Goal: Information Seeking & Learning: Check status

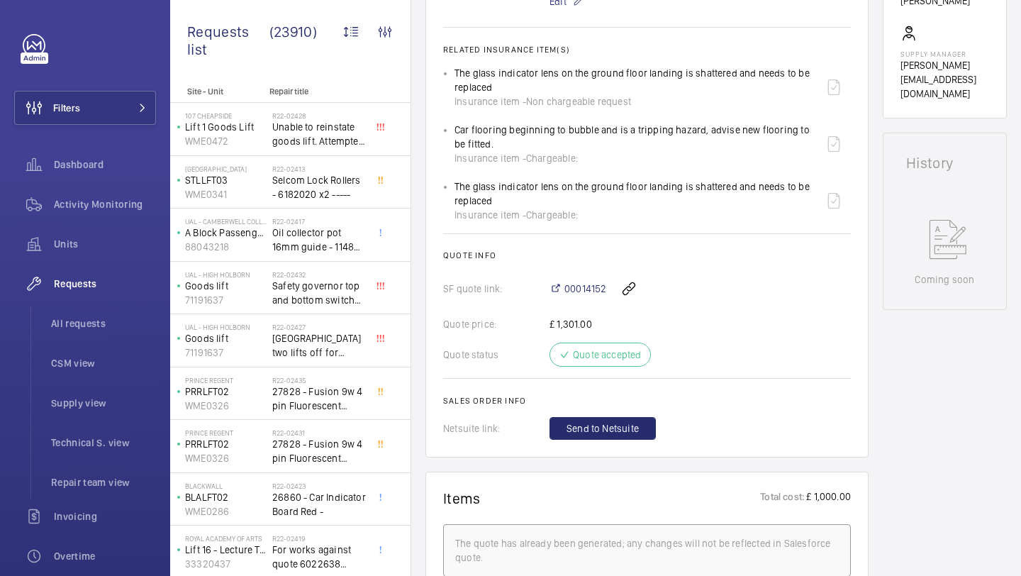
scroll to position [491, 0]
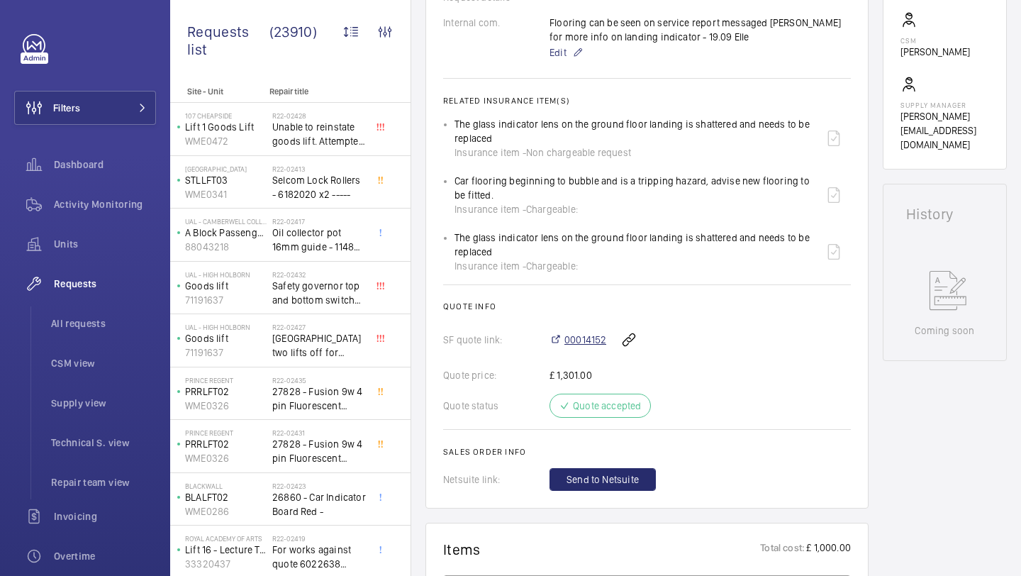
click at [595, 336] on span "00014152" at bounding box center [585, 339] width 42 height 14
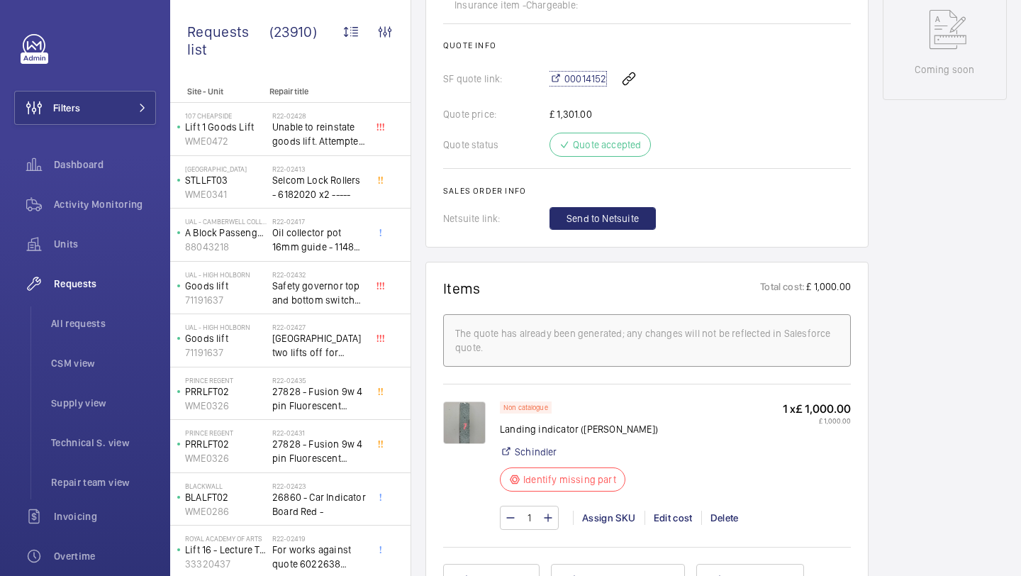
scroll to position [892, 0]
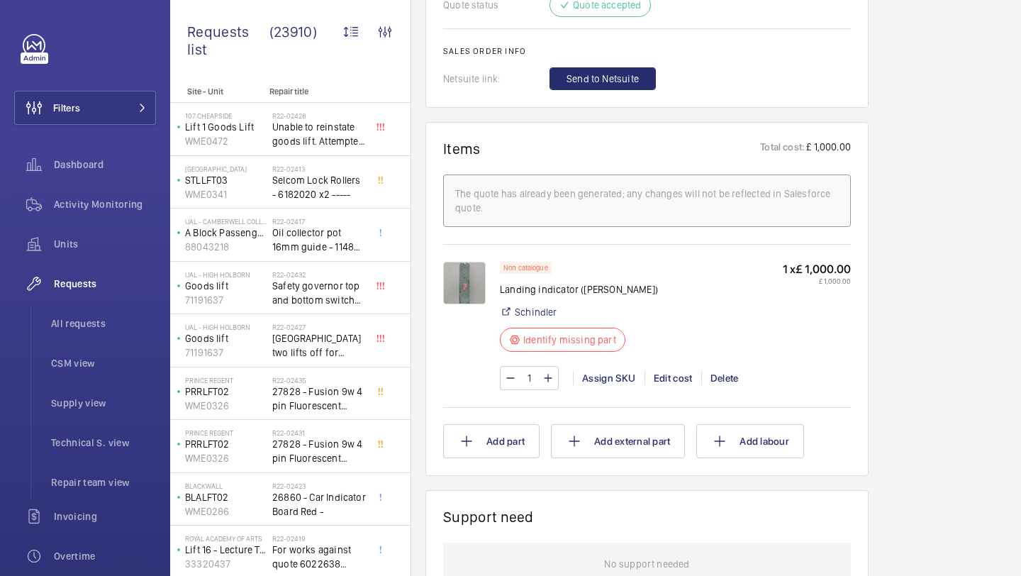
click at [474, 285] on img at bounding box center [464, 283] width 43 height 43
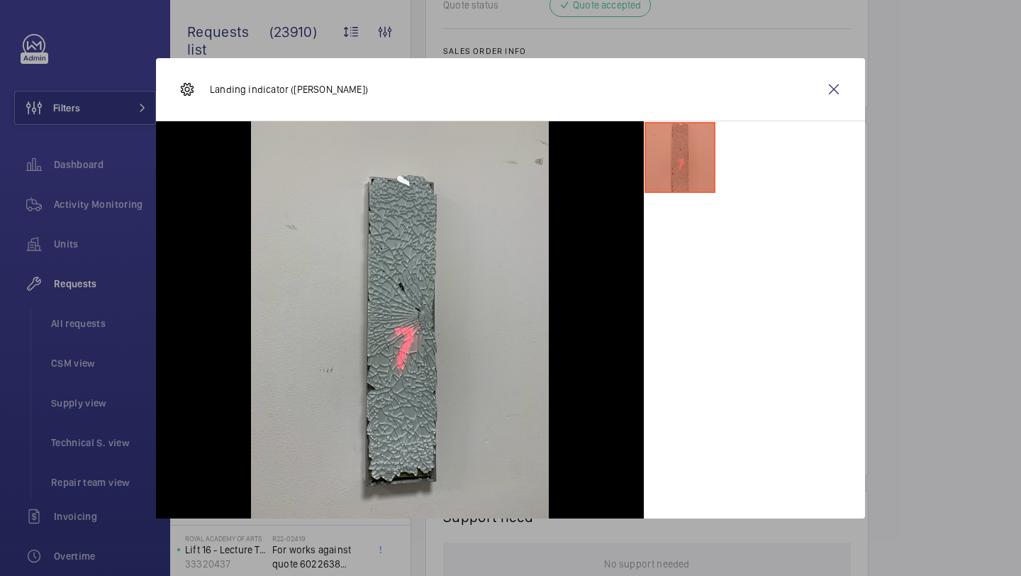
click at [839, 77] on wm-front-icon-button at bounding box center [834, 89] width 34 height 34
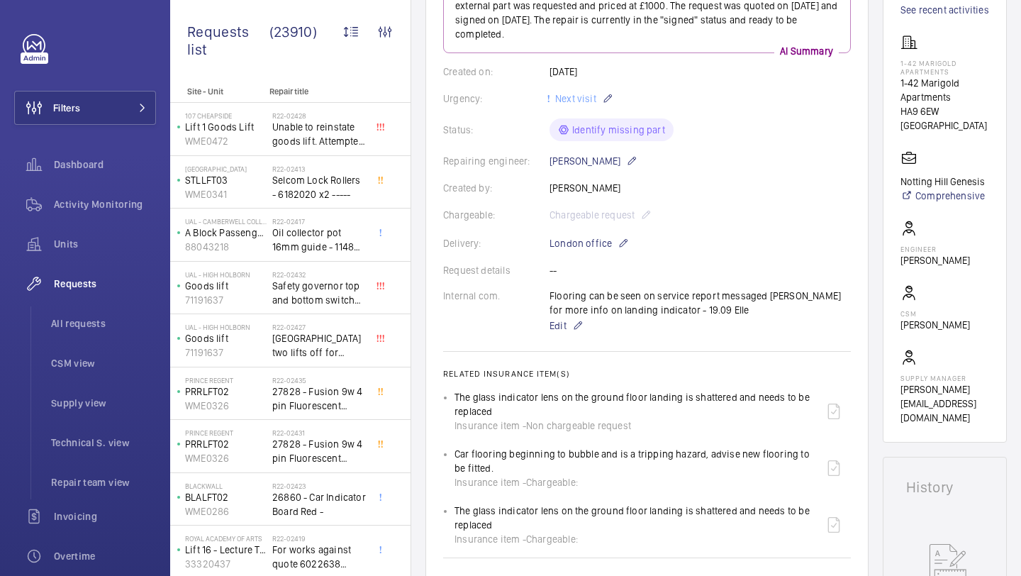
scroll to position [216, 0]
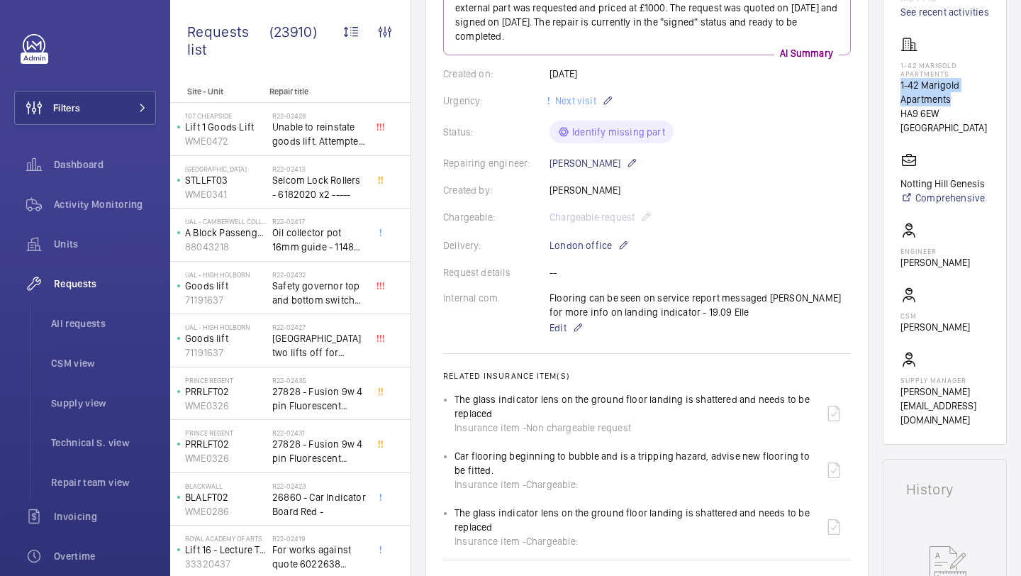
drag, startPoint x: 950, startPoint y: 101, endPoint x: 902, endPoint y: 90, distance: 48.7
click at [901, 89] on p "1-42 Marigold Apartments" at bounding box center [944, 92] width 89 height 28
copy p "1-42 Marigold Apartments"
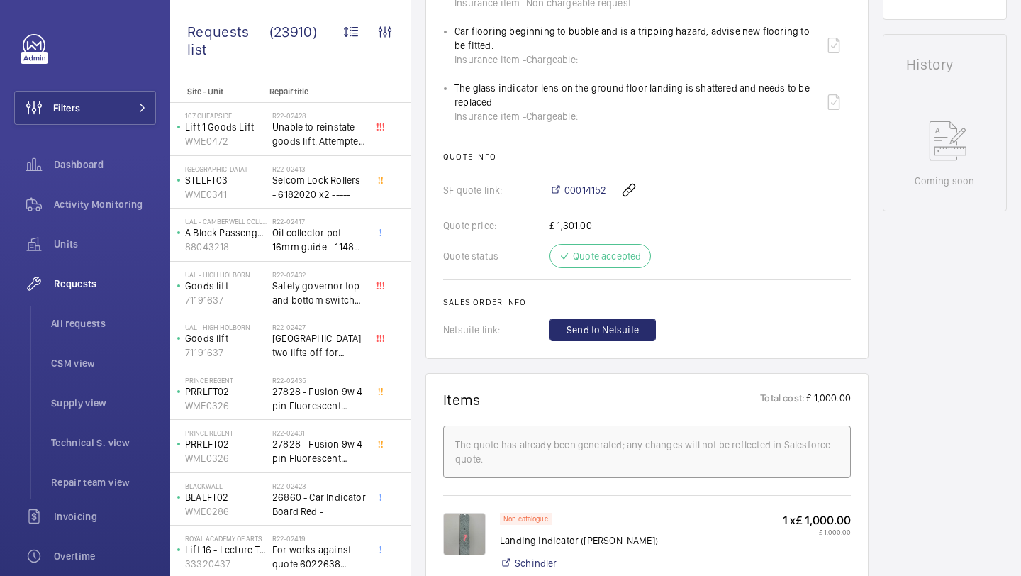
scroll to position [734, 0]
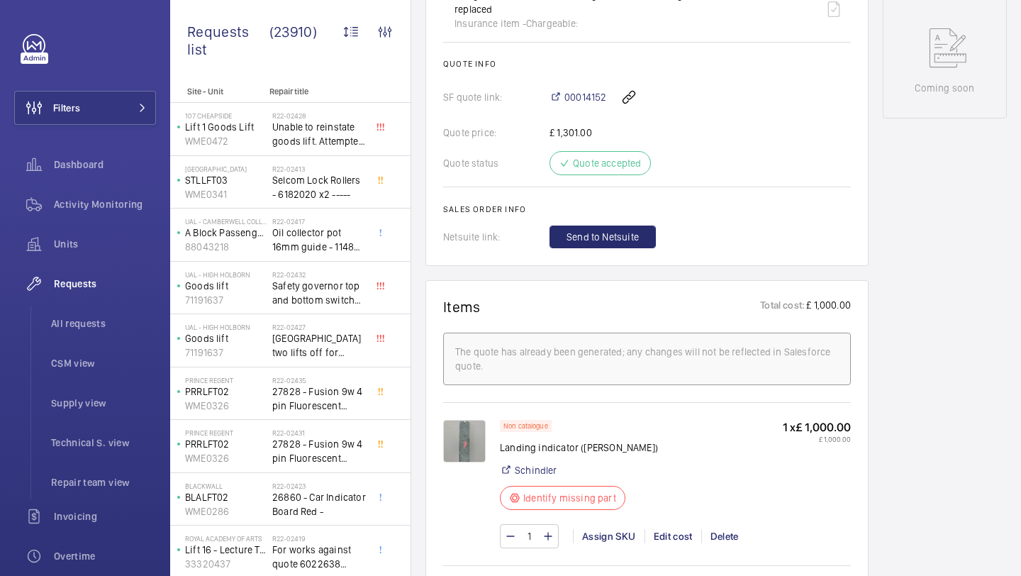
click at [473, 441] on img at bounding box center [464, 441] width 43 height 43
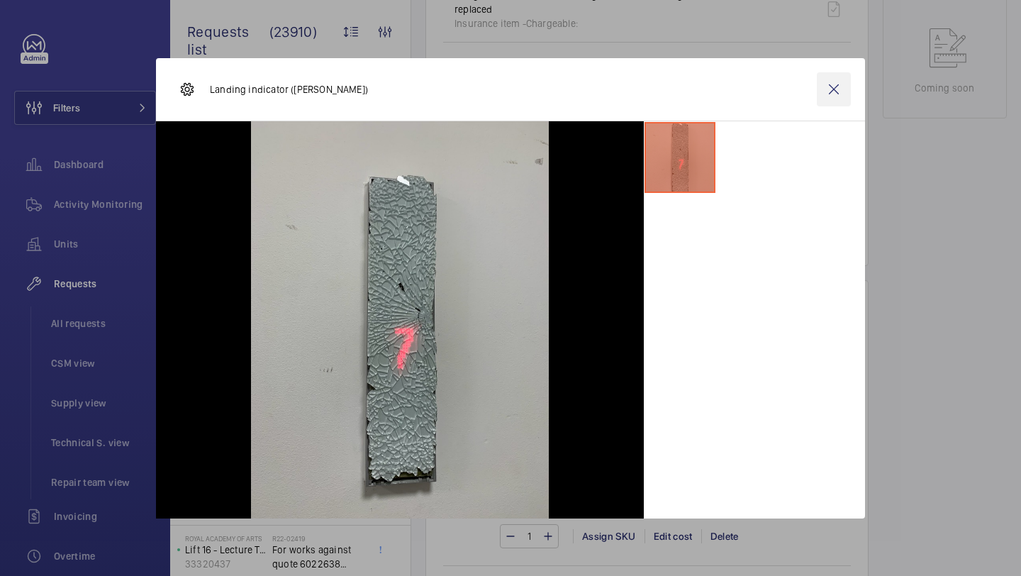
click at [837, 97] on wm-front-icon-button at bounding box center [834, 89] width 34 height 34
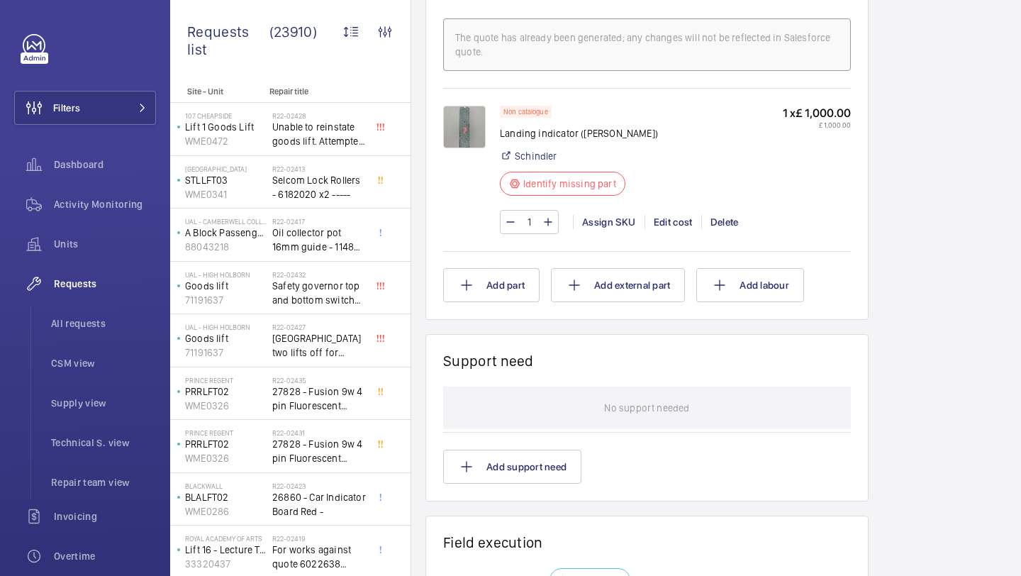
scroll to position [1081, 0]
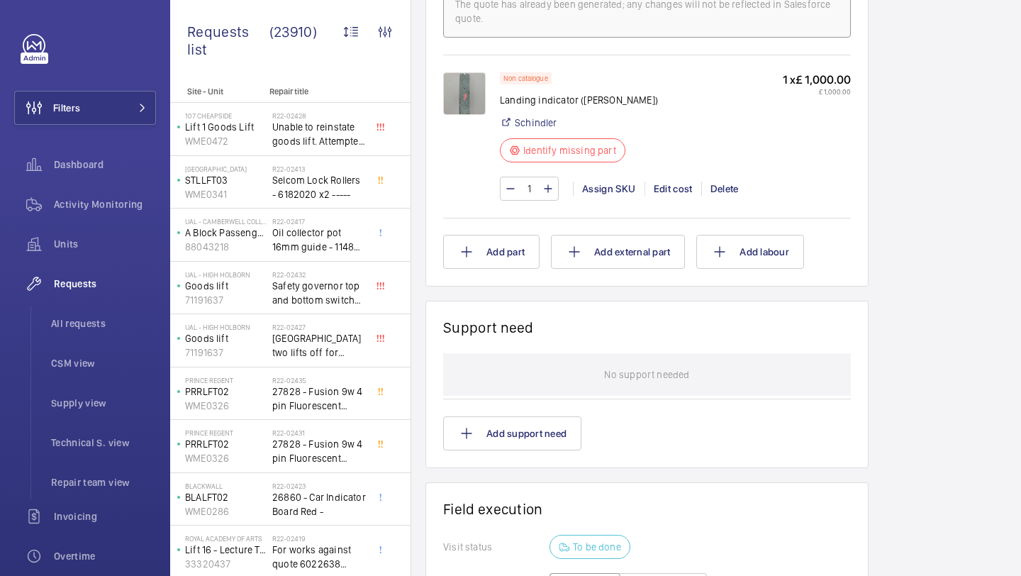
click at [478, 77] on img at bounding box center [464, 93] width 43 height 43
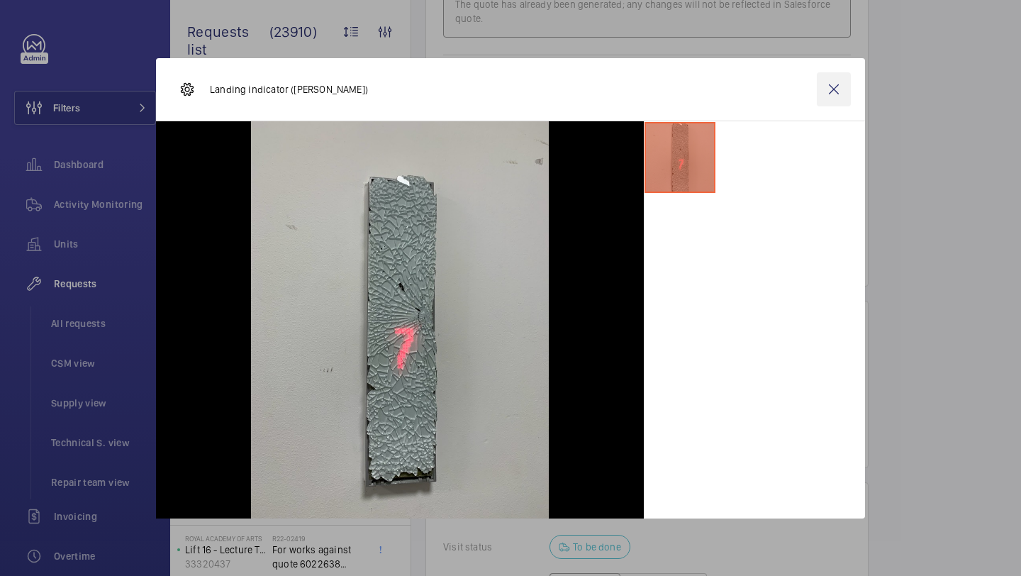
click at [834, 87] on wm-front-icon-button at bounding box center [834, 89] width 34 height 34
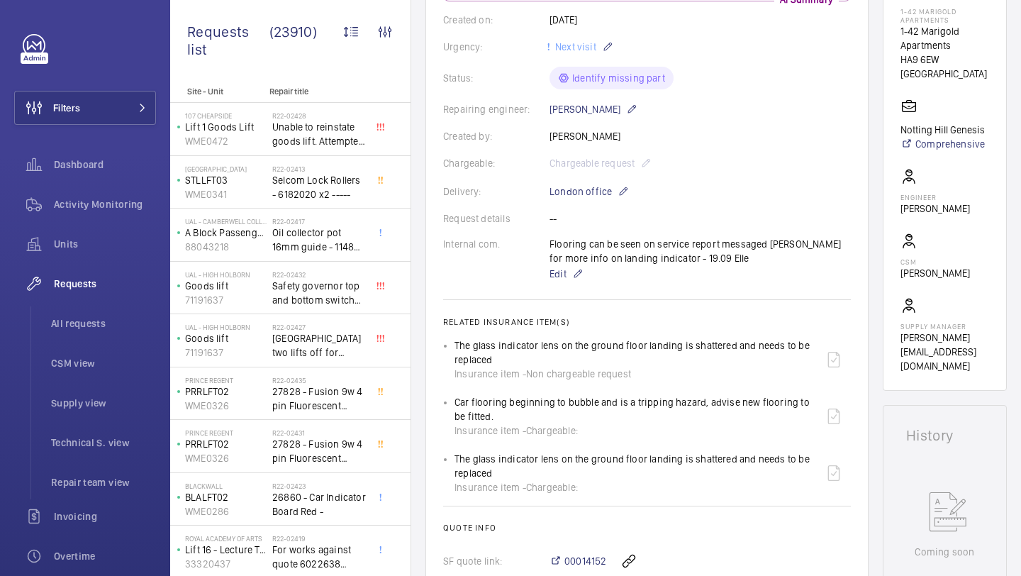
scroll to position [324, 0]
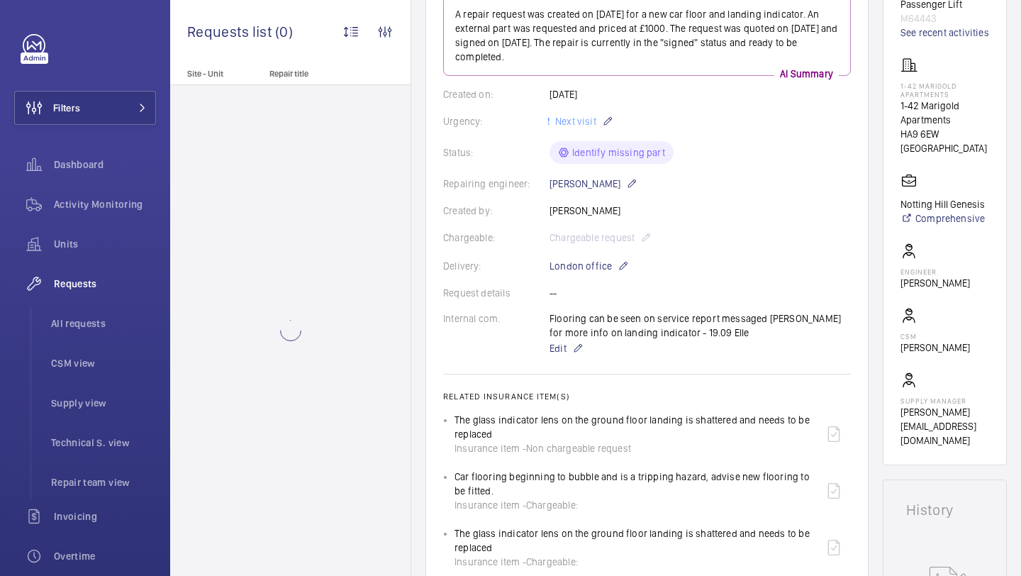
scroll to position [112, 0]
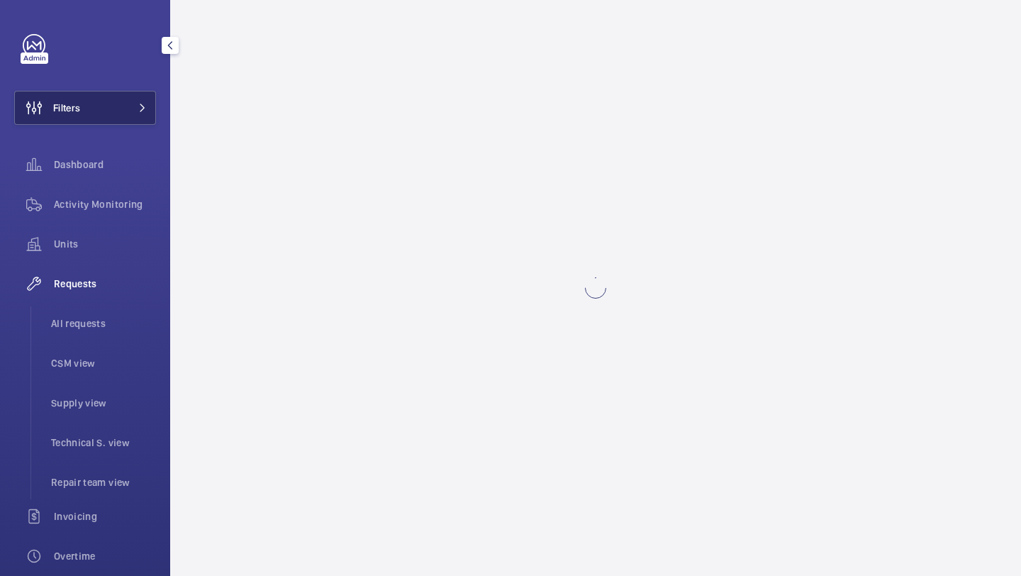
click at [135, 96] on button "Filters" at bounding box center [85, 108] width 142 height 34
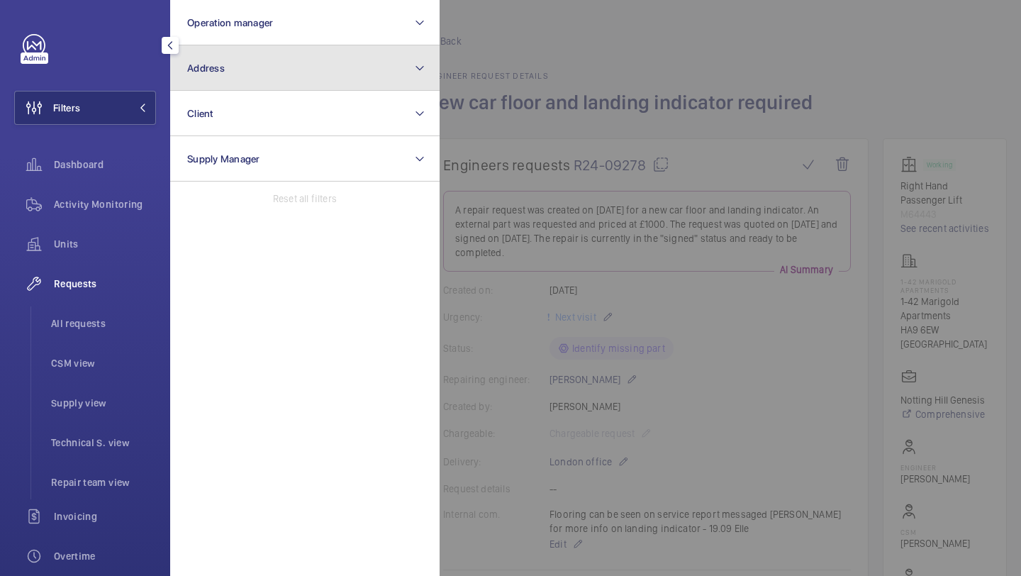
click at [224, 45] on button "Address" at bounding box center [304, 67] width 269 height 45
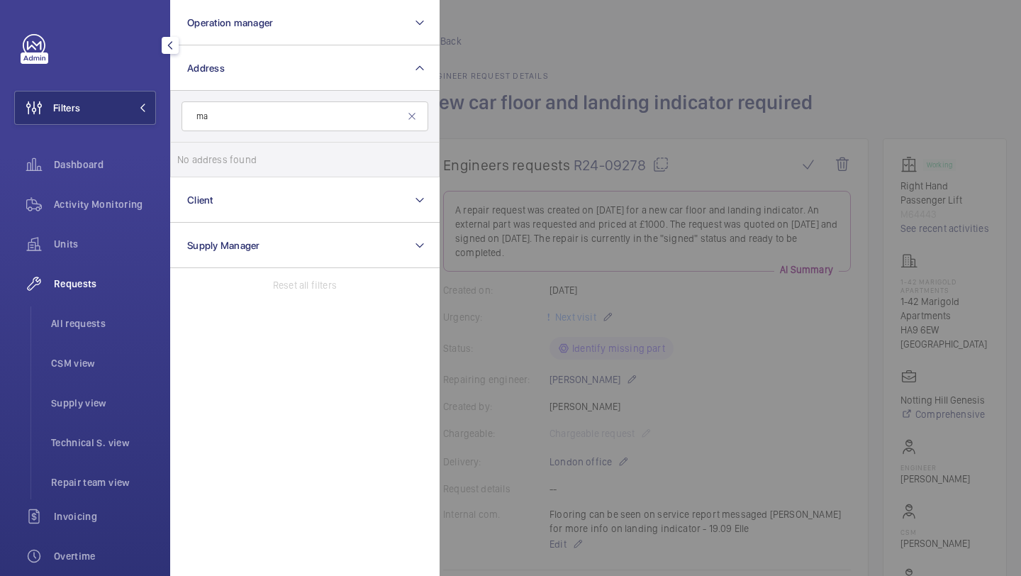
type input "m"
type input "1-"
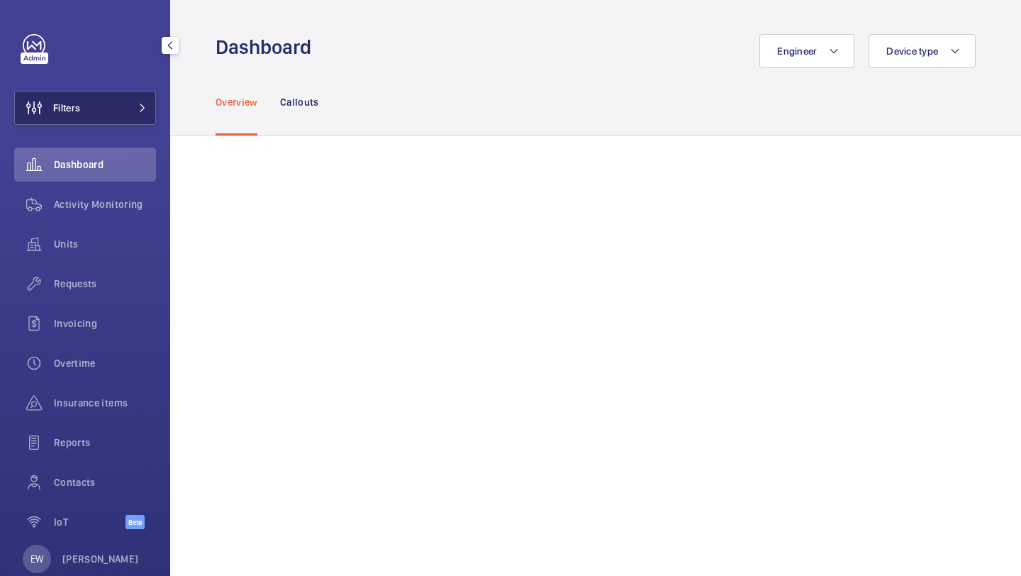
click at [131, 106] on span at bounding box center [138, 108] width 17 height 9
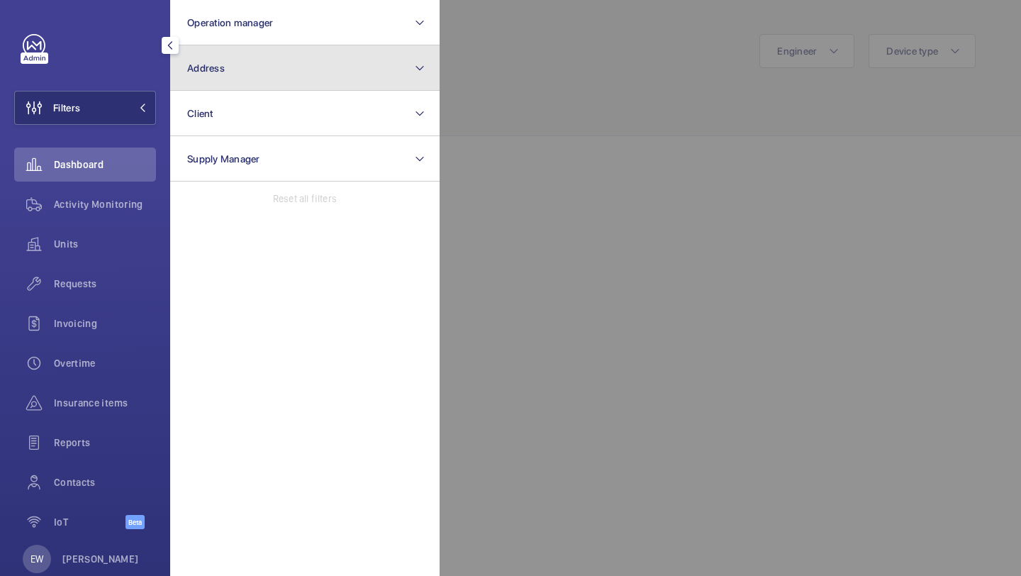
click at [236, 87] on button "Address" at bounding box center [304, 67] width 269 height 45
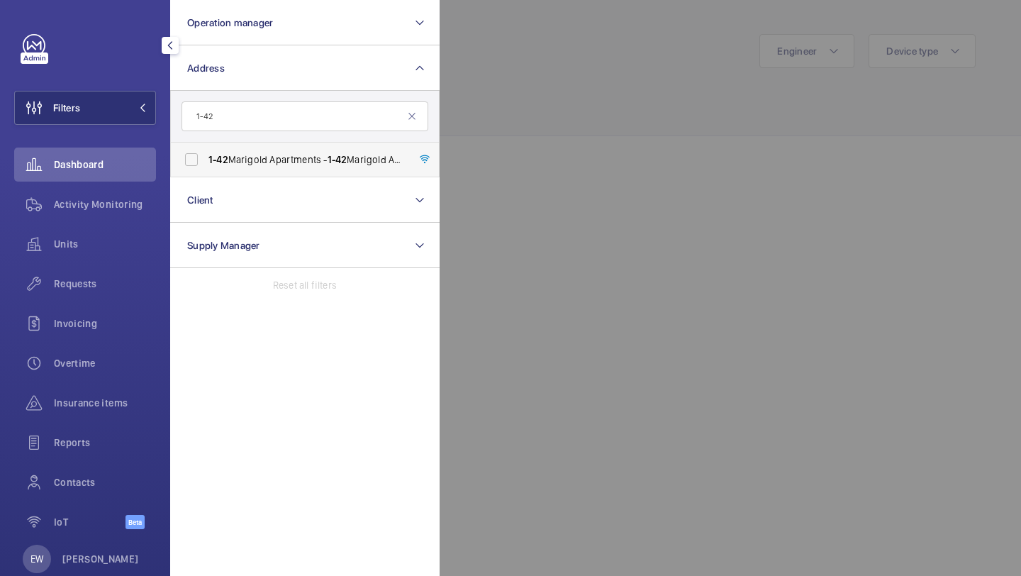
type input "1-42"
click at [237, 147] on label "1-42 Marigold Apartments - [STREET_ADDRESS]" at bounding box center [294, 159] width 247 height 34
click at [206, 147] on input "1-42 Marigold Apartments - [STREET_ADDRESS]" at bounding box center [191, 159] width 28 height 28
checkbox input "true"
click at [76, 288] on span "Requests" at bounding box center [105, 283] width 102 height 14
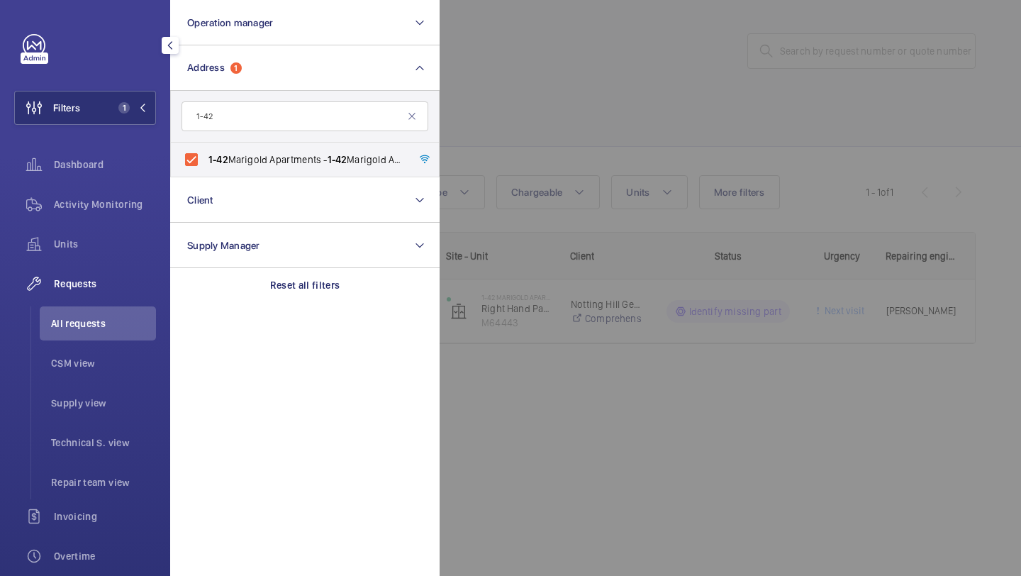
click at [500, 175] on div at bounding box center [950, 288] width 1021 height 576
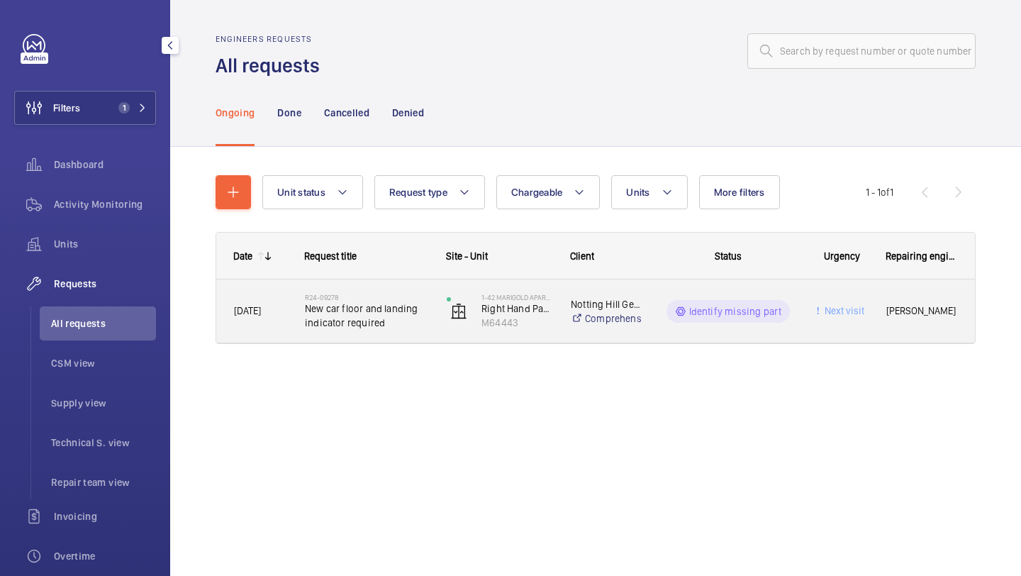
click at [407, 301] on h2 "R24-09278" at bounding box center [366, 297] width 123 height 9
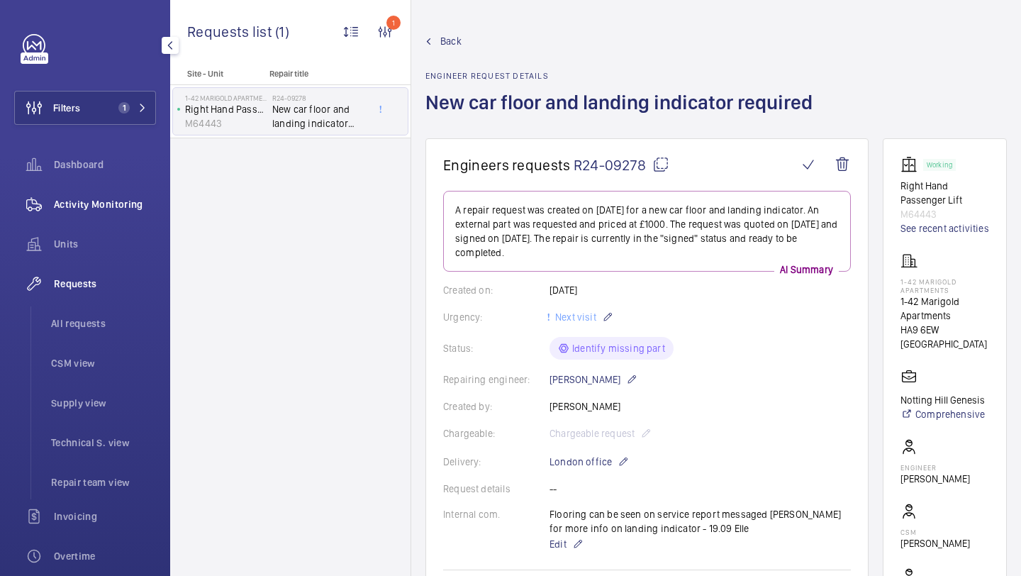
click at [137, 210] on span "Activity Monitoring" at bounding box center [105, 204] width 102 height 14
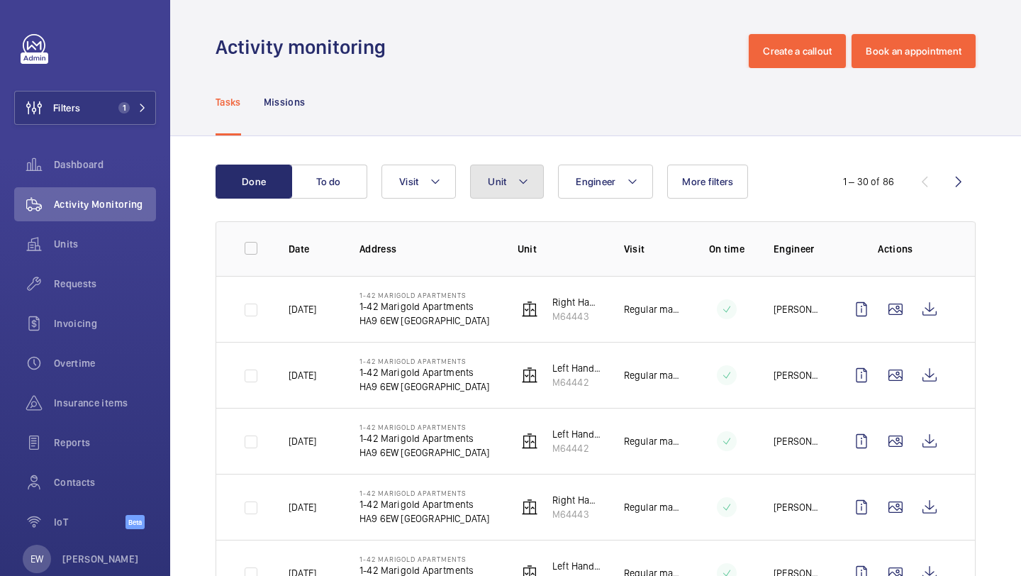
click at [497, 184] on span "Unit" at bounding box center [497, 181] width 18 height 11
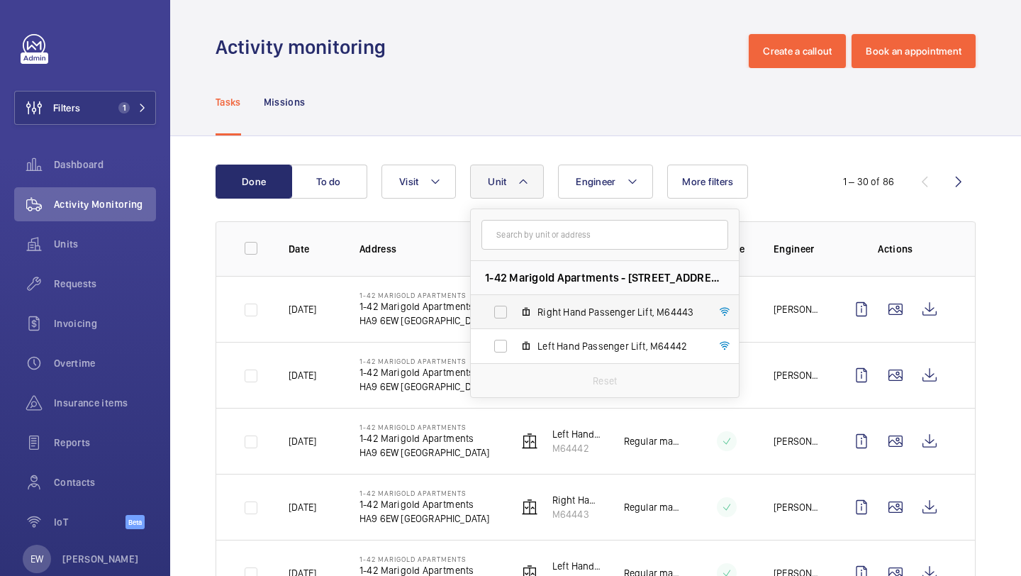
click at [523, 306] on label "Right Hand Passenger Lift, M64443" at bounding box center [593, 312] width 245 height 34
click at [515, 306] on input "Right Hand Passenger Lift, M64443" at bounding box center [500, 312] width 28 height 28
checkbox input "true"
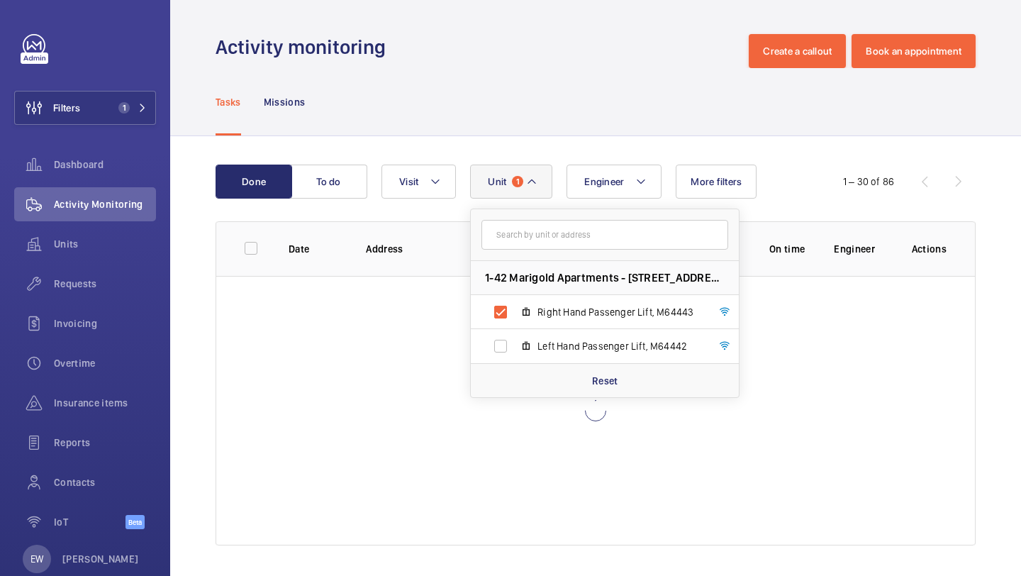
click at [534, 94] on div "Tasks Missions" at bounding box center [596, 101] width 760 height 67
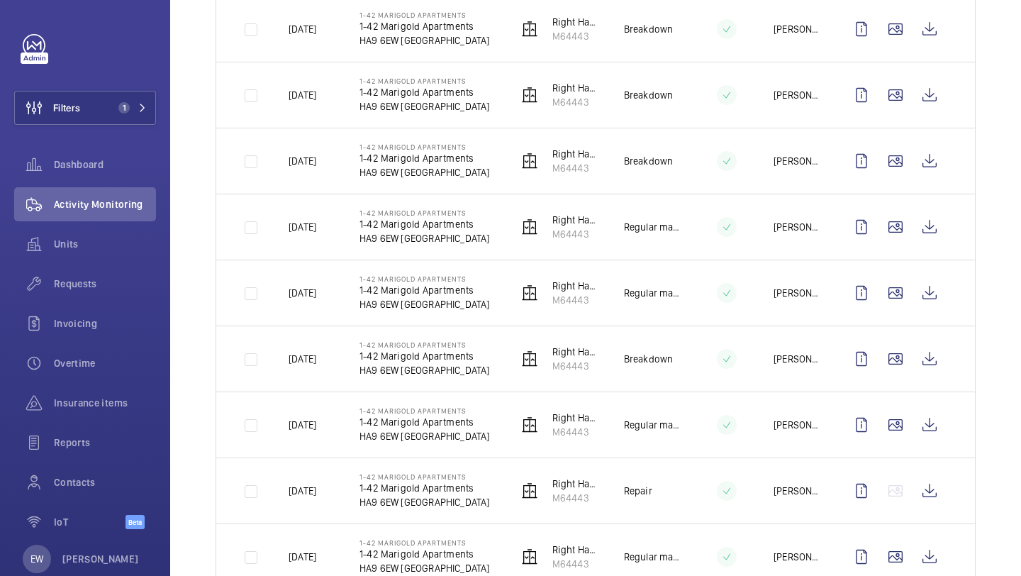
scroll to position [1713, 0]
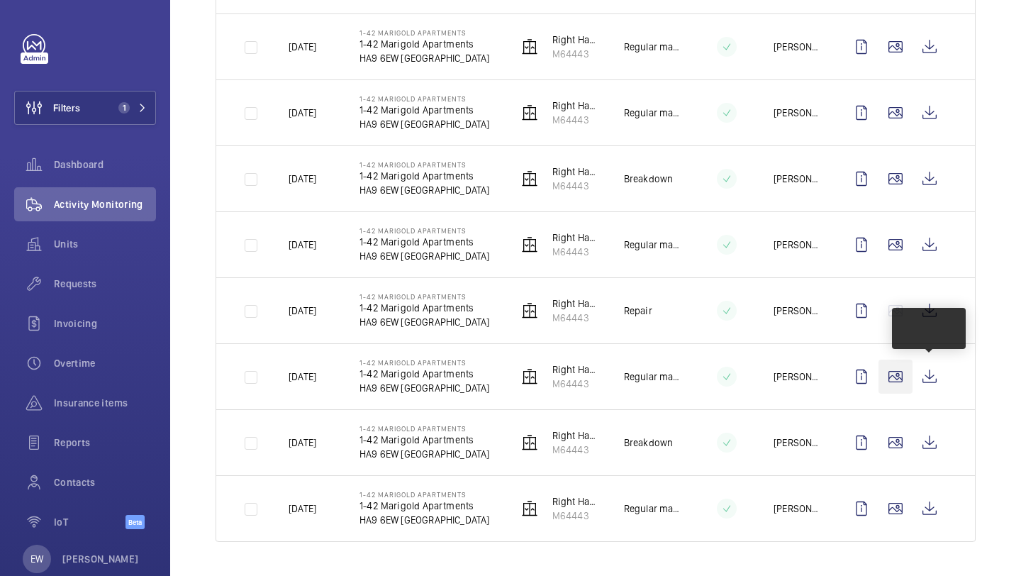
click at [899, 373] on wm-front-icon-button at bounding box center [895, 376] width 34 height 34
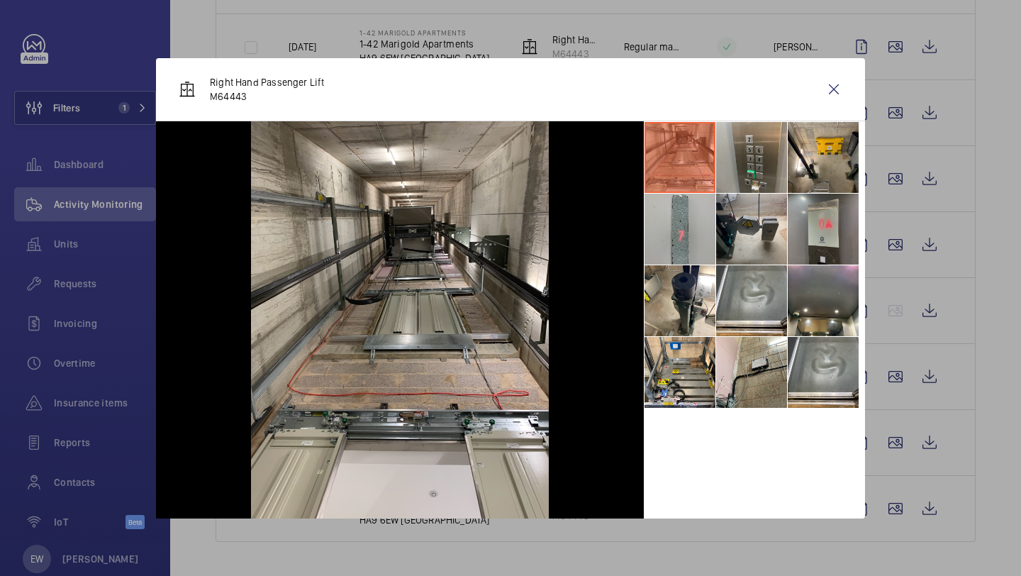
click at [843, 243] on li at bounding box center [823, 229] width 71 height 71
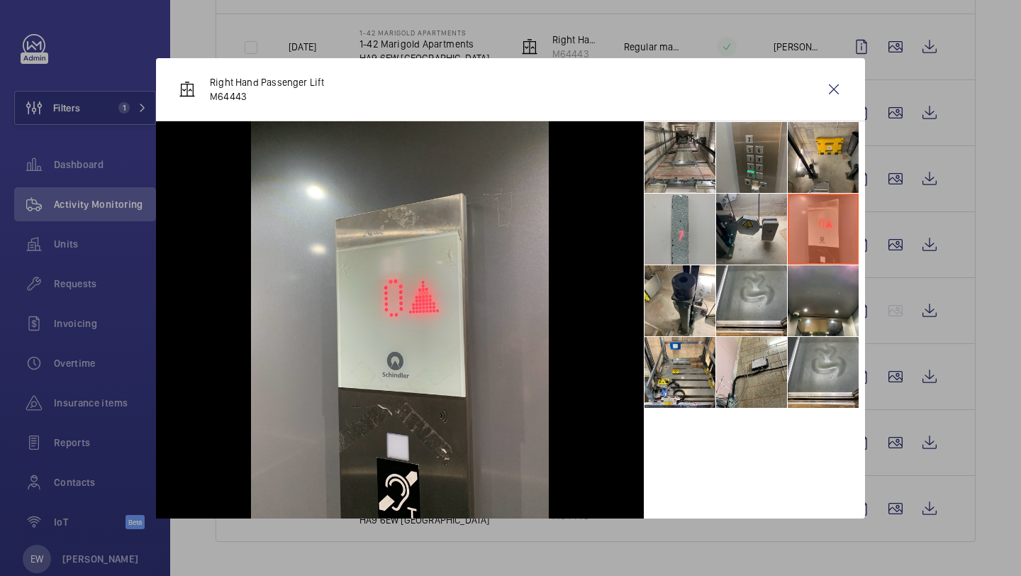
click at [749, 168] on li at bounding box center [751, 157] width 71 height 71
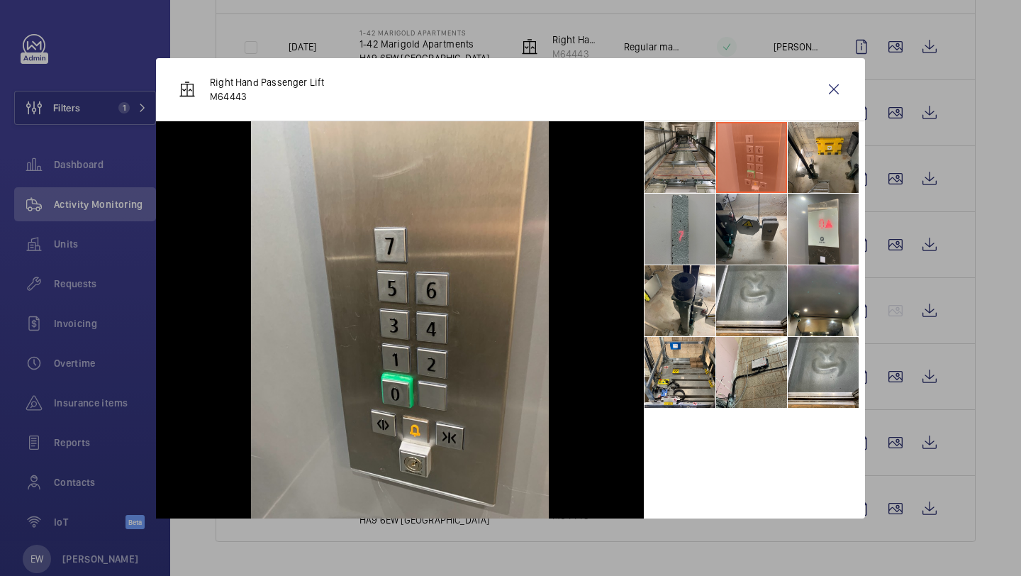
click at [708, 208] on li at bounding box center [679, 229] width 71 height 71
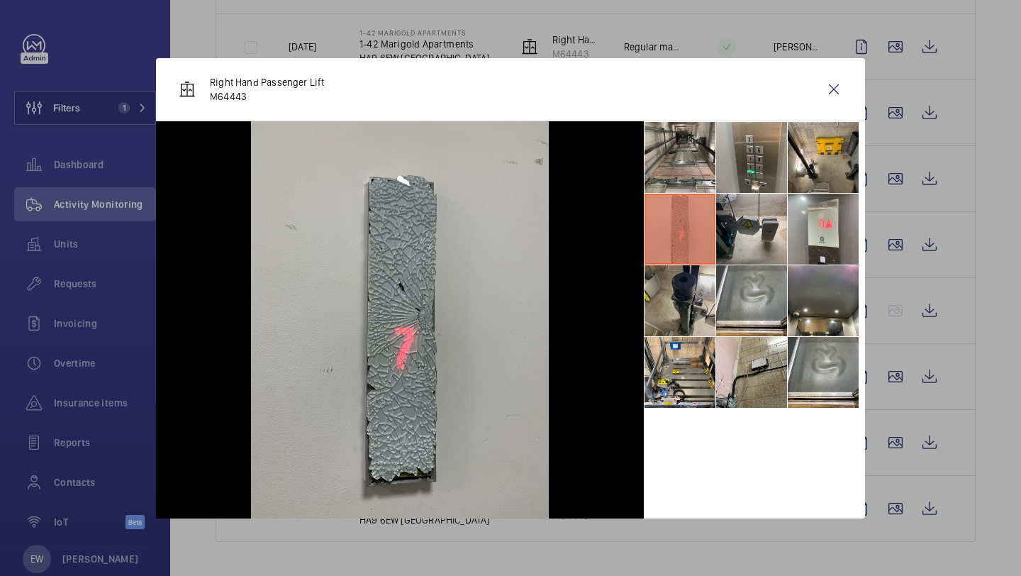
click at [687, 284] on li at bounding box center [679, 300] width 71 height 71
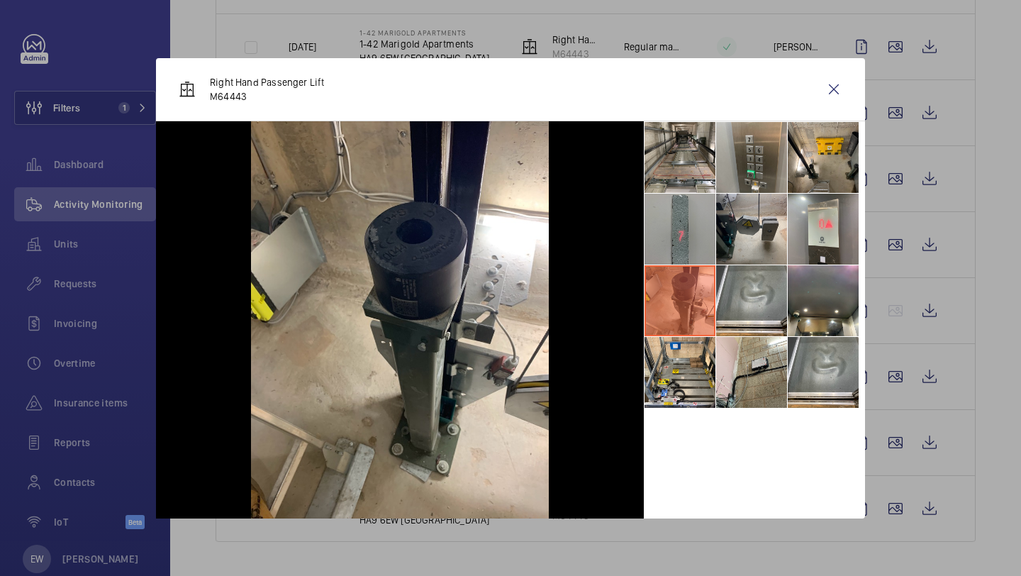
click at [670, 228] on li at bounding box center [679, 229] width 71 height 71
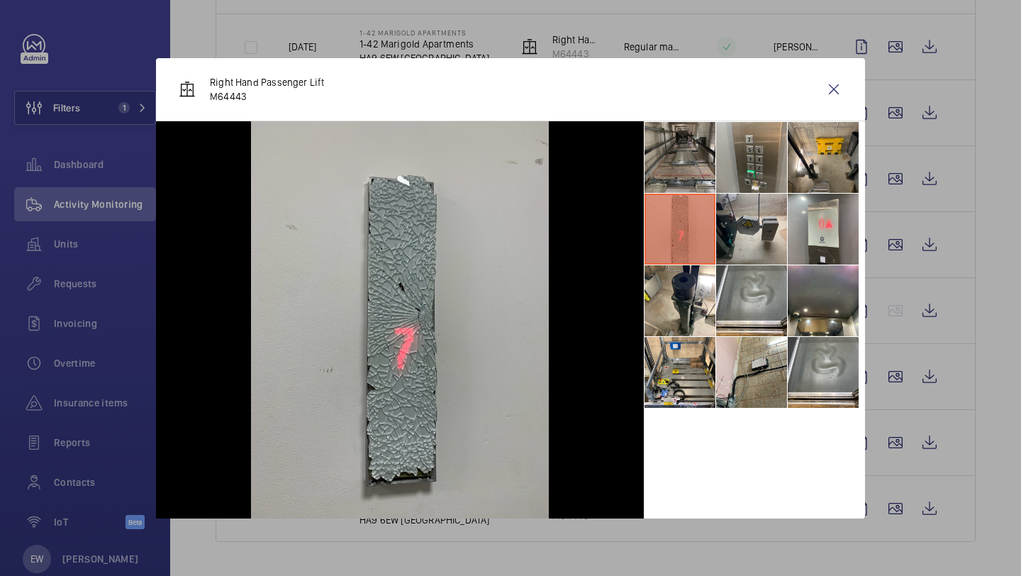
click at [706, 166] on li at bounding box center [679, 157] width 71 height 71
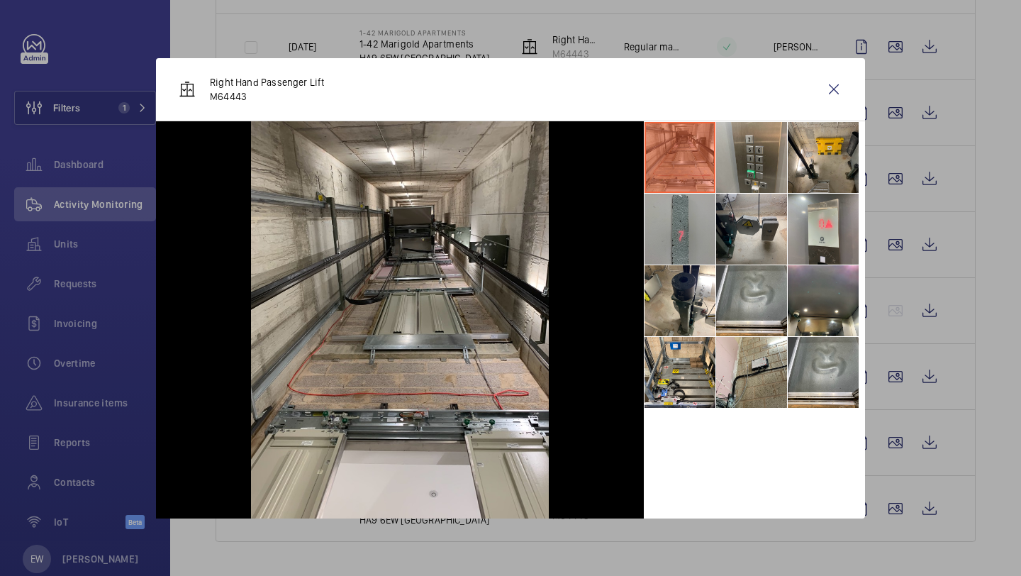
click at [705, 225] on li at bounding box center [679, 229] width 71 height 71
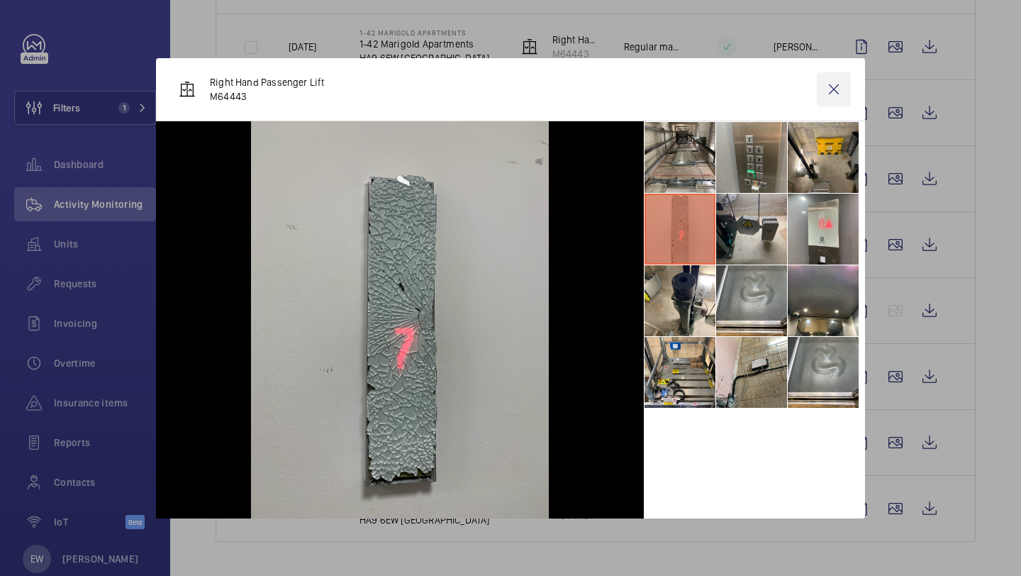
click at [827, 101] on wm-front-icon-button at bounding box center [834, 89] width 34 height 34
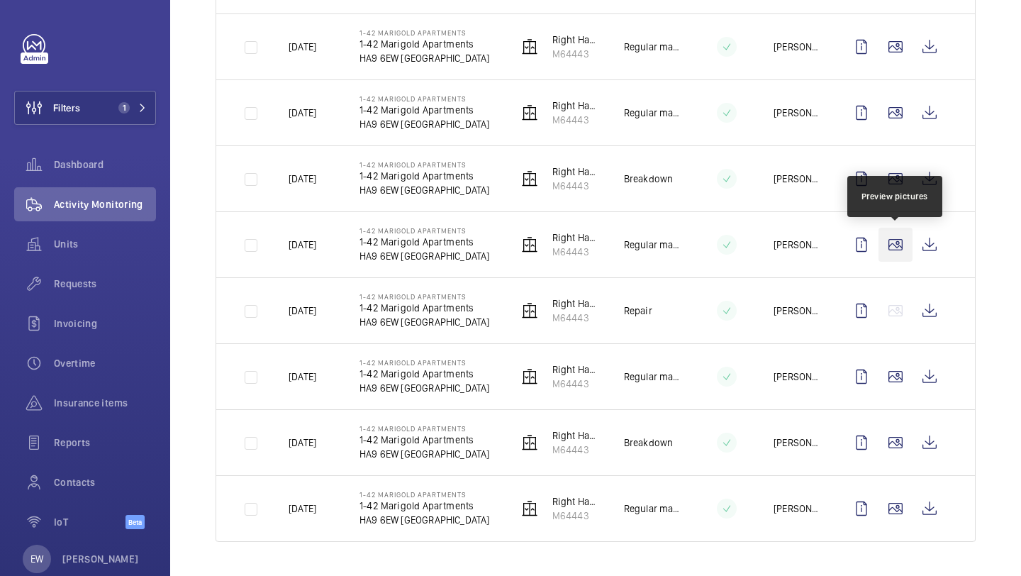
click at [889, 251] on wm-front-icon-button at bounding box center [895, 245] width 34 height 34
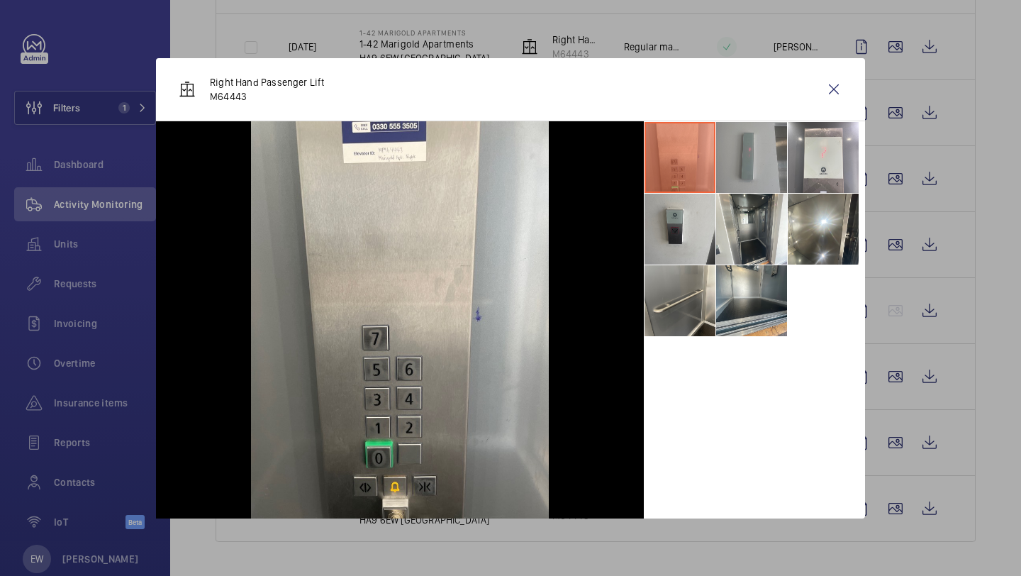
click at [749, 153] on li at bounding box center [751, 157] width 71 height 71
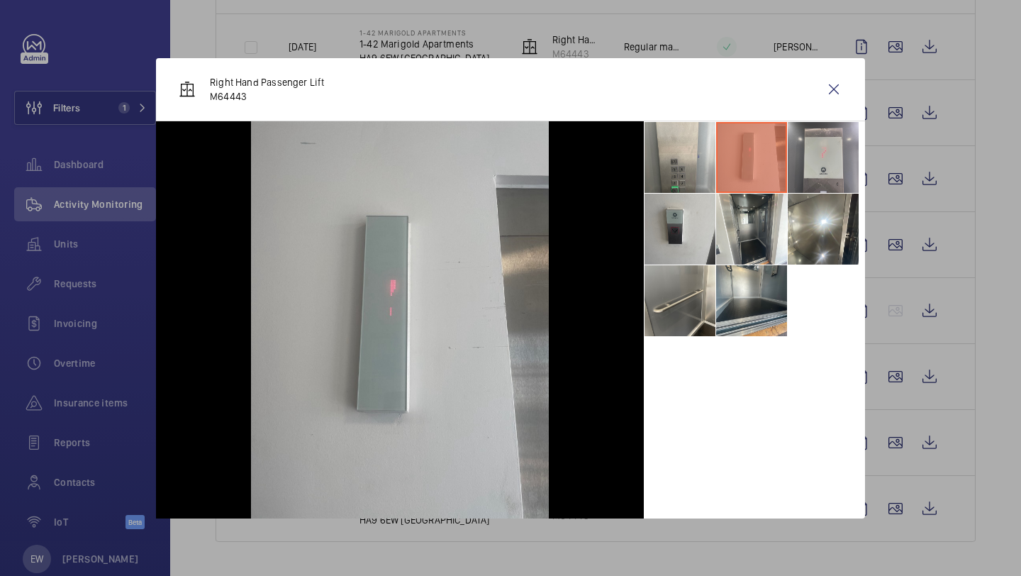
click at [804, 162] on li at bounding box center [823, 157] width 71 height 71
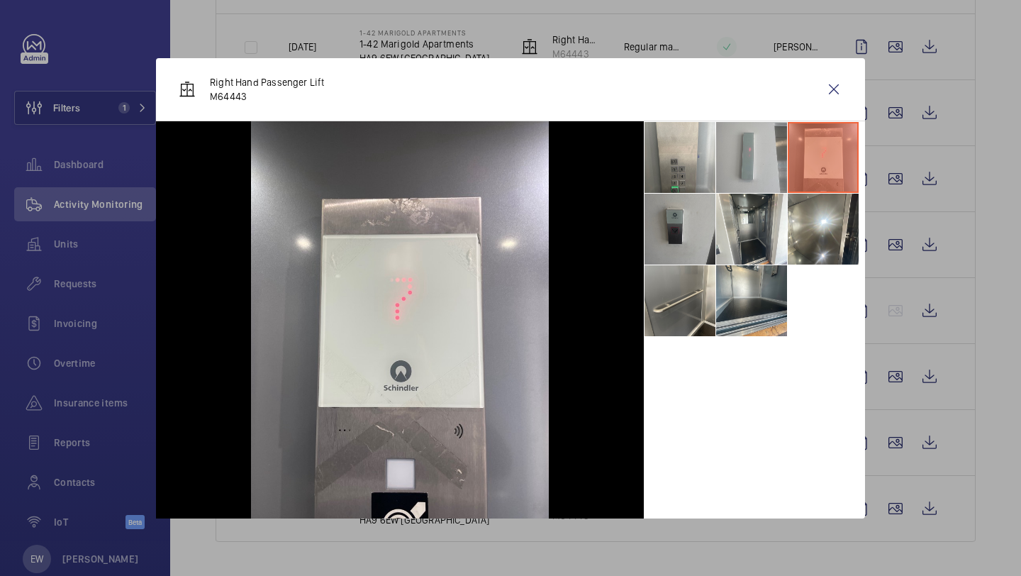
click at [683, 212] on li at bounding box center [679, 229] width 71 height 71
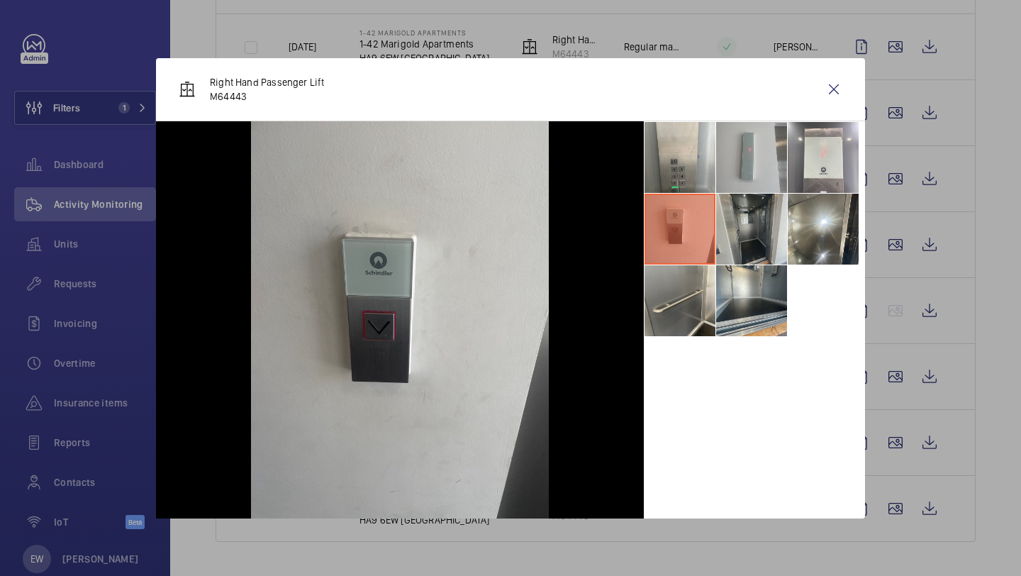
click at [739, 223] on li at bounding box center [751, 229] width 71 height 71
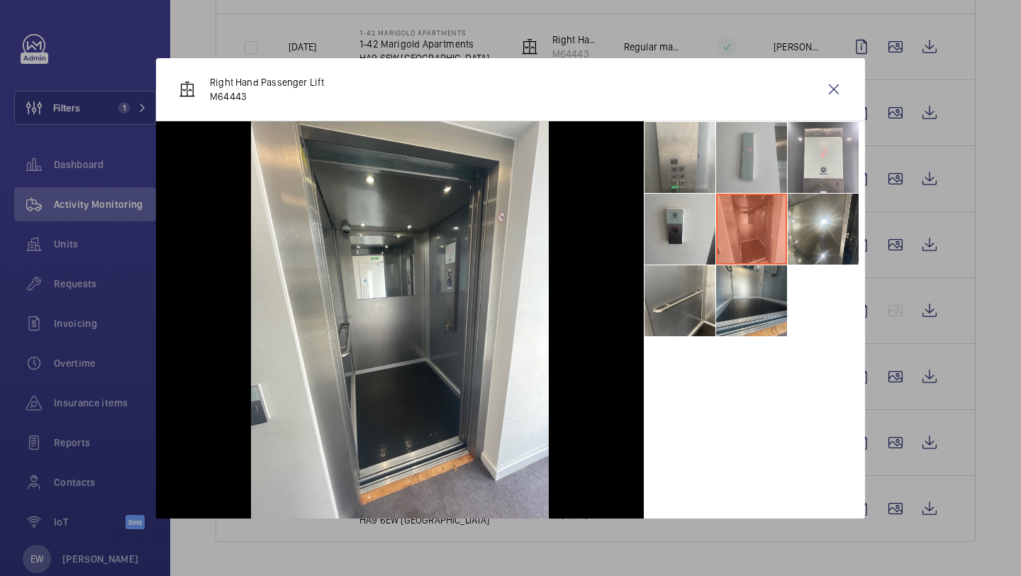
click at [776, 228] on li at bounding box center [751, 229] width 71 height 71
click at [783, 229] on li at bounding box center [751, 229] width 71 height 71
click at [794, 230] on li at bounding box center [823, 229] width 71 height 71
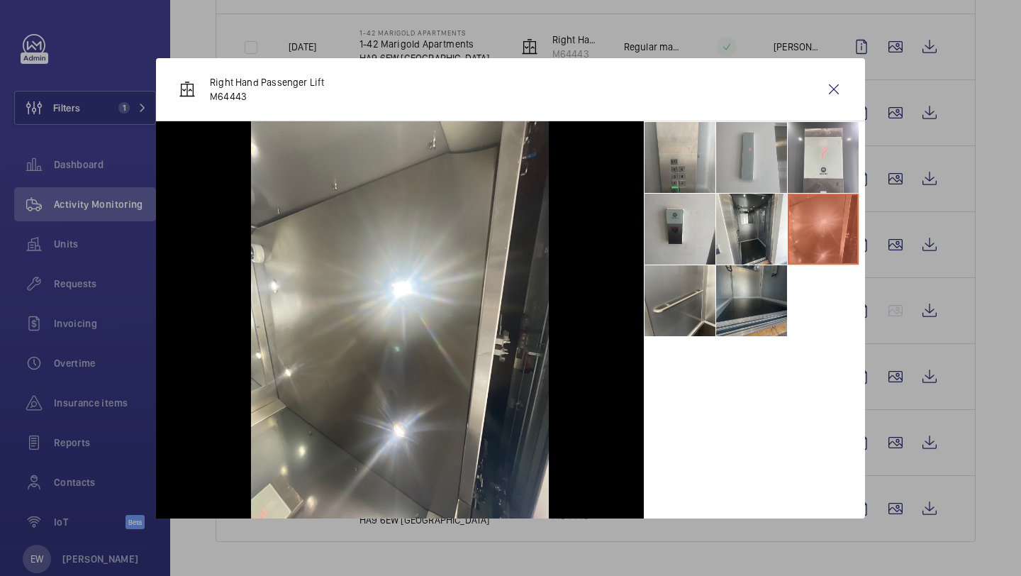
click at [741, 298] on li at bounding box center [751, 300] width 71 height 71
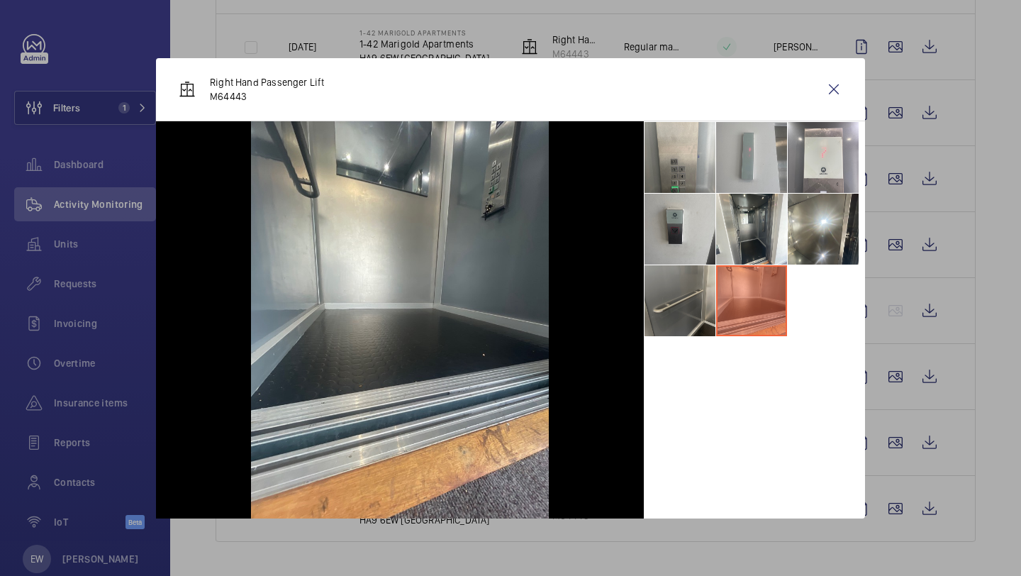
click at [672, 294] on li at bounding box center [679, 300] width 71 height 71
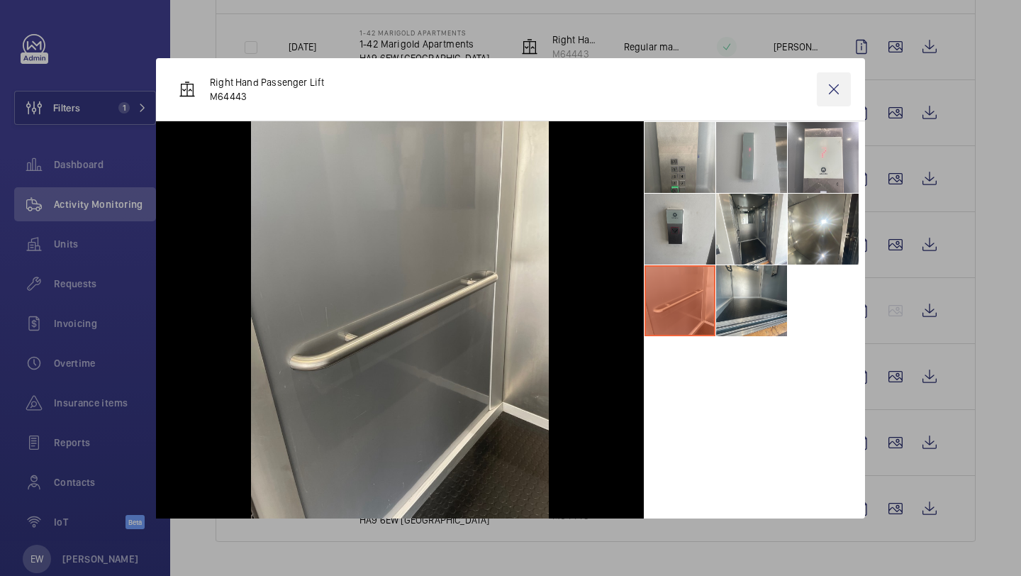
click at [832, 86] on wm-front-icon-button at bounding box center [834, 89] width 34 height 34
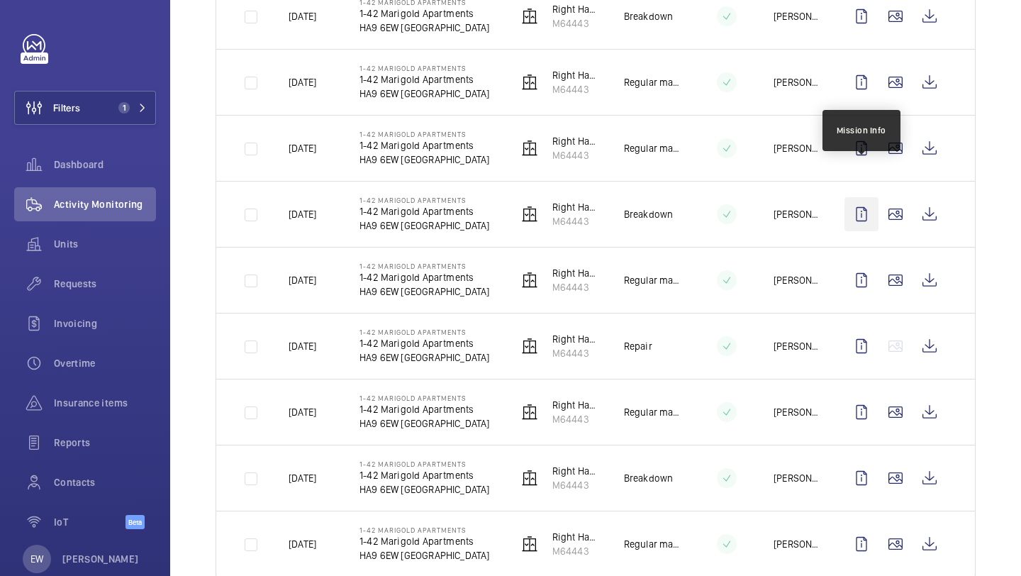
scroll to position [1676, 0]
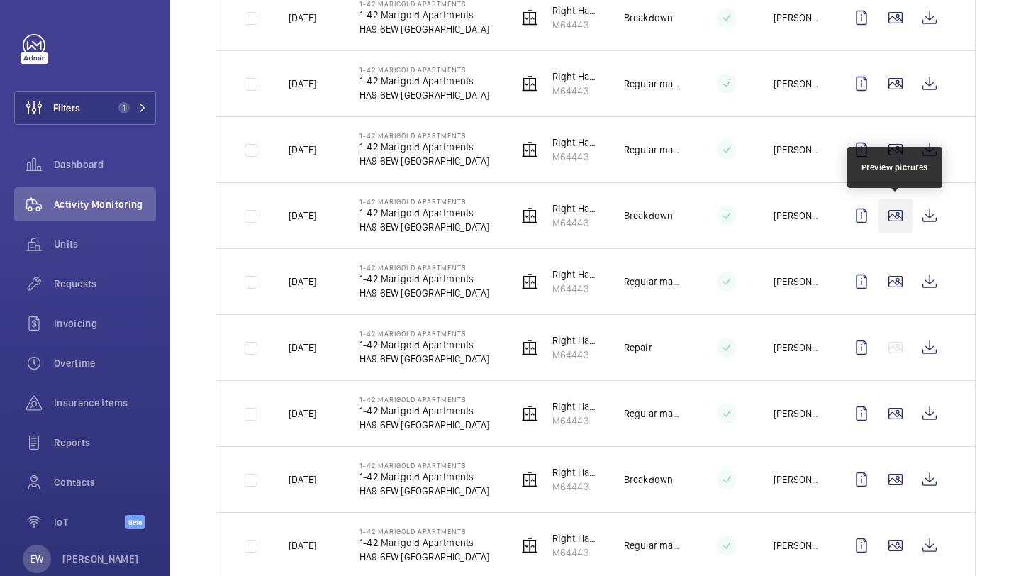
click at [892, 213] on wm-front-icon-button at bounding box center [895, 215] width 34 height 34
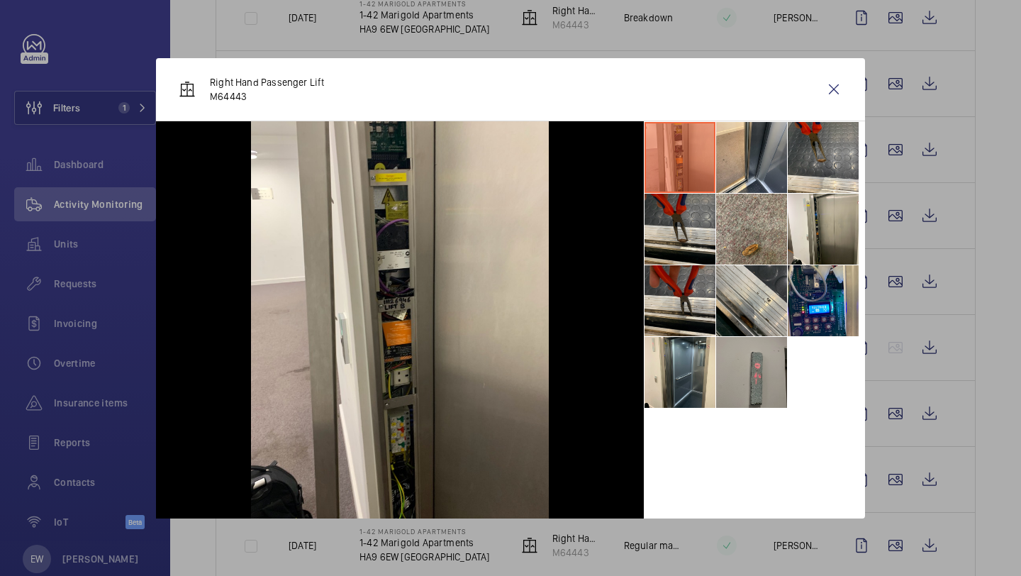
click at [756, 363] on li at bounding box center [751, 372] width 71 height 71
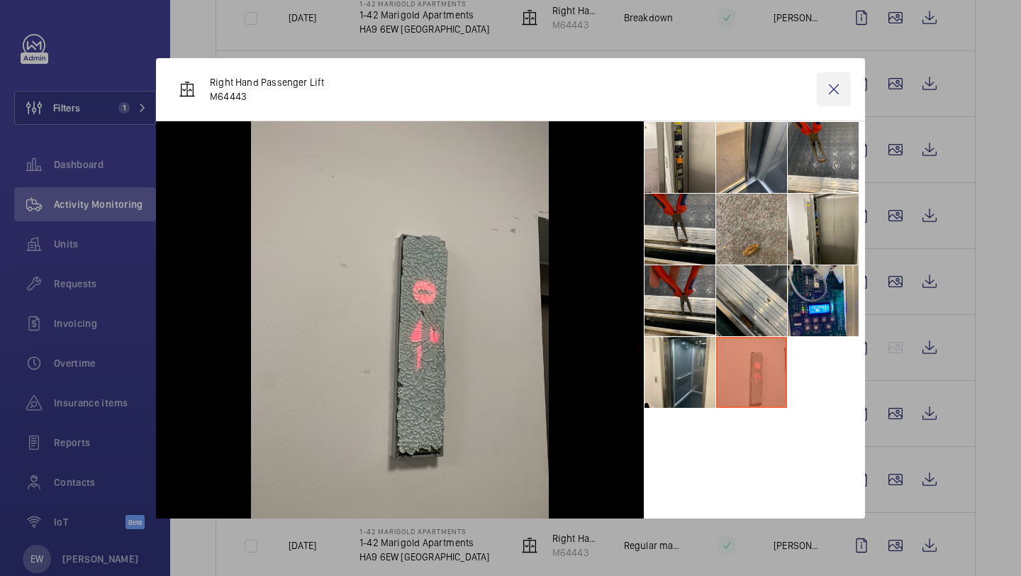
click at [842, 99] on wm-front-icon-button at bounding box center [834, 89] width 34 height 34
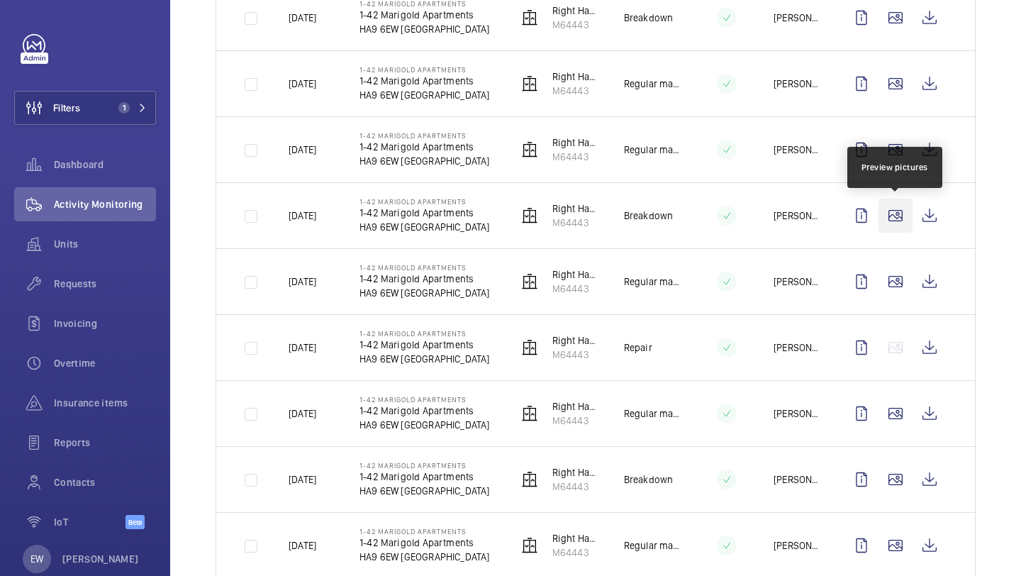
click at [901, 219] on wm-front-icon-button at bounding box center [895, 215] width 34 height 34
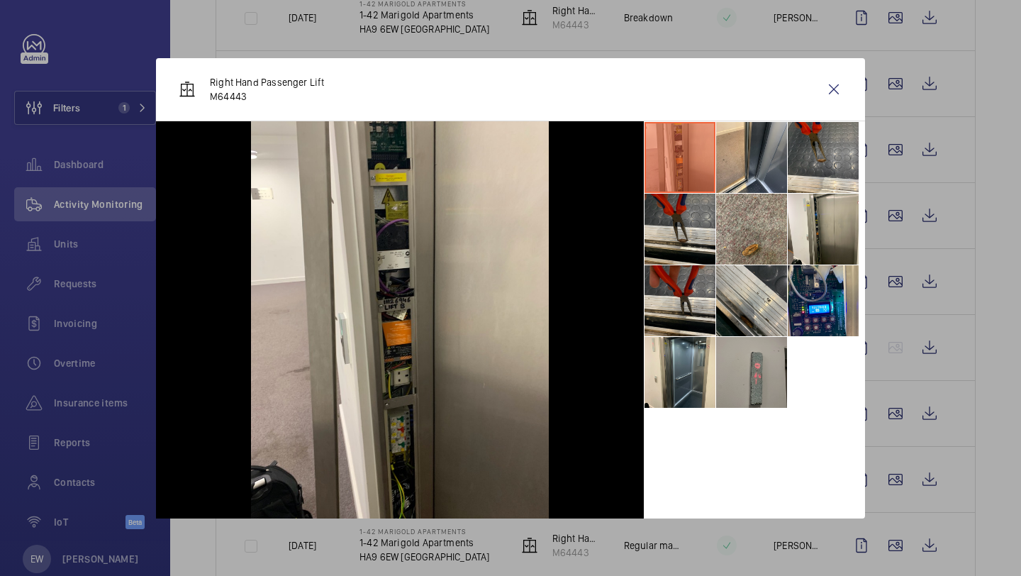
click at [753, 390] on li at bounding box center [751, 372] width 71 height 71
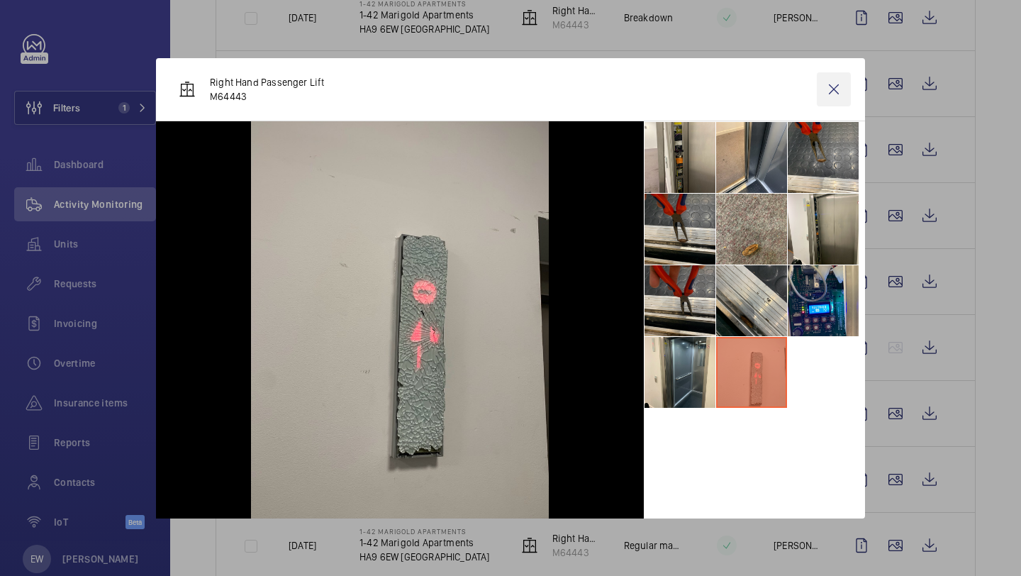
click at [832, 96] on wm-front-icon-button at bounding box center [834, 89] width 34 height 34
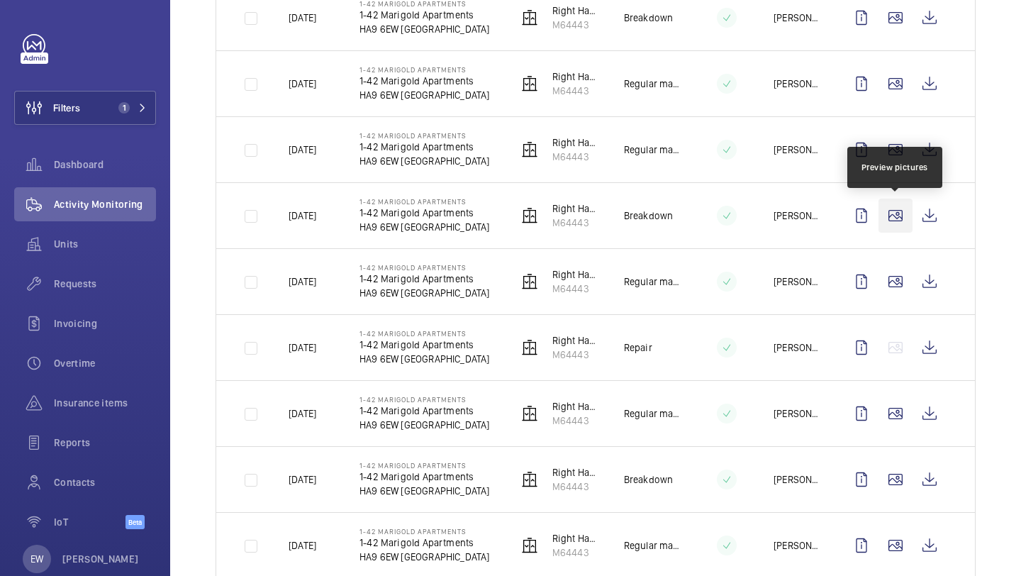
click at [883, 214] on wm-front-icon-button at bounding box center [895, 215] width 34 height 34
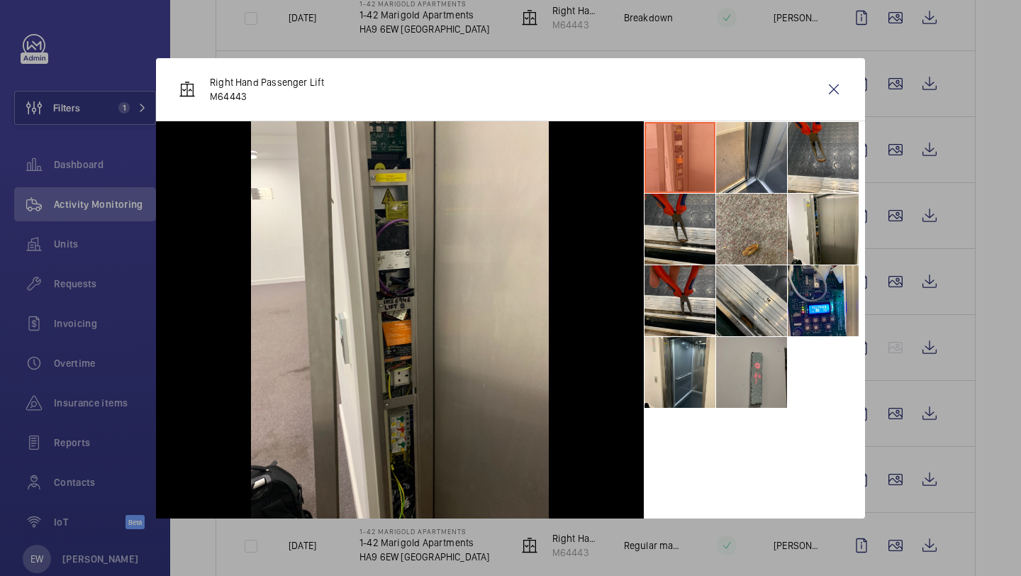
click at [761, 374] on li at bounding box center [751, 372] width 71 height 71
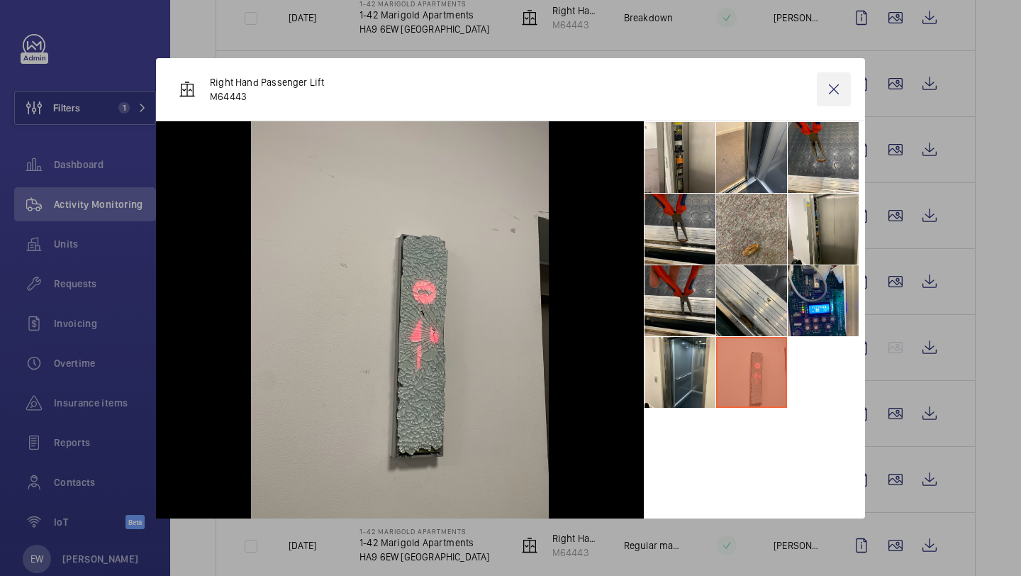
click at [834, 89] on wm-front-icon-button at bounding box center [834, 89] width 34 height 34
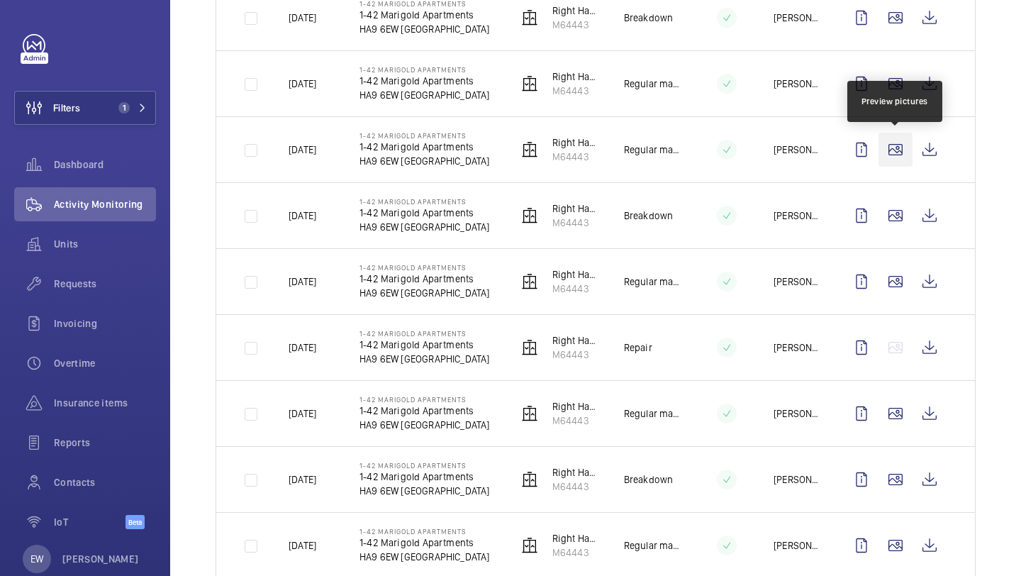
click at [890, 156] on wm-front-icon-button at bounding box center [895, 150] width 34 height 34
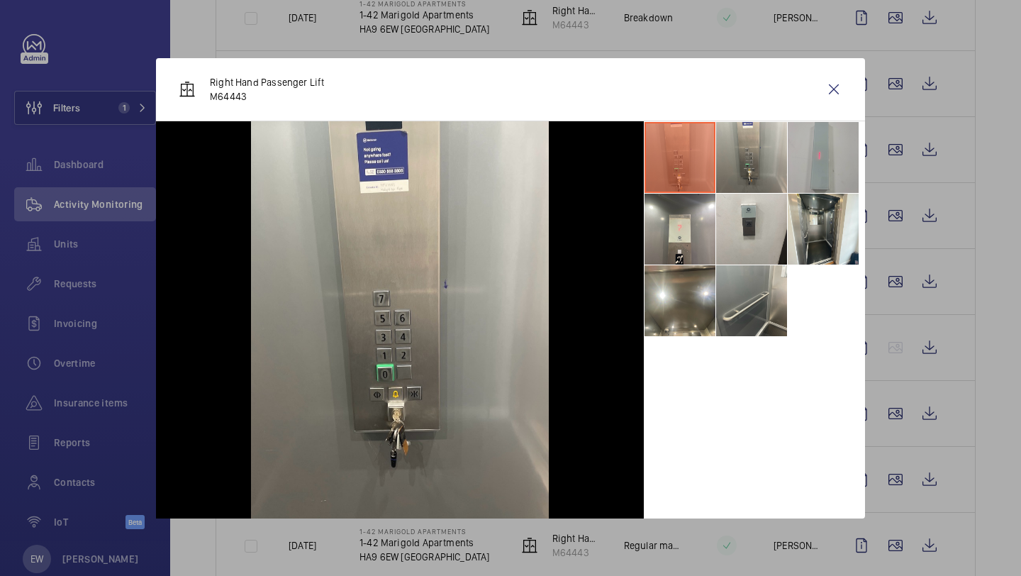
click at [833, 151] on li at bounding box center [823, 157] width 71 height 71
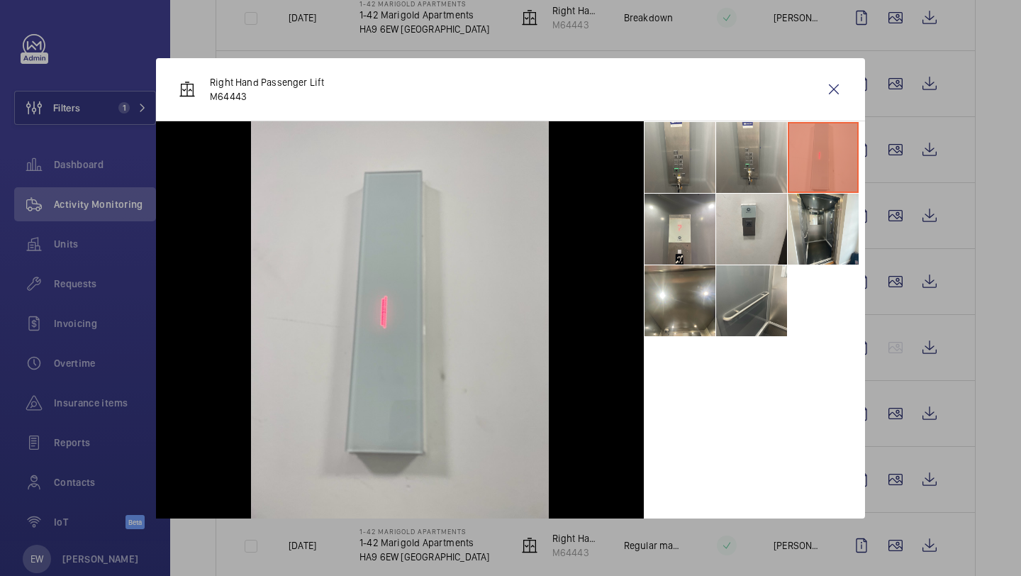
click at [833, 114] on div "Right Hand Passenger Lift M64443" at bounding box center [510, 89] width 709 height 63
click at [833, 106] on div "Right Hand Passenger Lift M64443" at bounding box center [510, 89] width 709 height 63
click at [834, 98] on wm-front-icon-button at bounding box center [834, 89] width 34 height 34
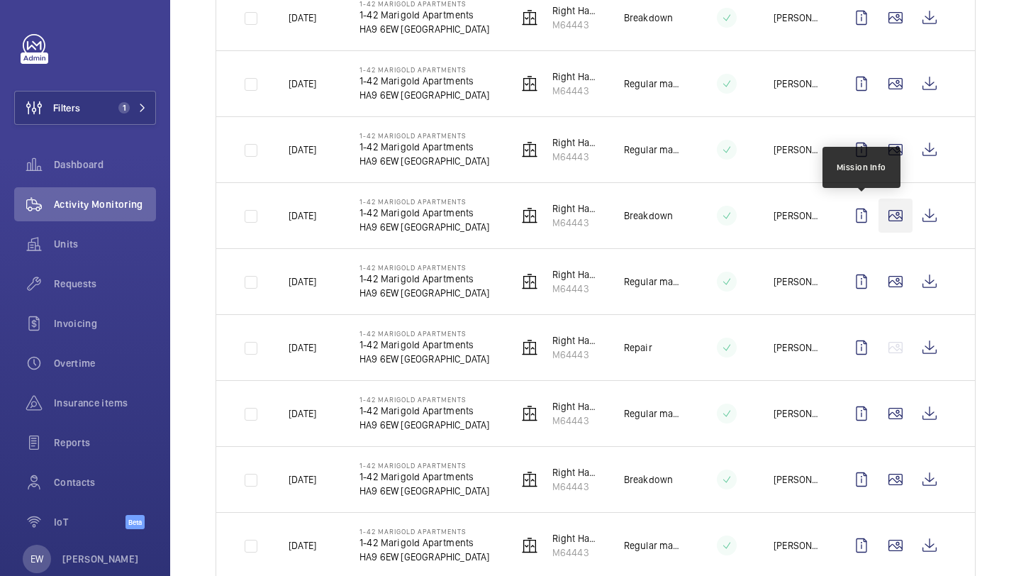
click at [882, 214] on wm-front-icon-button at bounding box center [895, 215] width 34 height 34
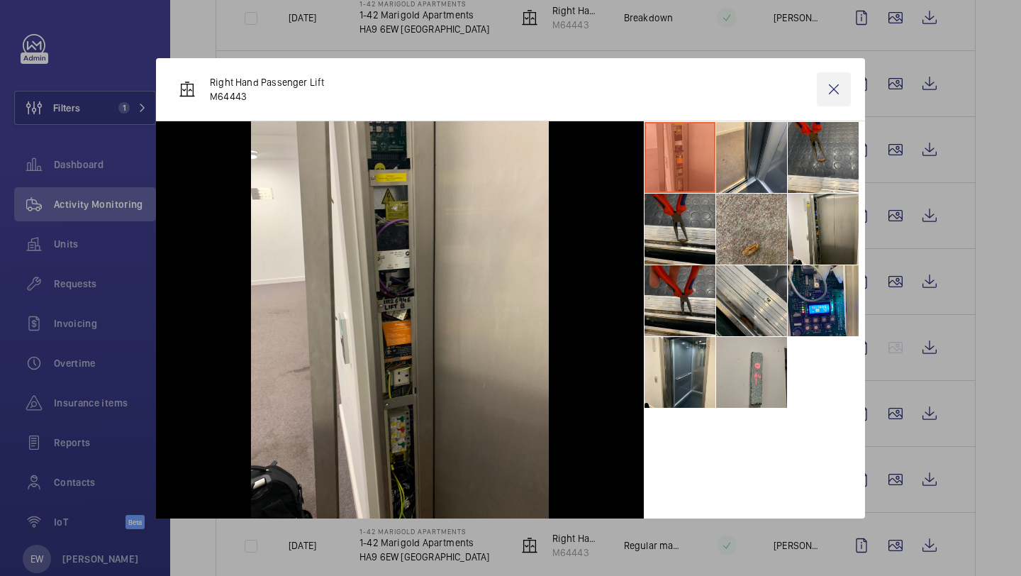
click at [831, 94] on wm-front-icon-button at bounding box center [834, 89] width 34 height 34
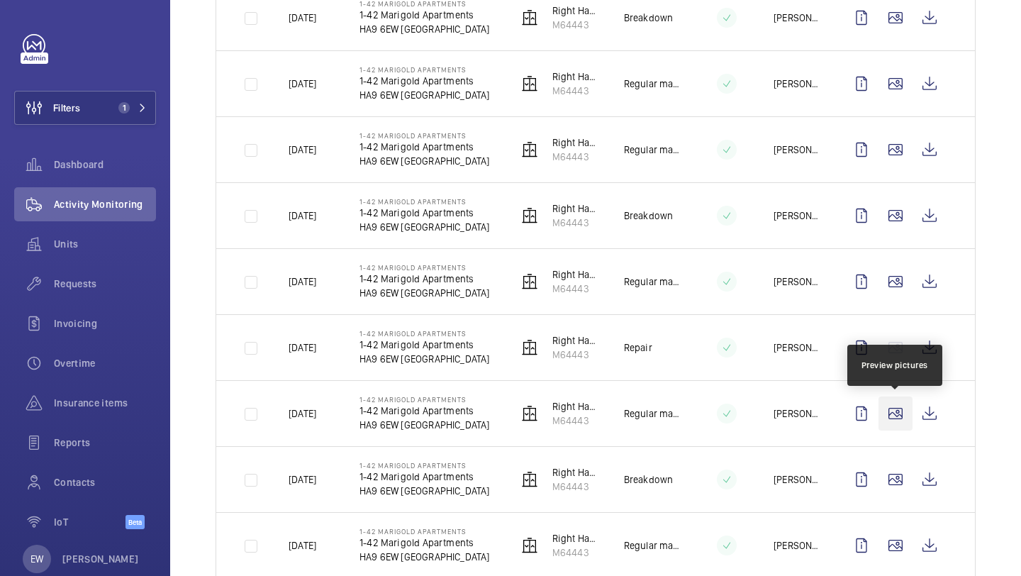
click at [900, 419] on wm-front-icon-button at bounding box center [895, 413] width 34 height 34
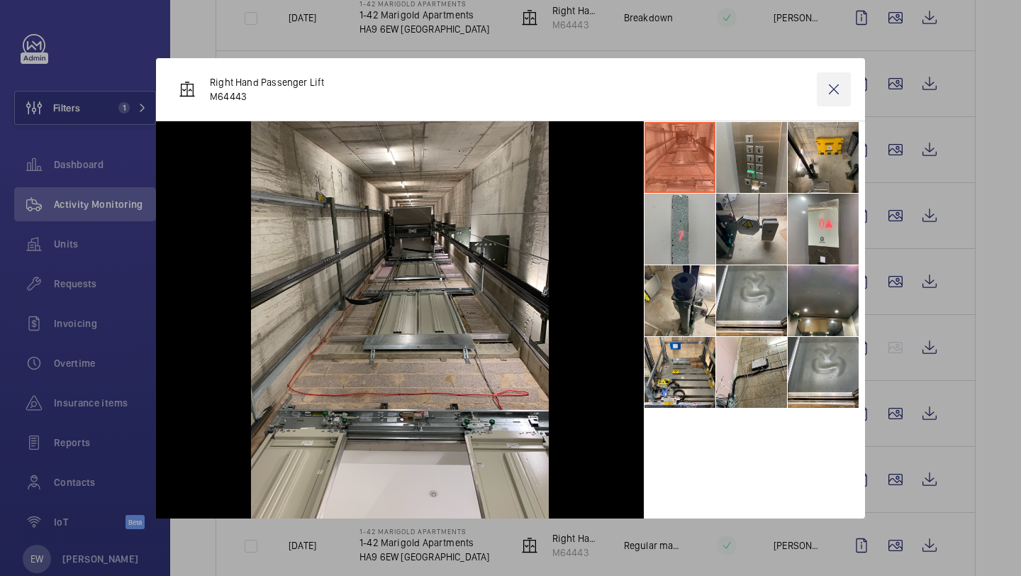
click at [840, 82] on wm-front-icon-button at bounding box center [834, 89] width 34 height 34
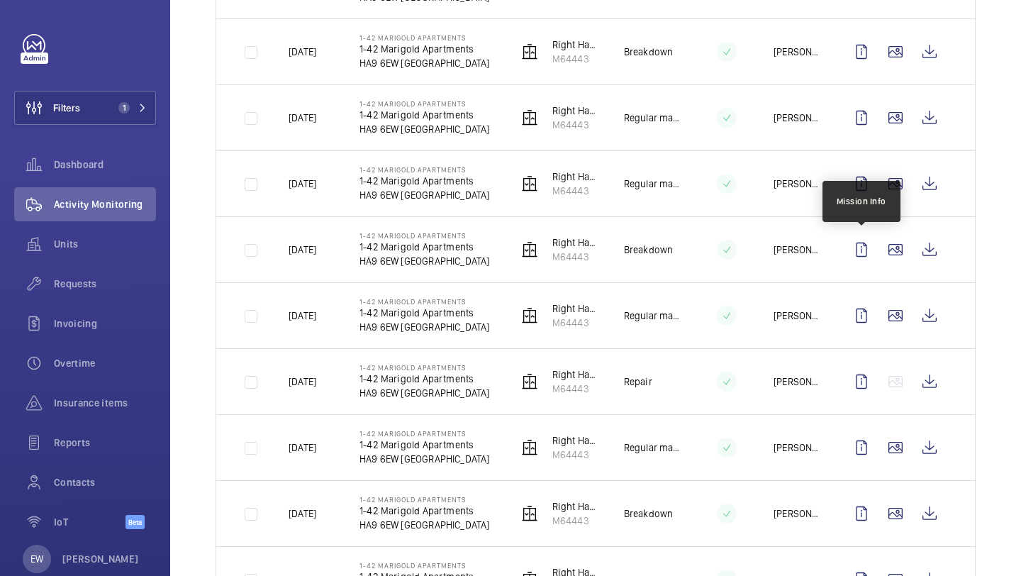
scroll to position [1622, 0]
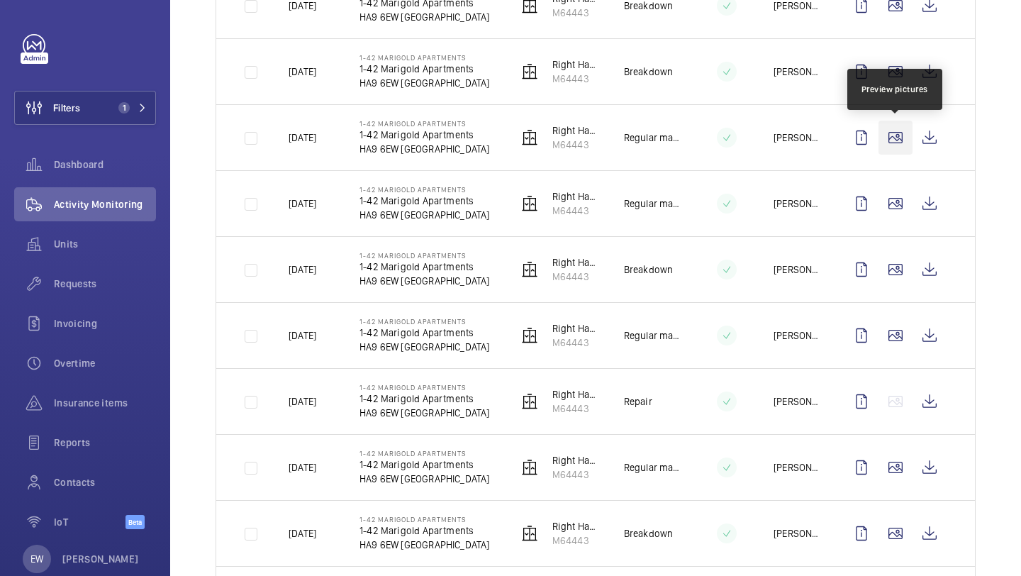
click at [888, 144] on wm-front-icon-button at bounding box center [895, 138] width 34 height 34
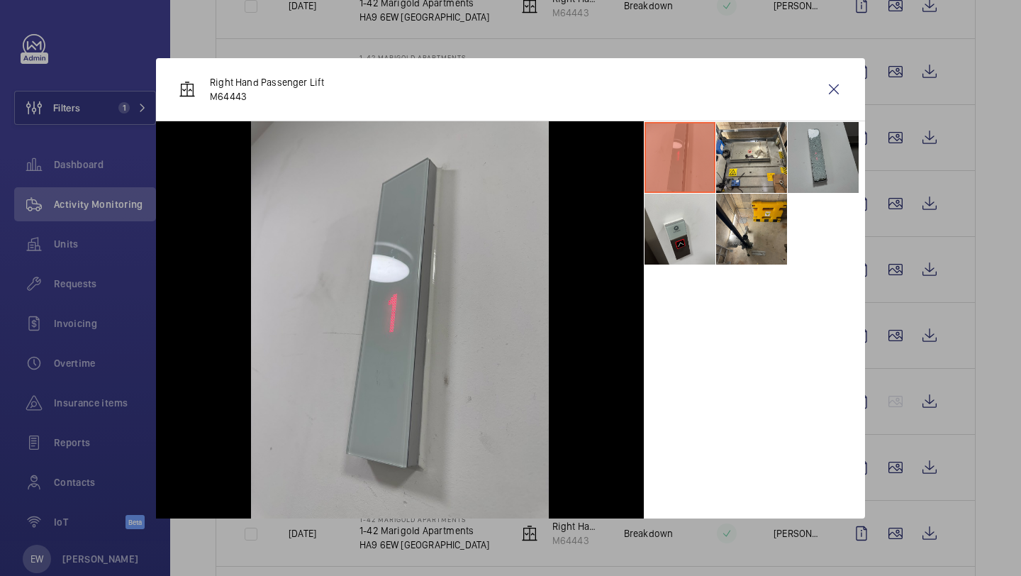
click at [811, 137] on li at bounding box center [823, 157] width 71 height 71
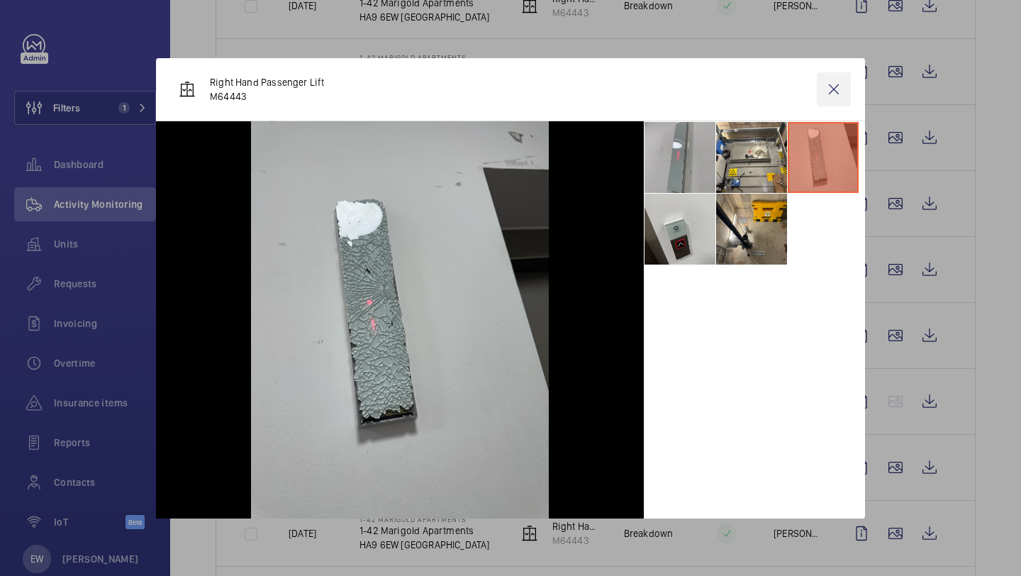
click at [838, 91] on wm-front-icon-button at bounding box center [834, 89] width 34 height 34
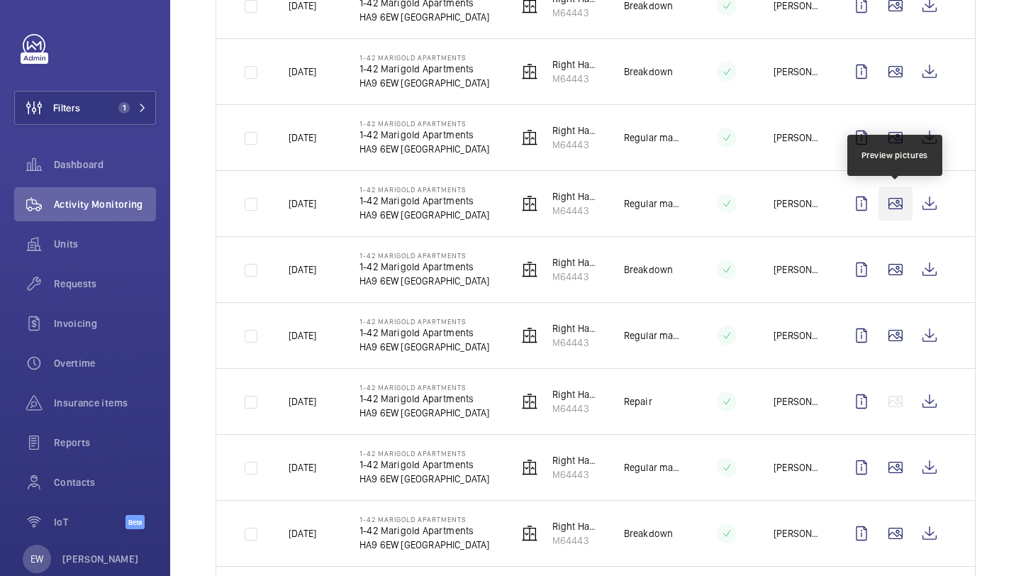
click at [890, 208] on wm-front-icon-button at bounding box center [895, 203] width 34 height 34
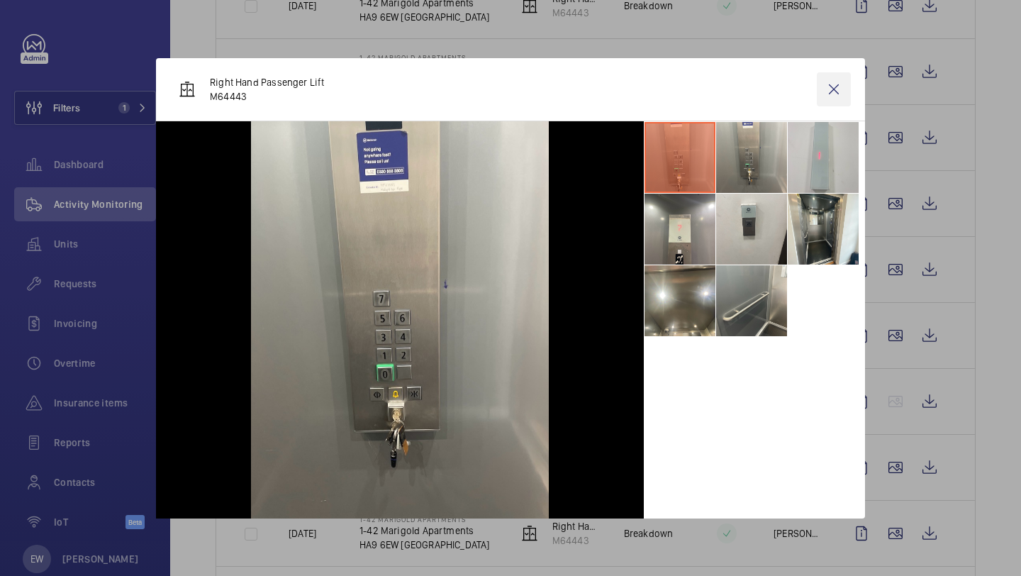
click at [829, 88] on wm-front-icon-button at bounding box center [834, 89] width 34 height 34
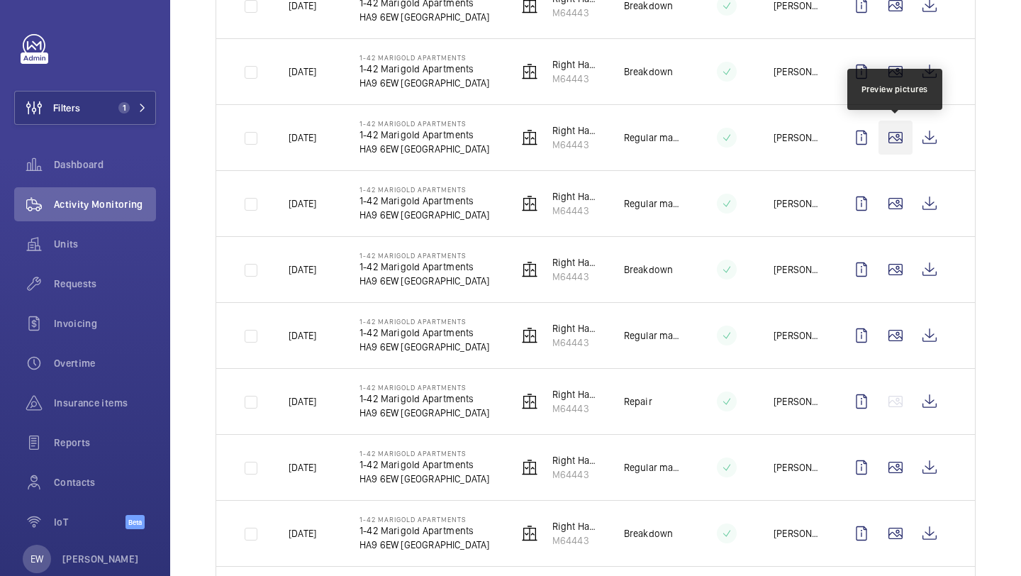
click at [886, 152] on wm-front-icon-button at bounding box center [895, 138] width 34 height 34
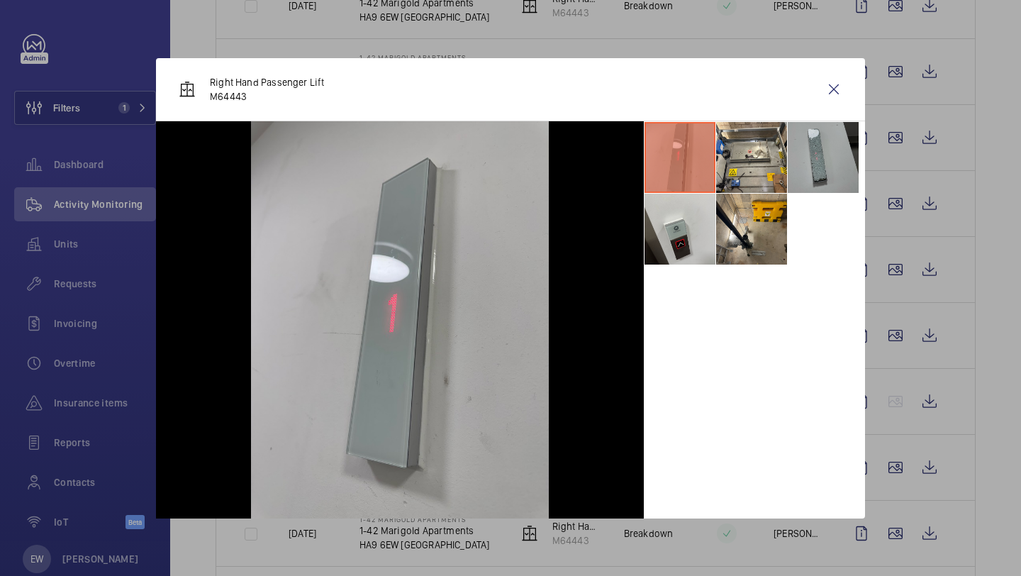
click at [818, 162] on li at bounding box center [823, 157] width 71 height 71
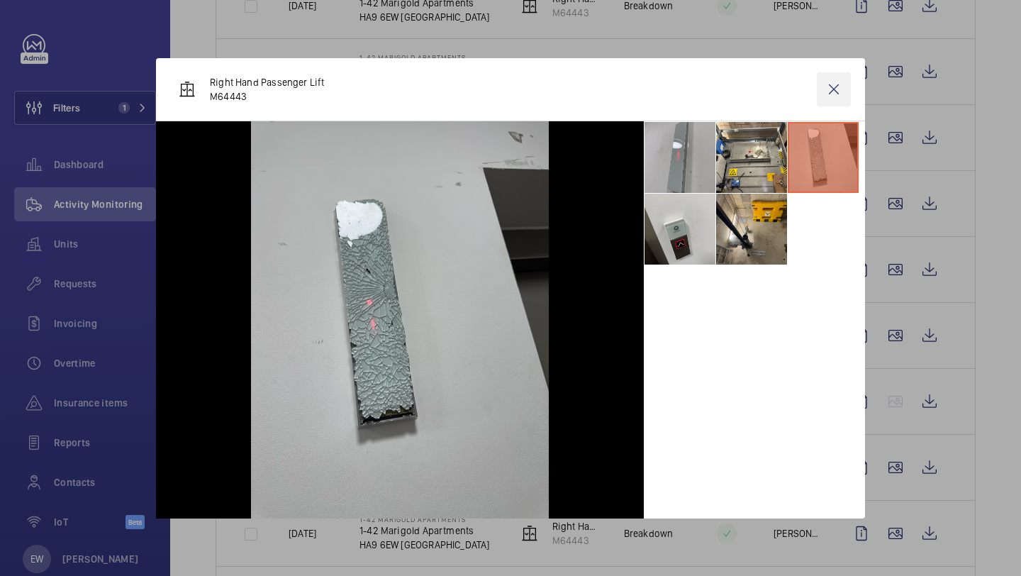
click at [837, 82] on wm-front-icon-button at bounding box center [834, 89] width 34 height 34
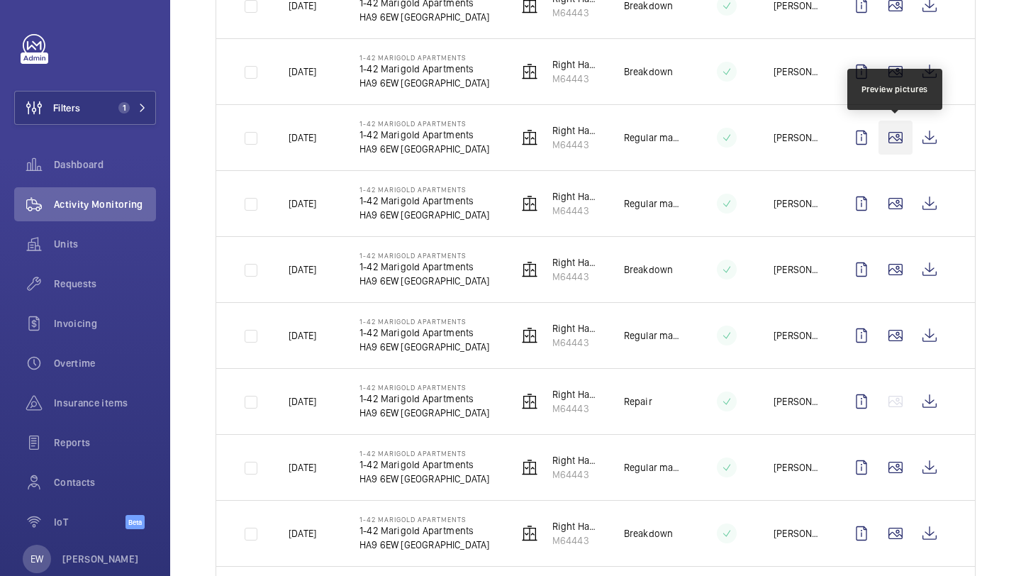
click at [888, 137] on wm-front-icon-button at bounding box center [895, 138] width 34 height 34
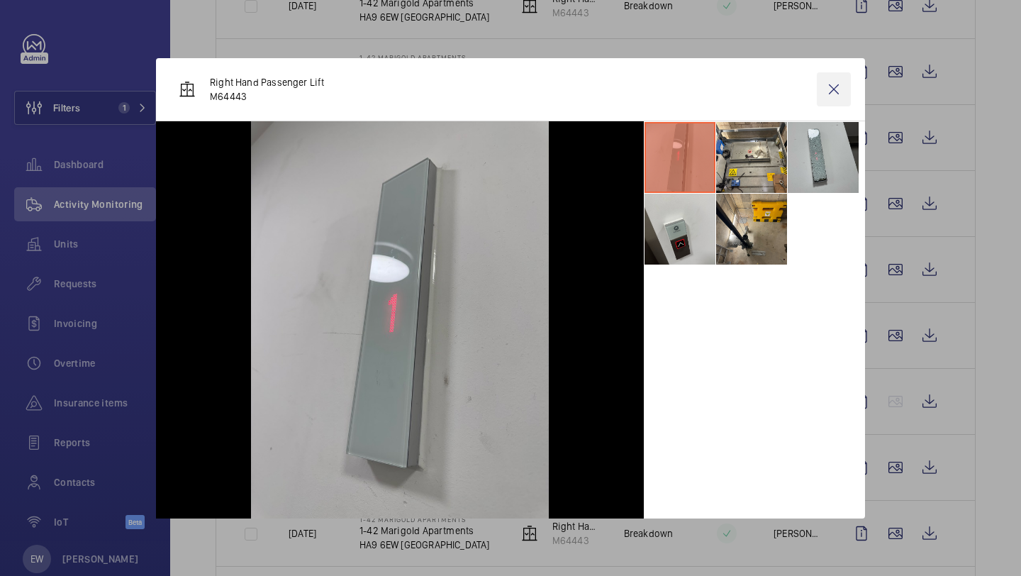
click at [833, 88] on wm-front-icon-button at bounding box center [834, 89] width 34 height 34
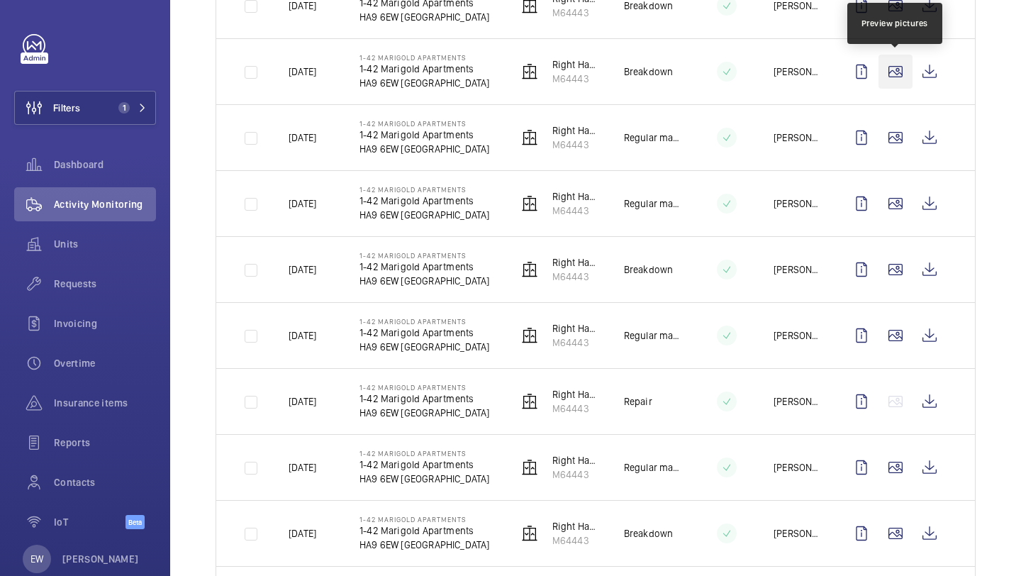
click at [880, 65] on wm-front-icon-button at bounding box center [895, 72] width 34 height 34
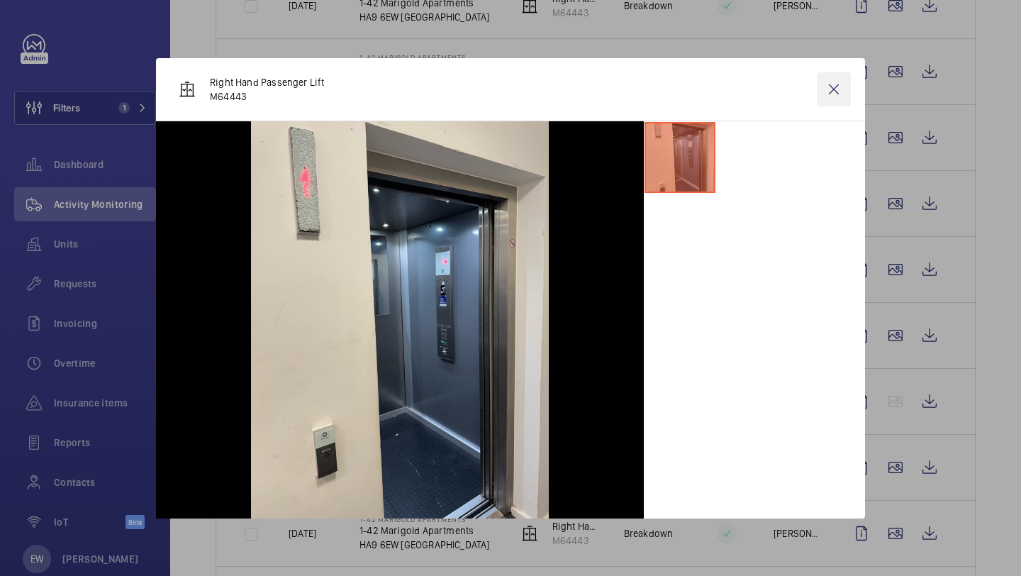
click at [842, 88] on wm-front-icon-button at bounding box center [834, 89] width 34 height 34
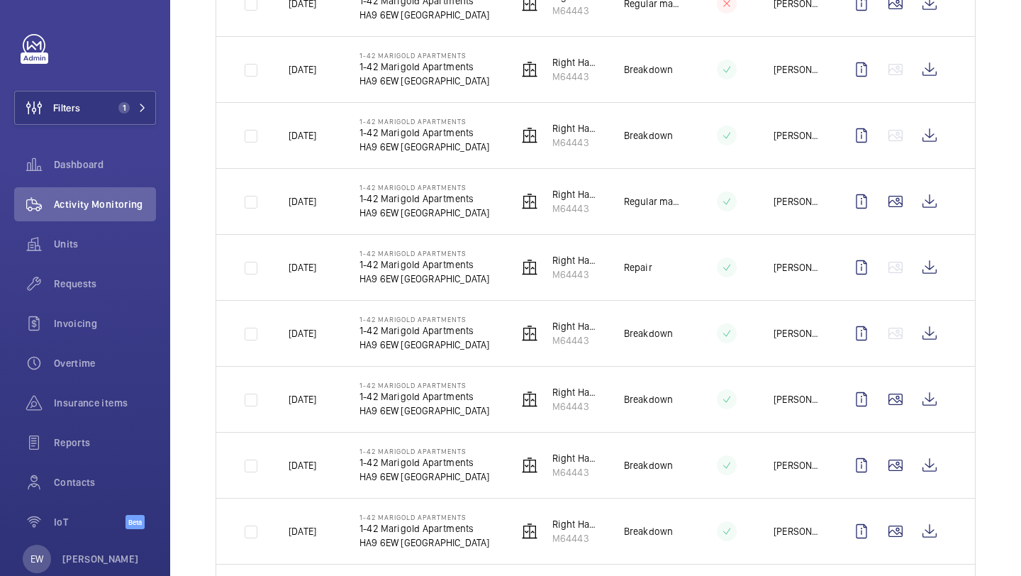
scroll to position [1713, 0]
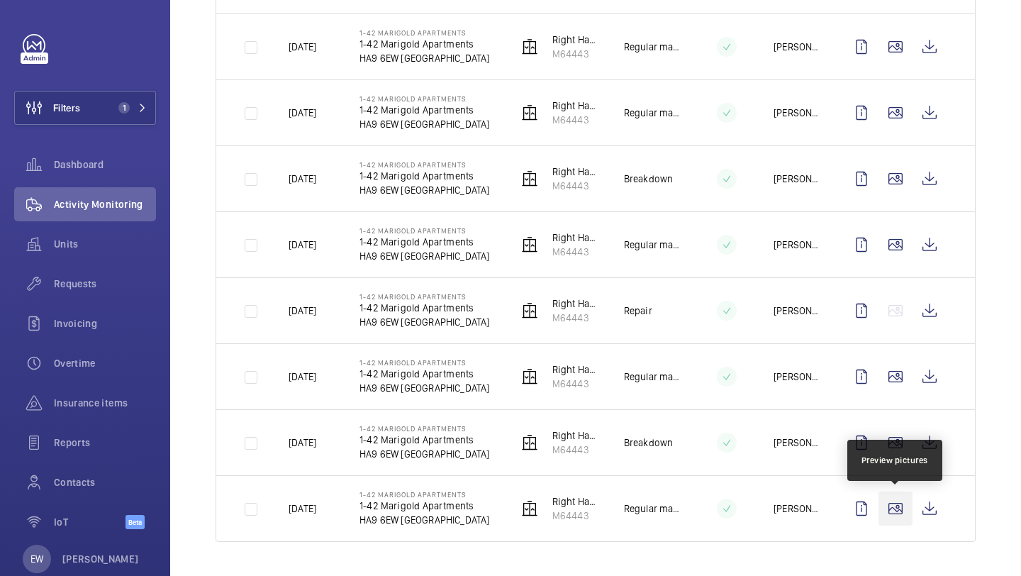
click at [895, 505] on wm-front-icon-button at bounding box center [895, 508] width 34 height 34
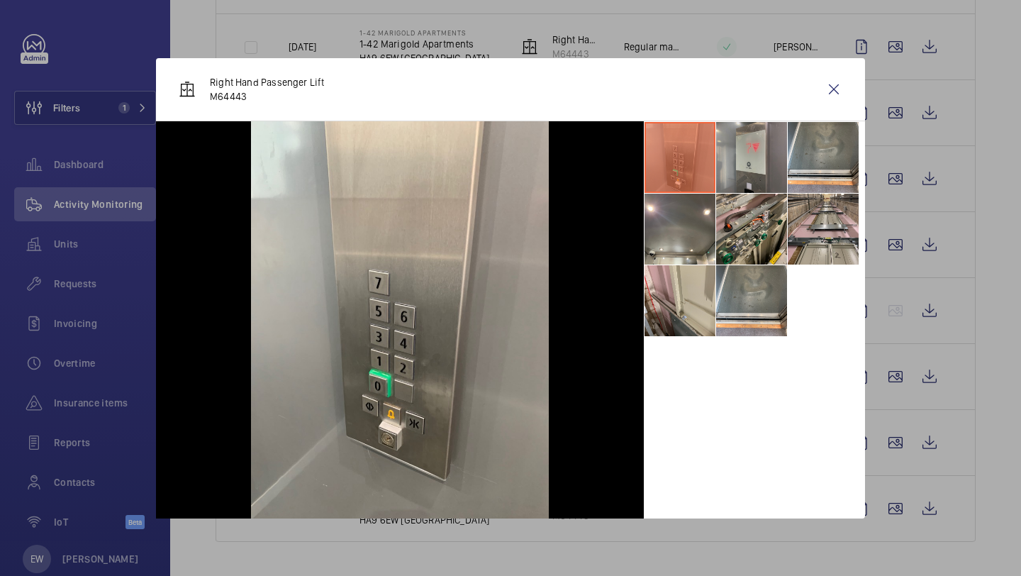
click at [725, 157] on li at bounding box center [751, 157] width 71 height 71
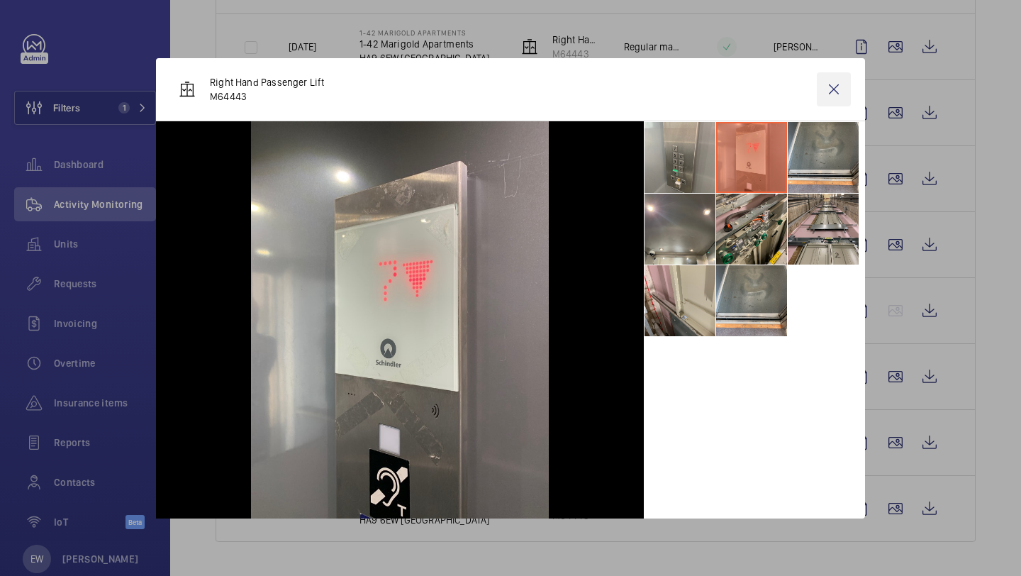
click at [841, 89] on wm-front-icon-button at bounding box center [834, 89] width 34 height 34
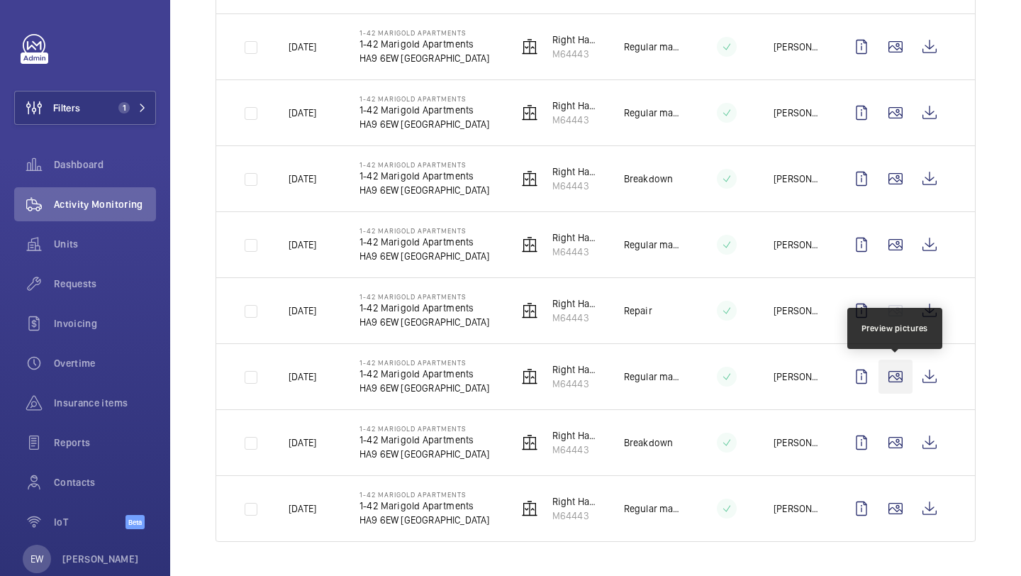
click at [893, 379] on wm-front-icon-button at bounding box center [895, 376] width 34 height 34
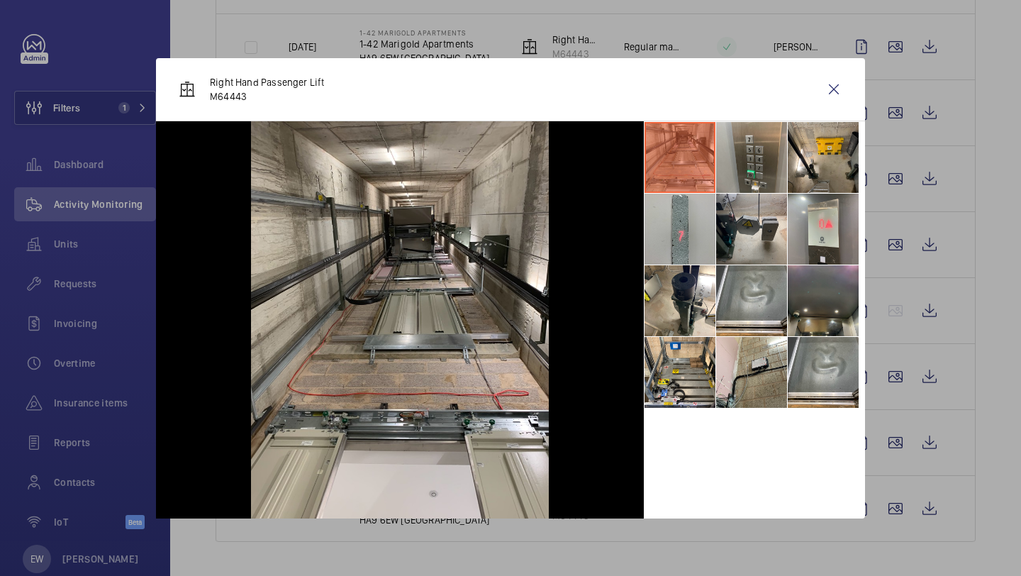
click at [828, 308] on li at bounding box center [823, 300] width 71 height 71
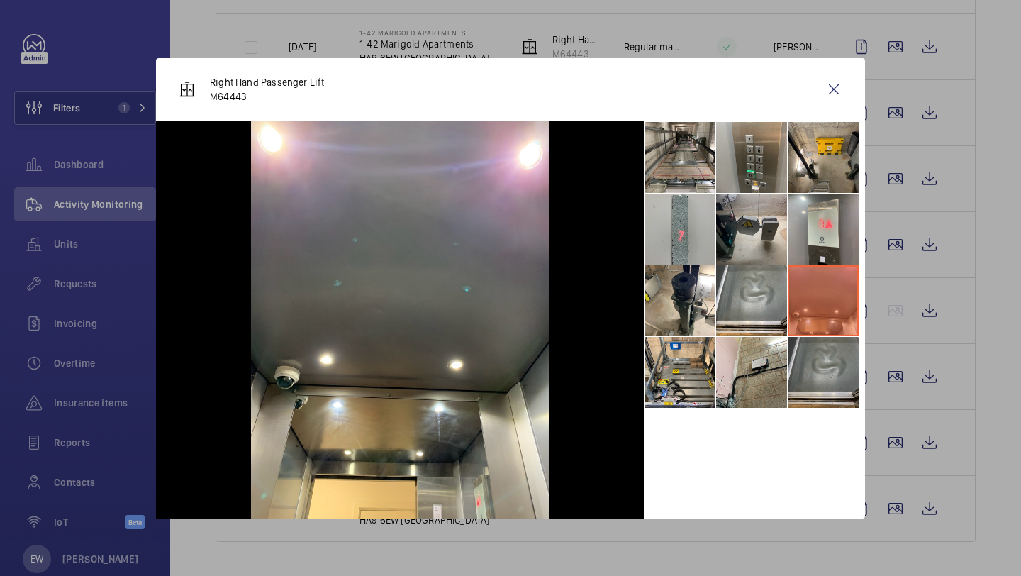
click at [823, 376] on li at bounding box center [823, 372] width 71 height 71
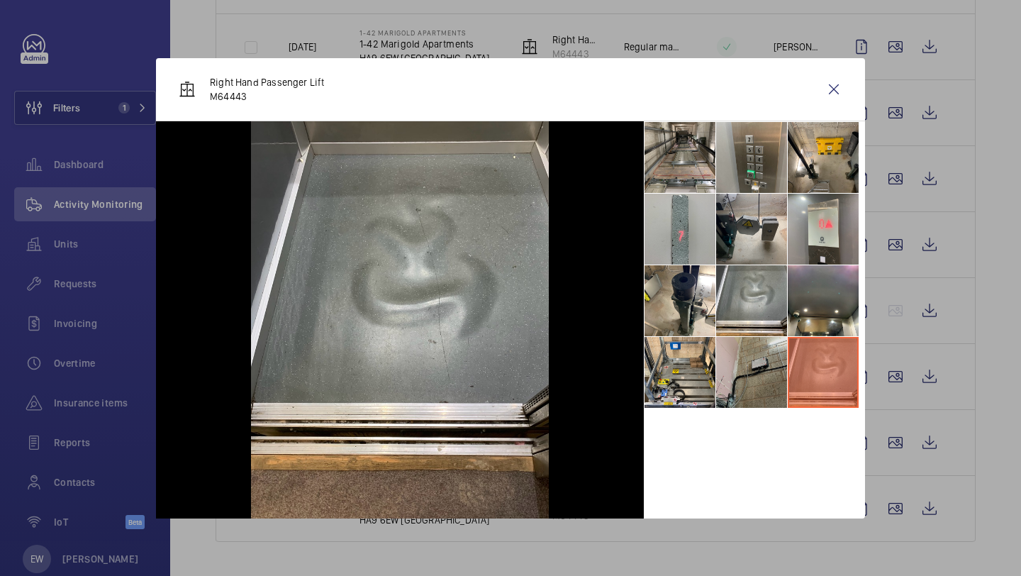
click at [768, 370] on li at bounding box center [751, 372] width 71 height 71
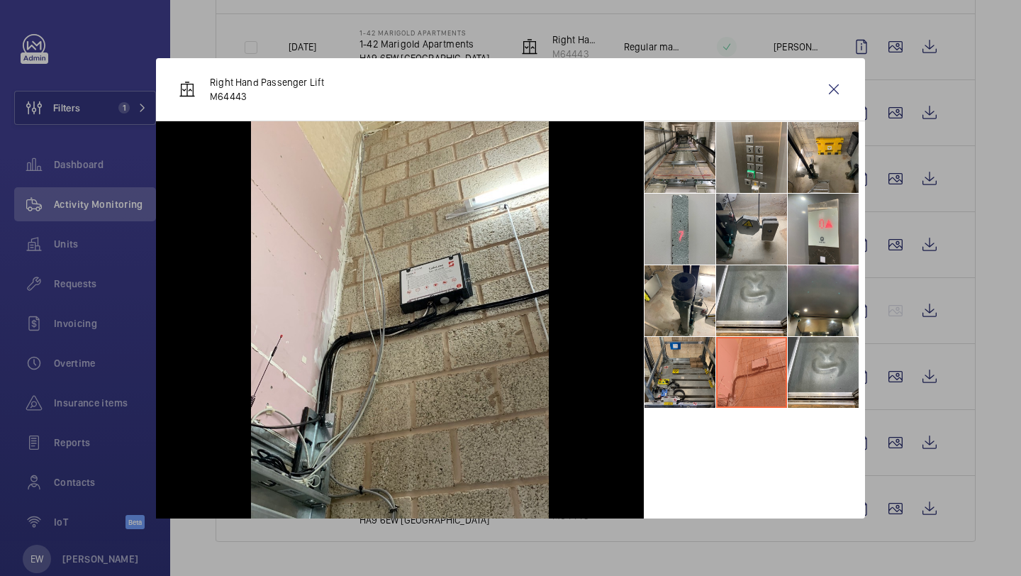
click at [695, 369] on li at bounding box center [679, 372] width 71 height 71
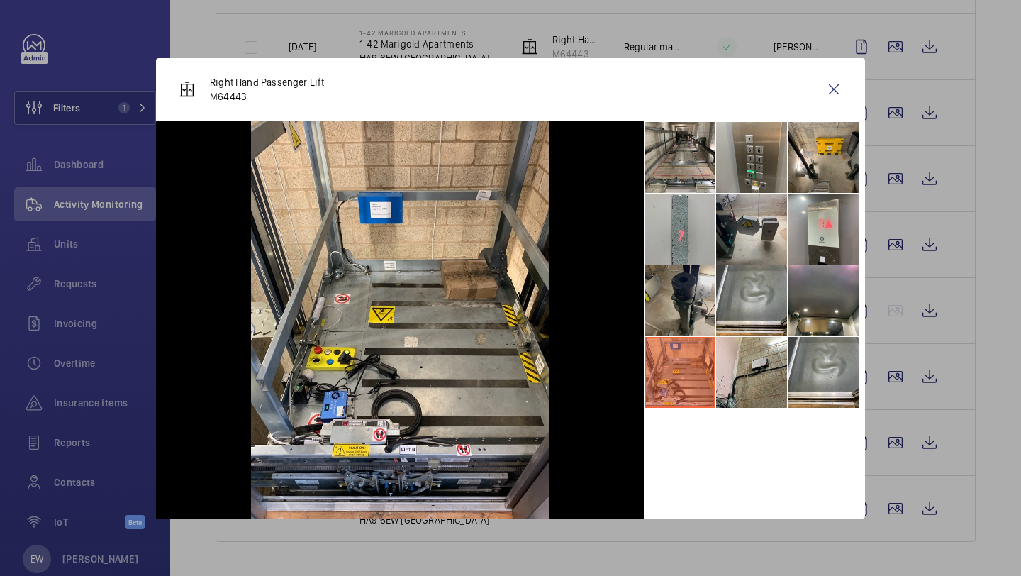
click at [689, 308] on li at bounding box center [679, 300] width 71 height 71
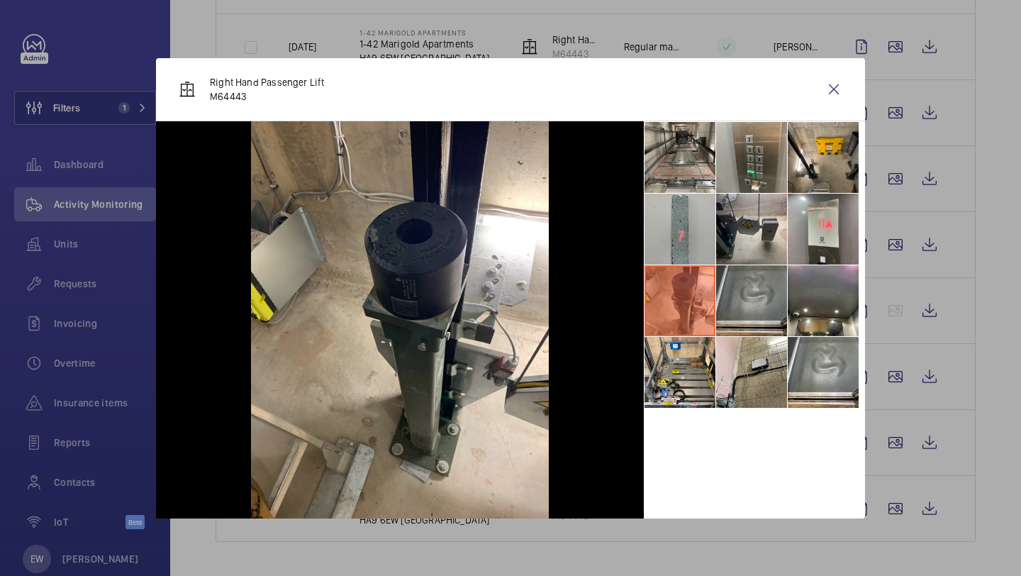
click at [759, 295] on li at bounding box center [751, 300] width 71 height 71
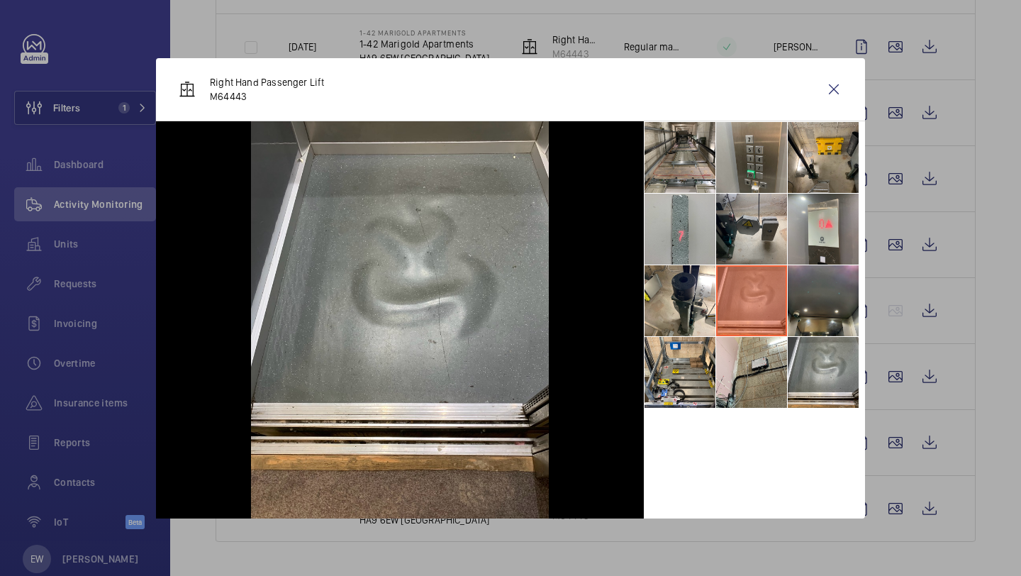
click at [803, 296] on li at bounding box center [823, 300] width 71 height 71
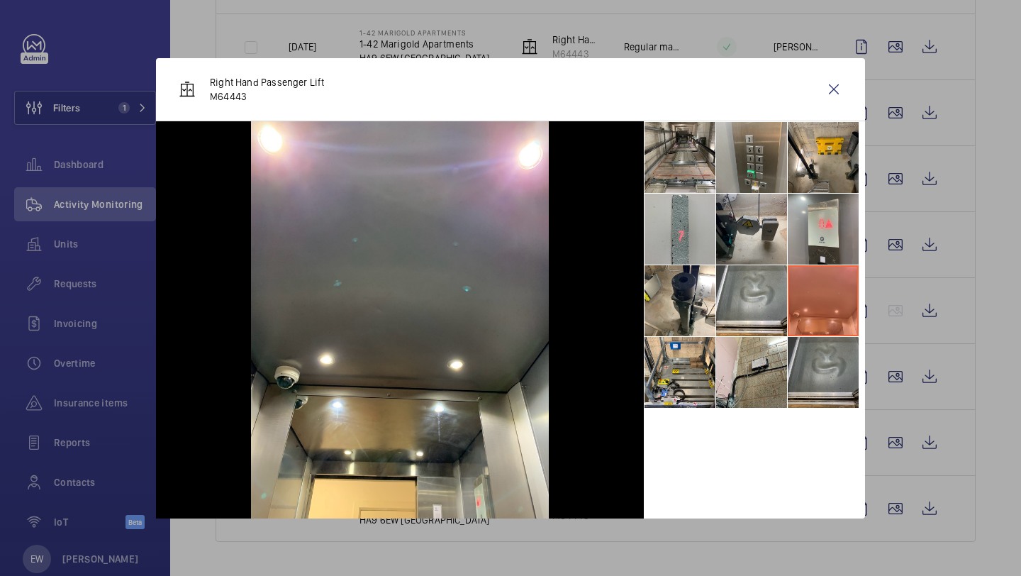
click at [801, 376] on li at bounding box center [823, 372] width 71 height 71
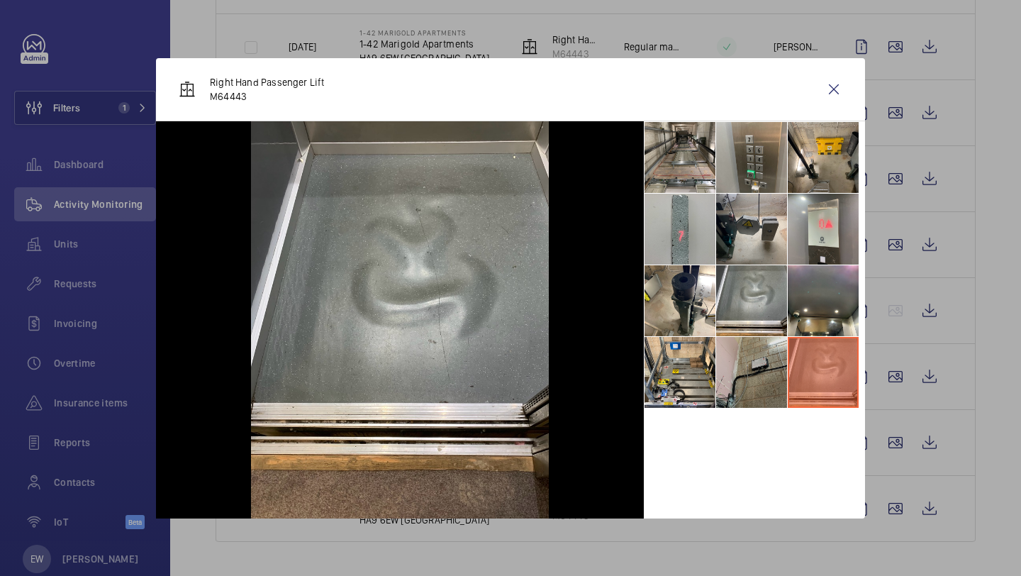
click at [759, 374] on li at bounding box center [751, 372] width 71 height 71
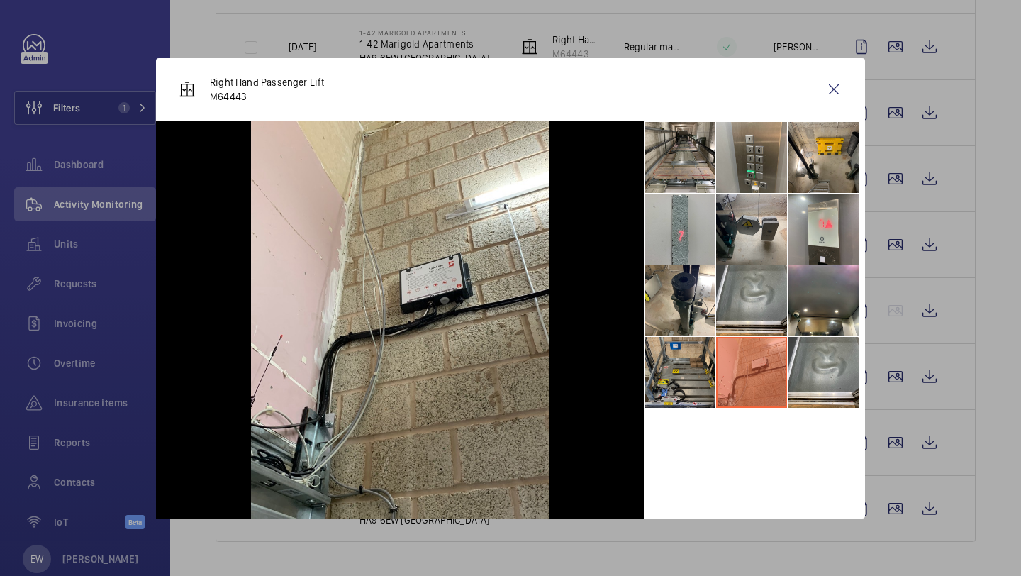
click at [677, 365] on li at bounding box center [679, 372] width 71 height 71
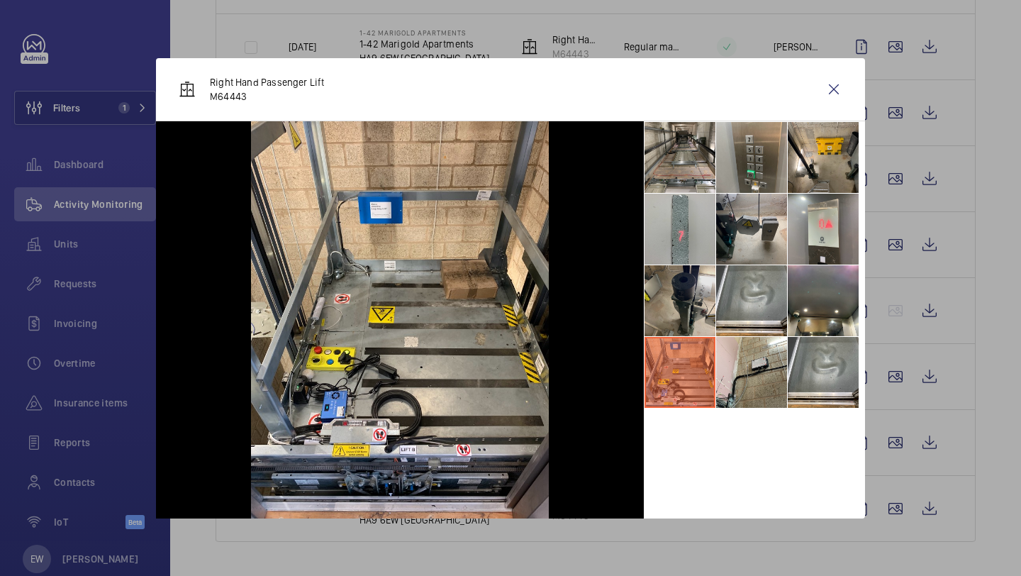
click at [683, 289] on li at bounding box center [679, 300] width 71 height 71
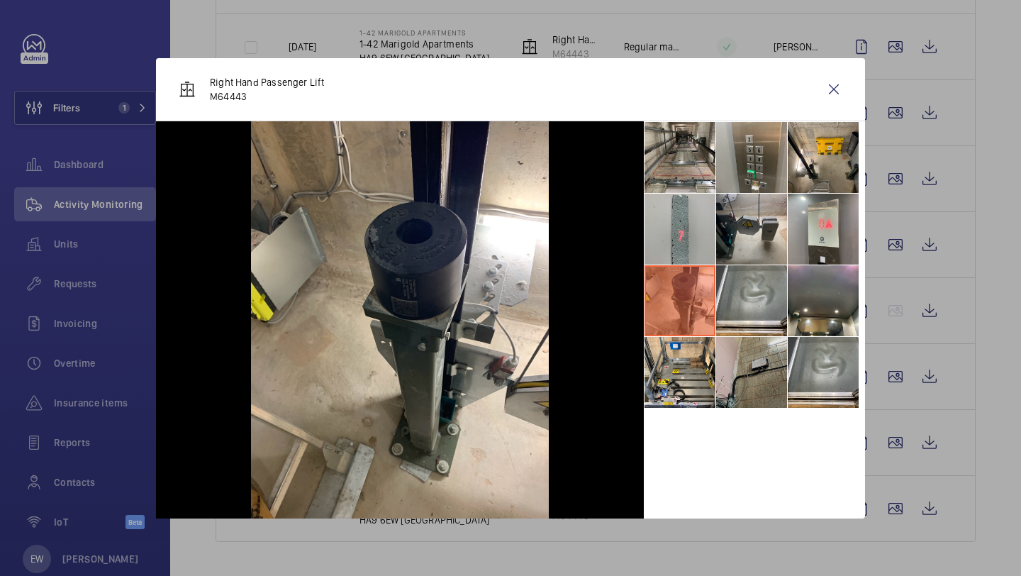
click at [728, 347] on li at bounding box center [751, 372] width 71 height 71
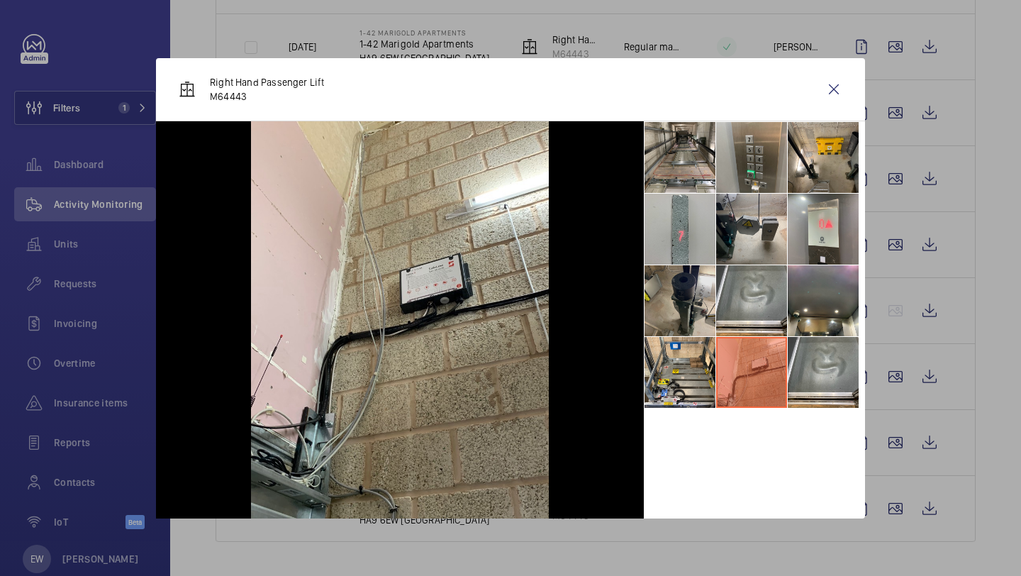
click at [706, 307] on li at bounding box center [679, 300] width 71 height 71
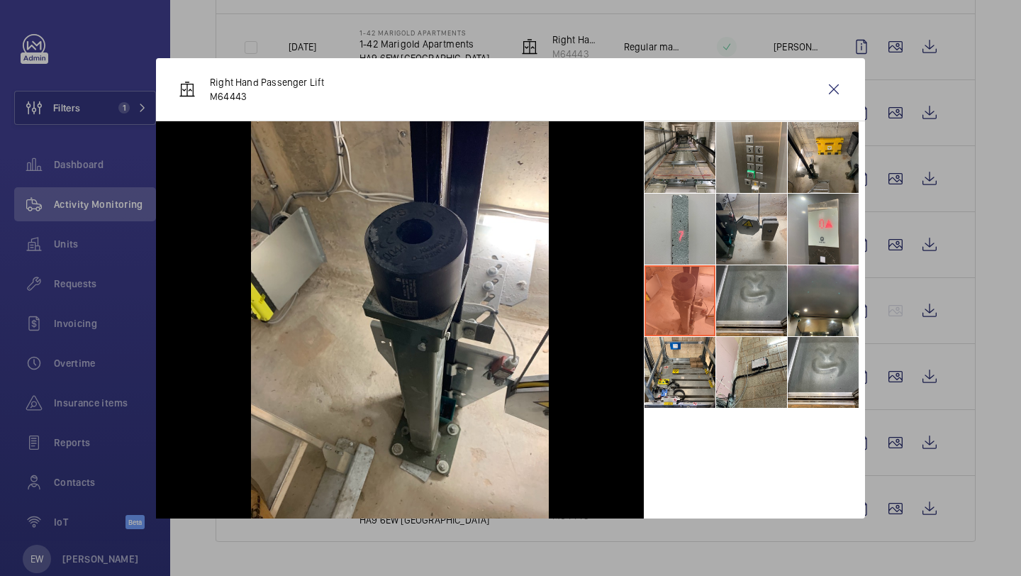
click at [762, 301] on li at bounding box center [751, 300] width 71 height 71
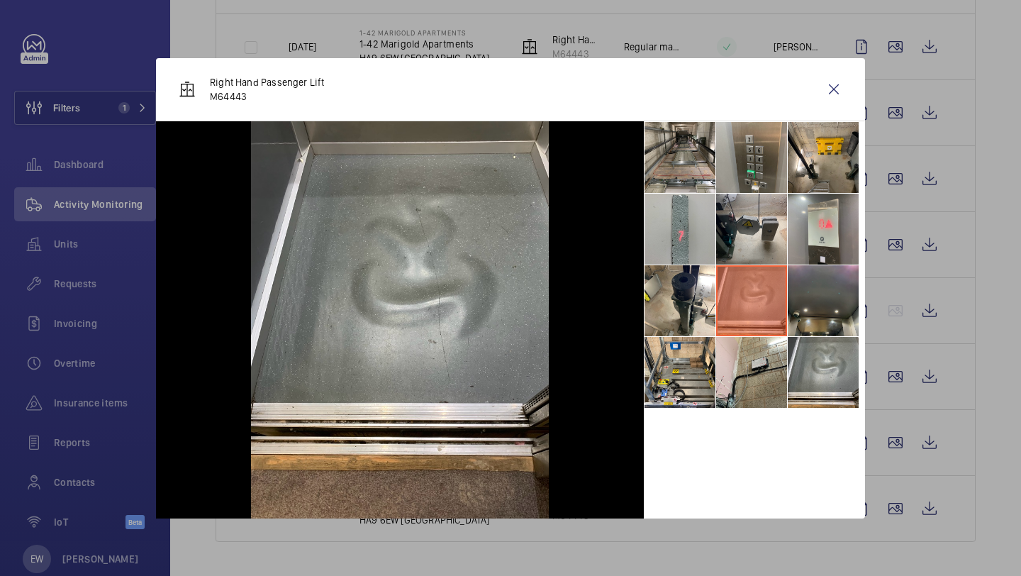
click at [822, 289] on li at bounding box center [823, 300] width 71 height 71
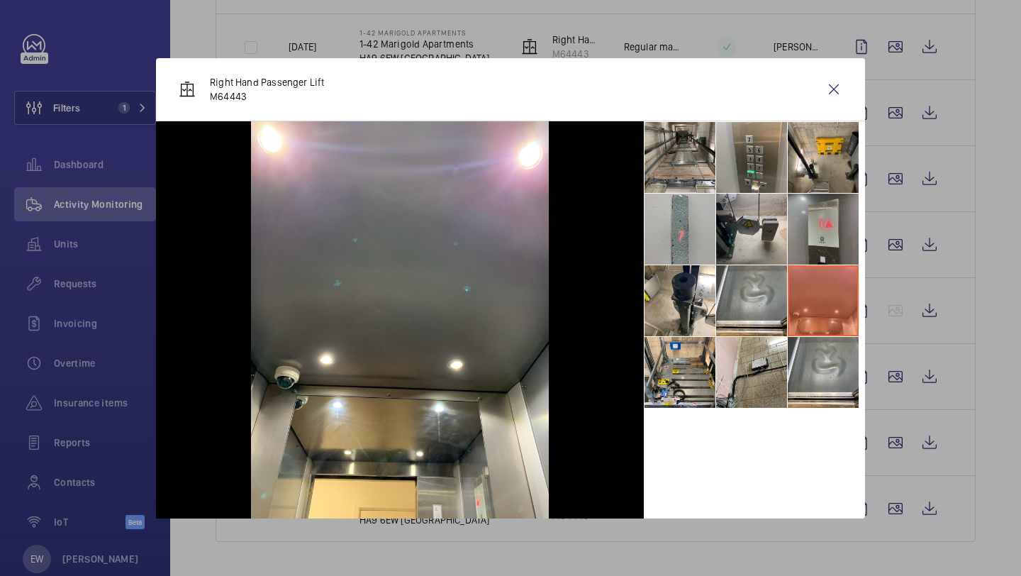
click at [818, 235] on li at bounding box center [823, 229] width 71 height 71
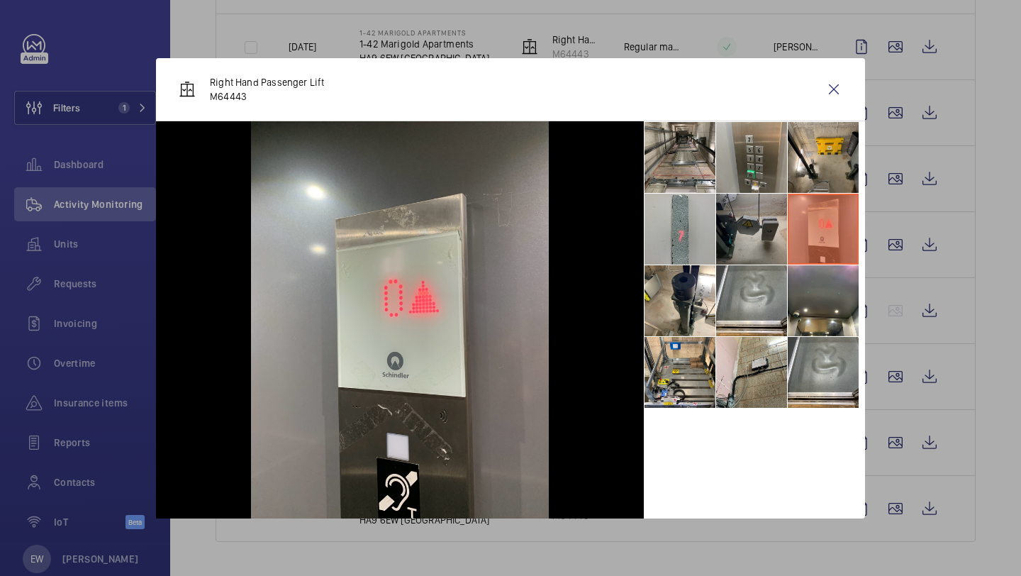
click at [758, 230] on li at bounding box center [751, 229] width 71 height 71
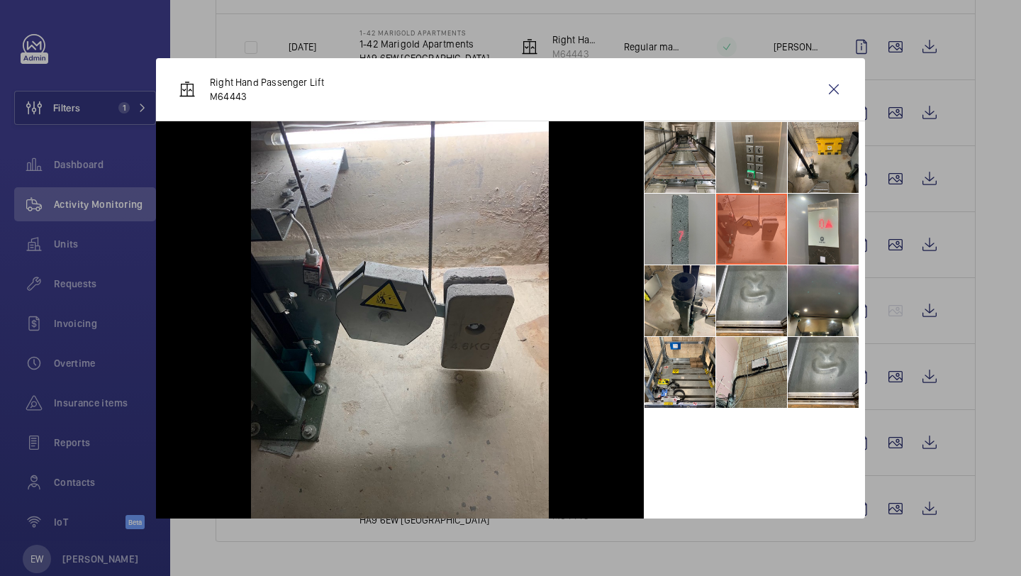
click at [703, 225] on li at bounding box center [679, 229] width 71 height 71
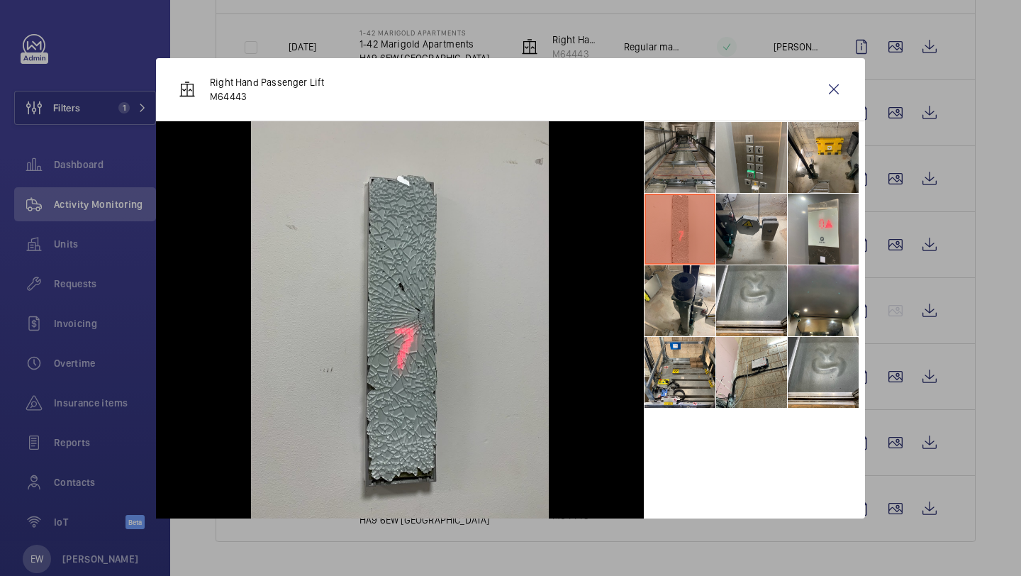
click at [703, 172] on li at bounding box center [679, 157] width 71 height 71
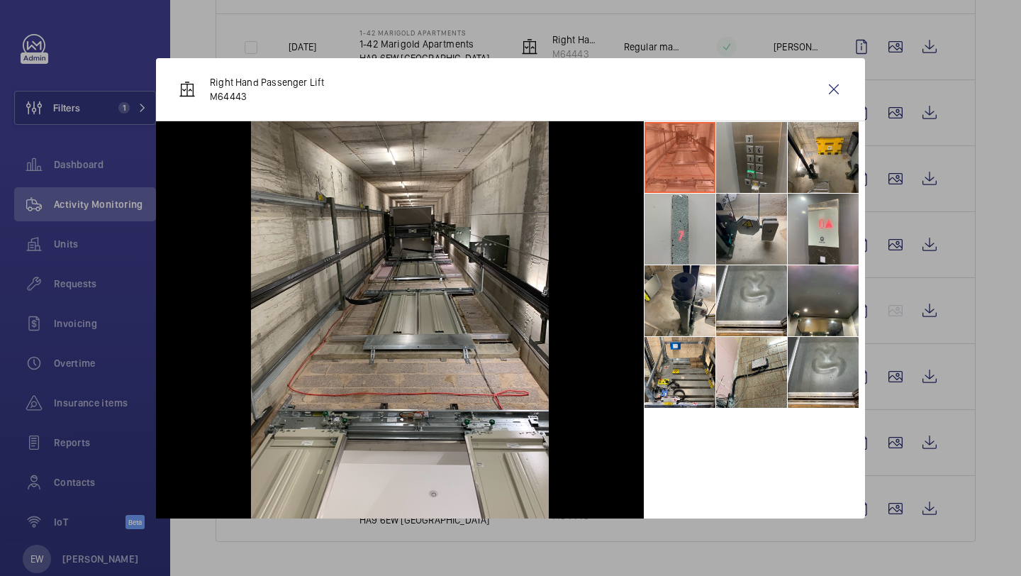
click at [750, 162] on li at bounding box center [751, 157] width 71 height 71
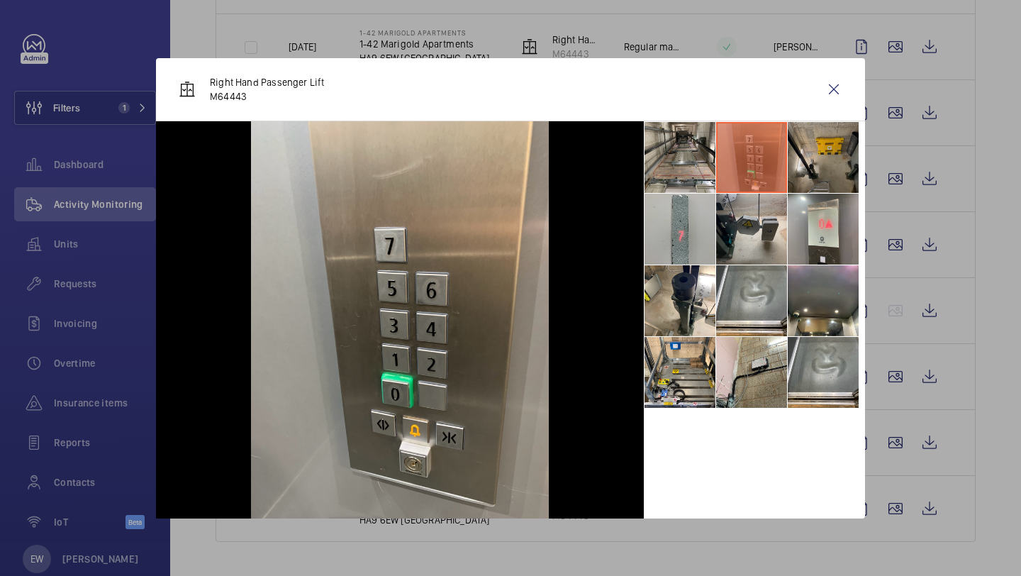
click at [823, 151] on li at bounding box center [823, 157] width 71 height 71
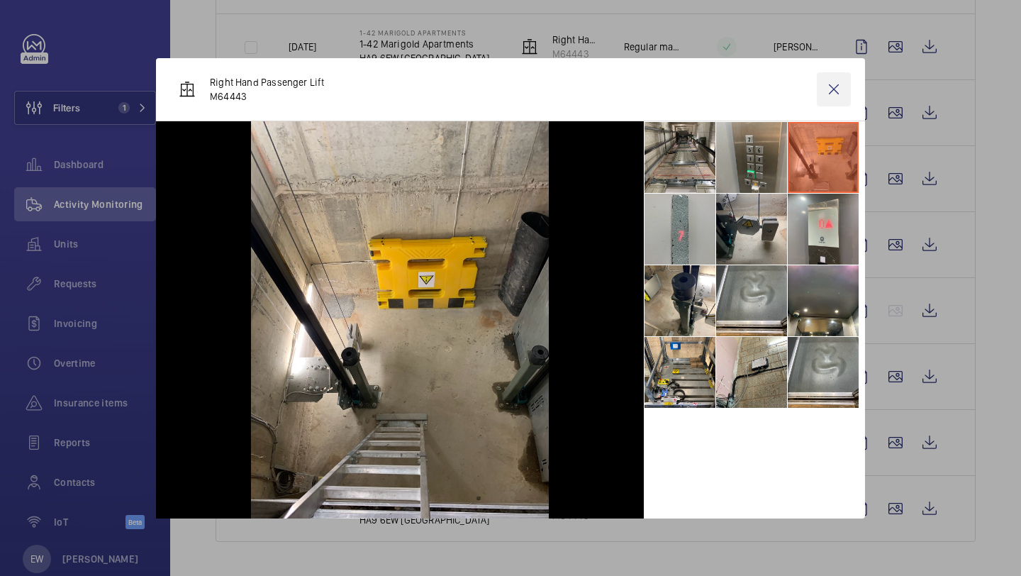
click at [845, 77] on wm-front-icon-button at bounding box center [834, 89] width 34 height 34
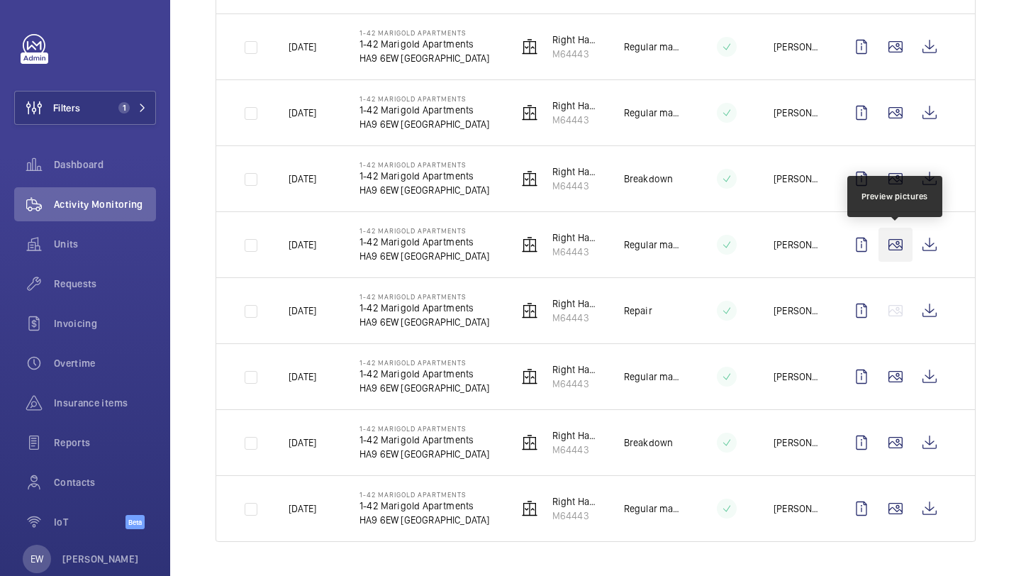
click at [898, 240] on wm-front-icon-button at bounding box center [895, 245] width 34 height 34
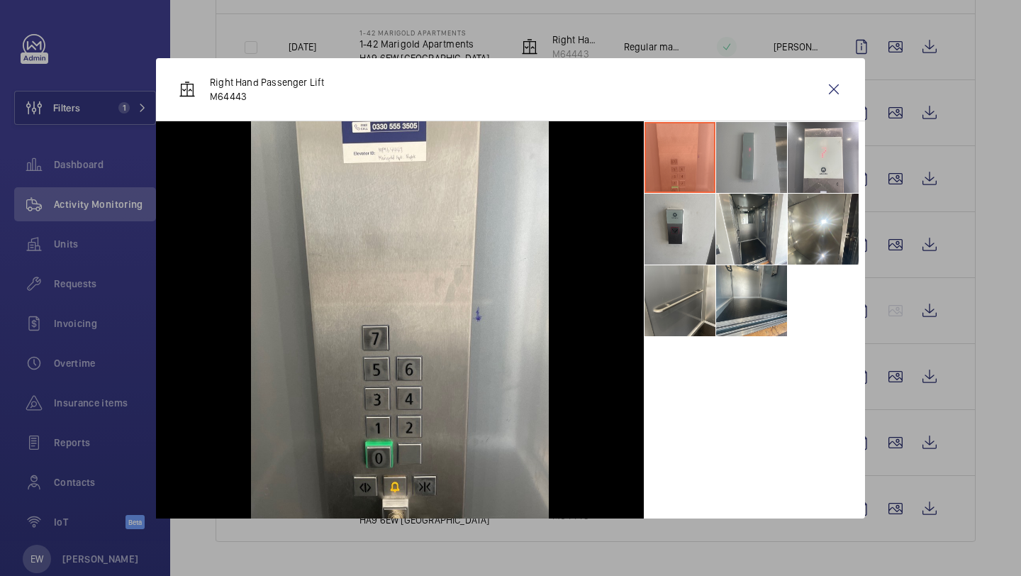
click at [732, 184] on li at bounding box center [751, 157] width 71 height 71
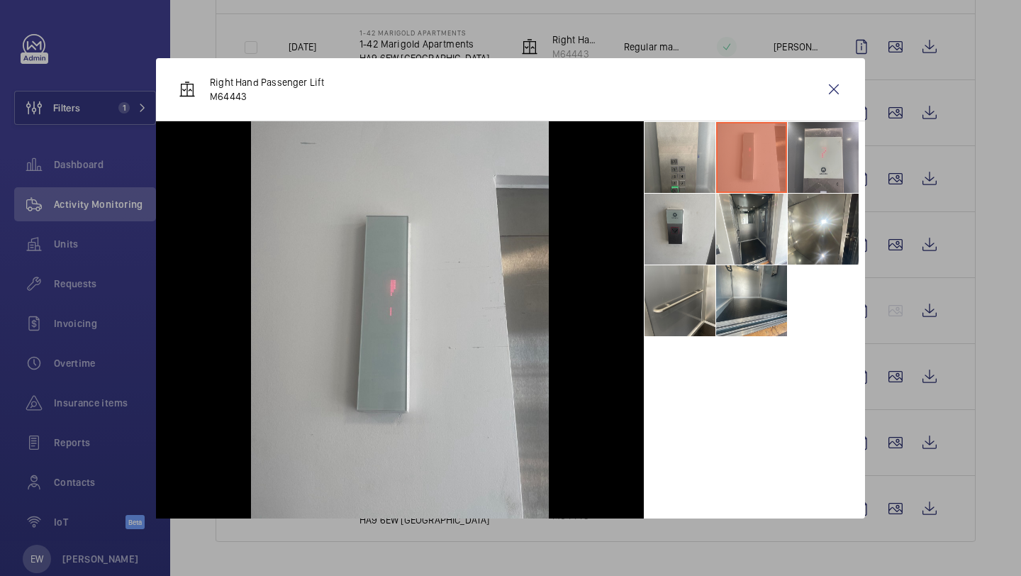
click at [814, 161] on li at bounding box center [823, 157] width 71 height 71
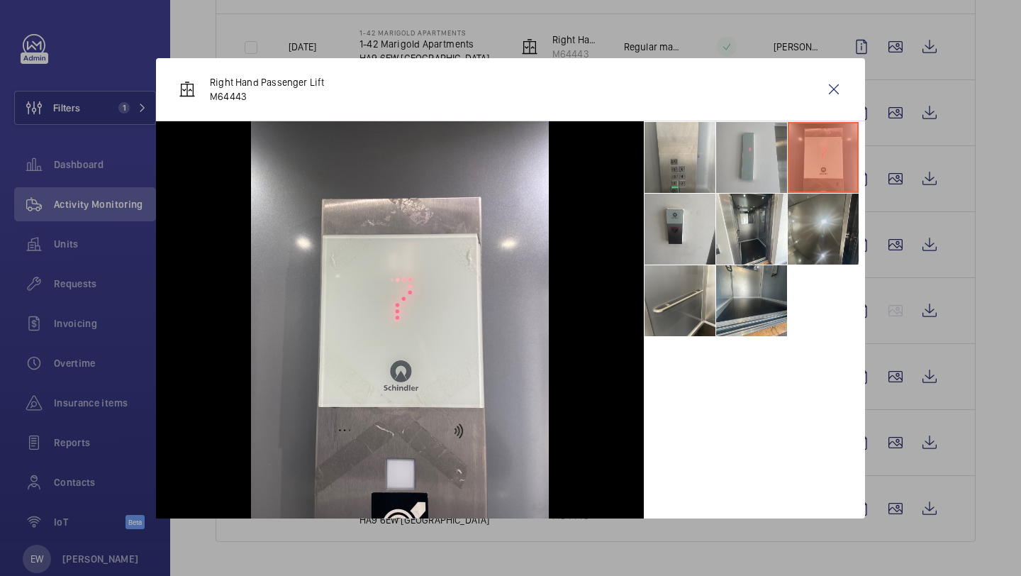
click at [814, 224] on li at bounding box center [823, 229] width 71 height 71
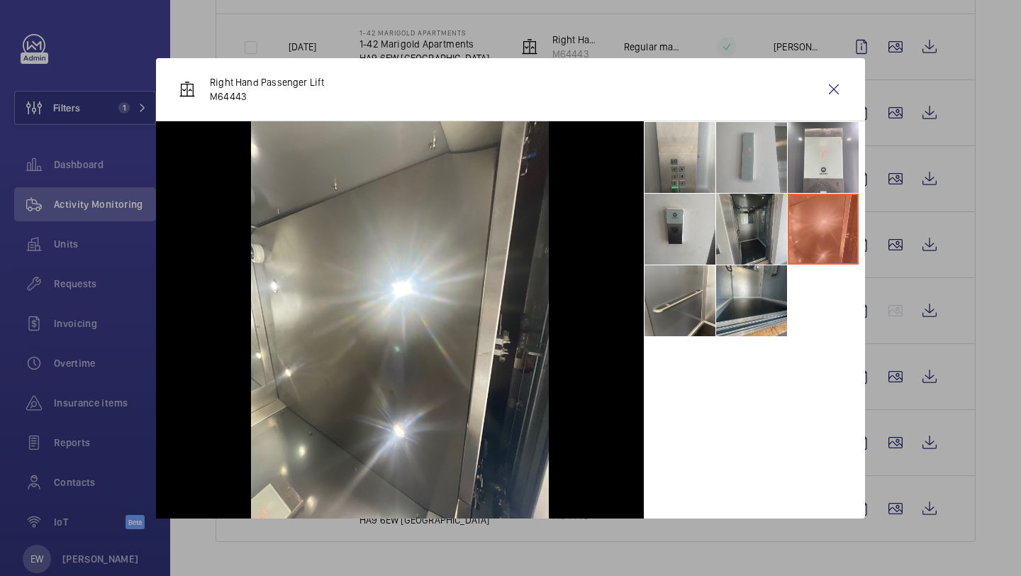
click at [759, 227] on li at bounding box center [751, 229] width 71 height 71
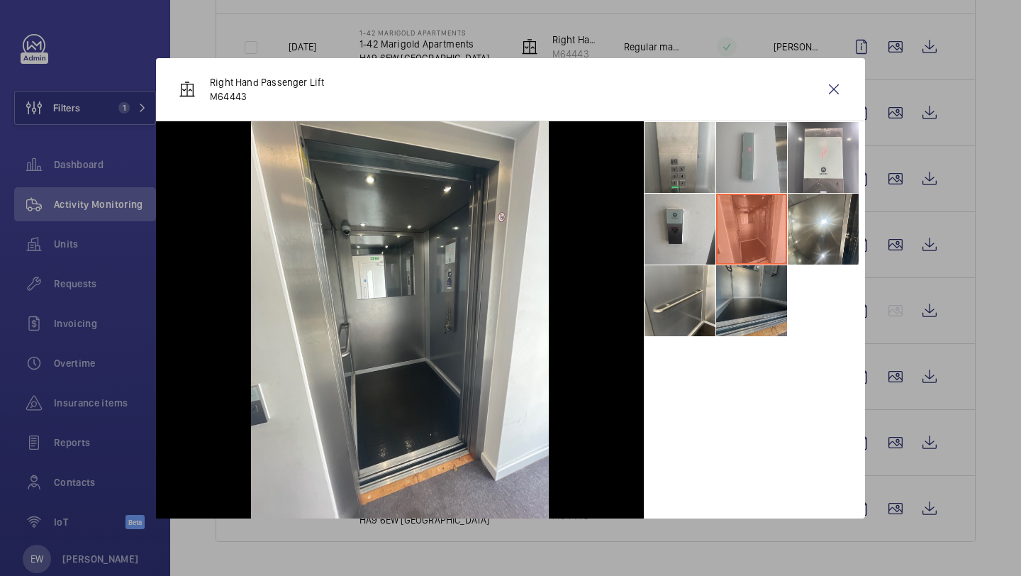
click at [759, 290] on li at bounding box center [751, 300] width 71 height 71
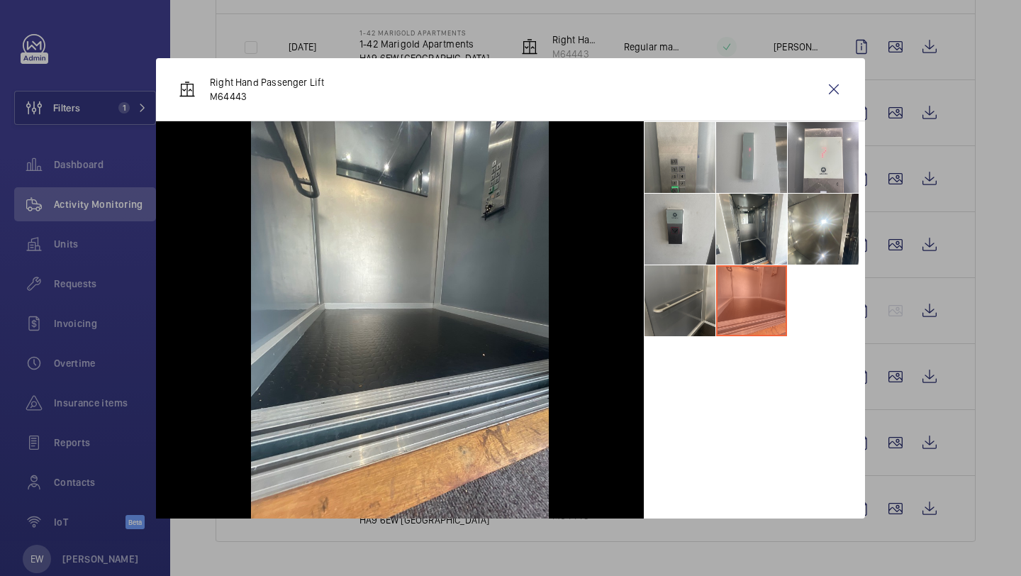
click at [671, 293] on li at bounding box center [679, 300] width 71 height 71
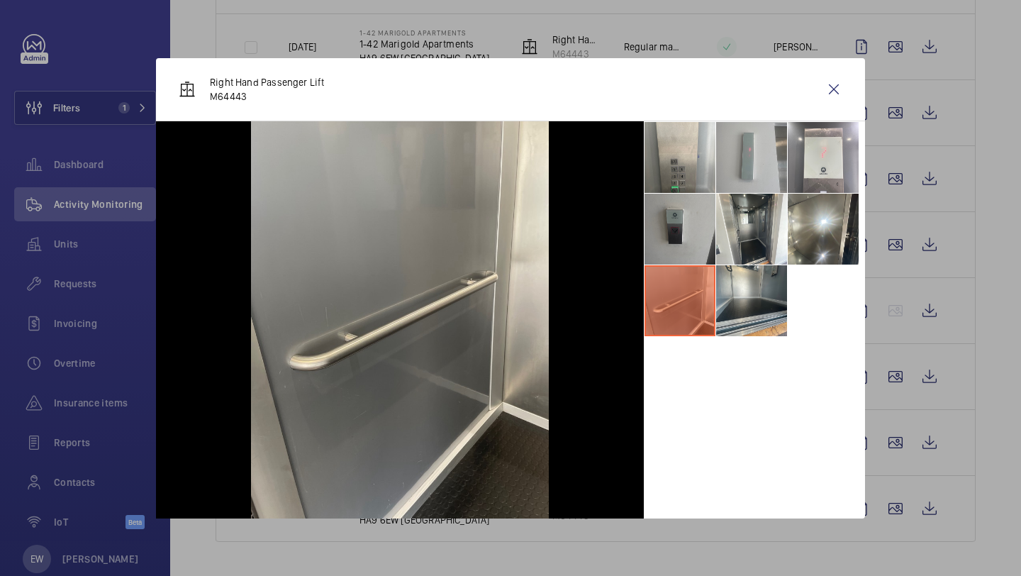
click at [678, 247] on li at bounding box center [679, 229] width 71 height 71
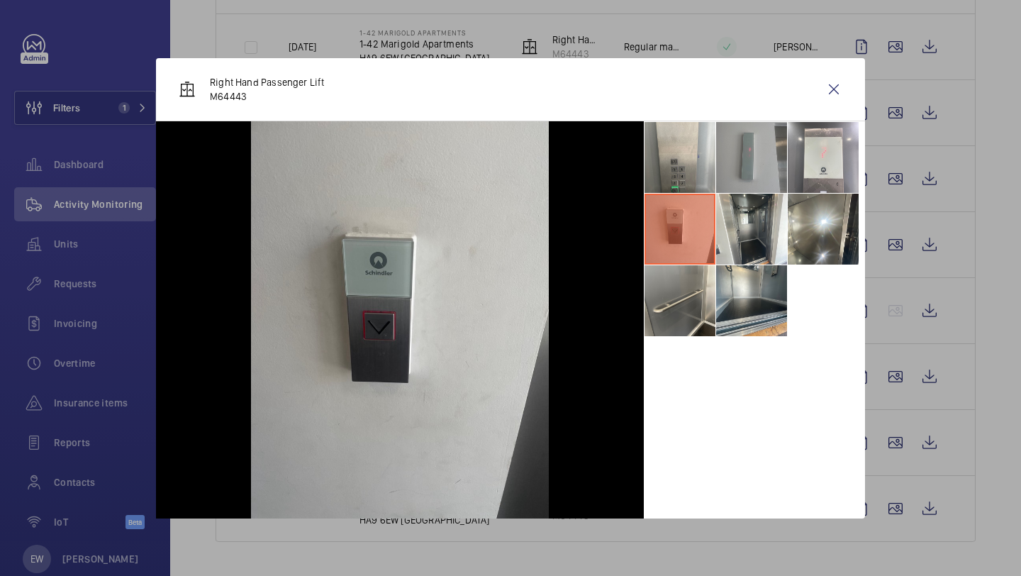
click at [739, 146] on li at bounding box center [751, 157] width 71 height 71
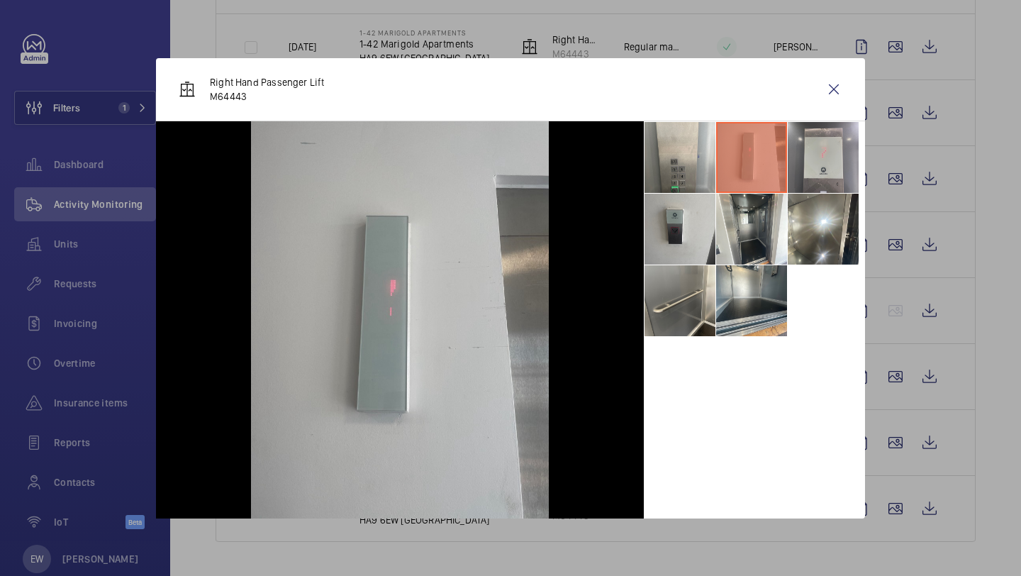
click at [823, 164] on li at bounding box center [823, 157] width 71 height 71
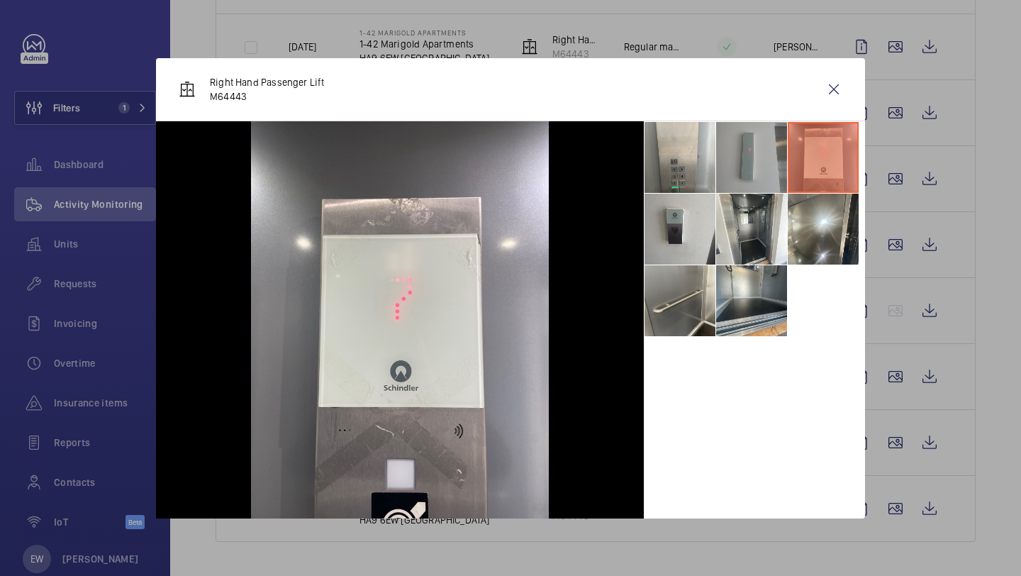
click at [747, 162] on li at bounding box center [751, 157] width 71 height 71
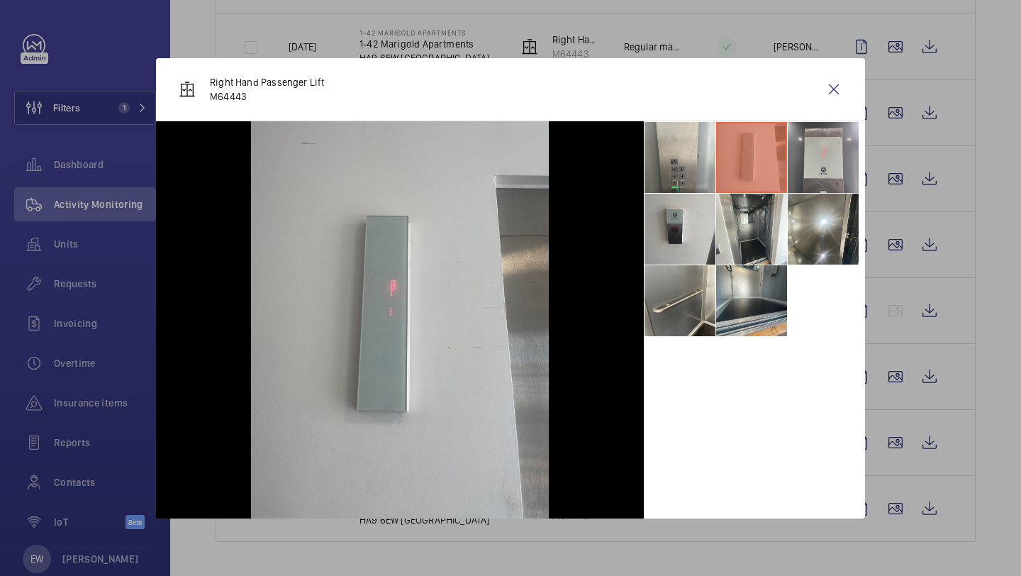
click at [811, 164] on li at bounding box center [823, 157] width 71 height 71
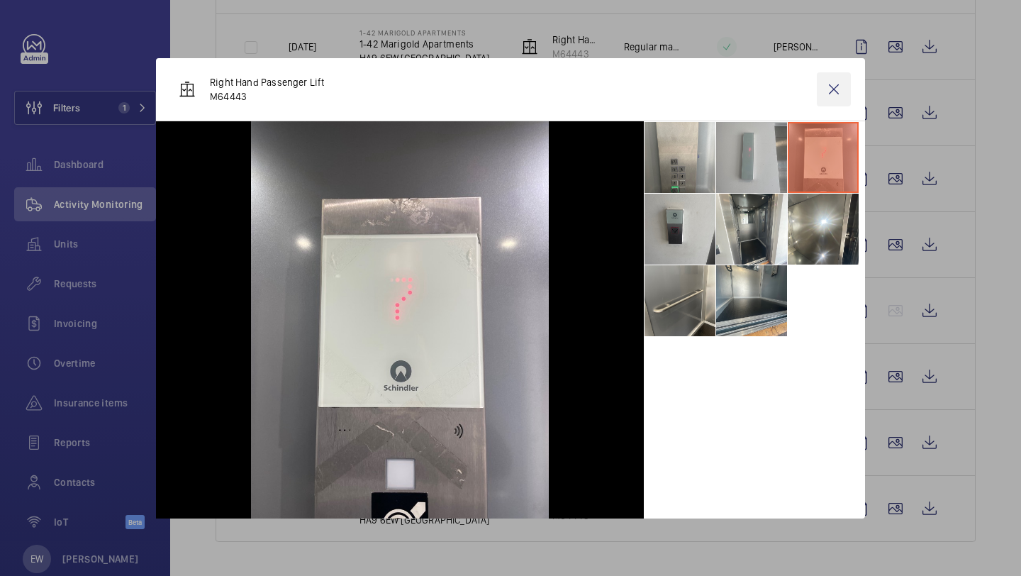
click at [835, 98] on wm-front-icon-button at bounding box center [834, 89] width 34 height 34
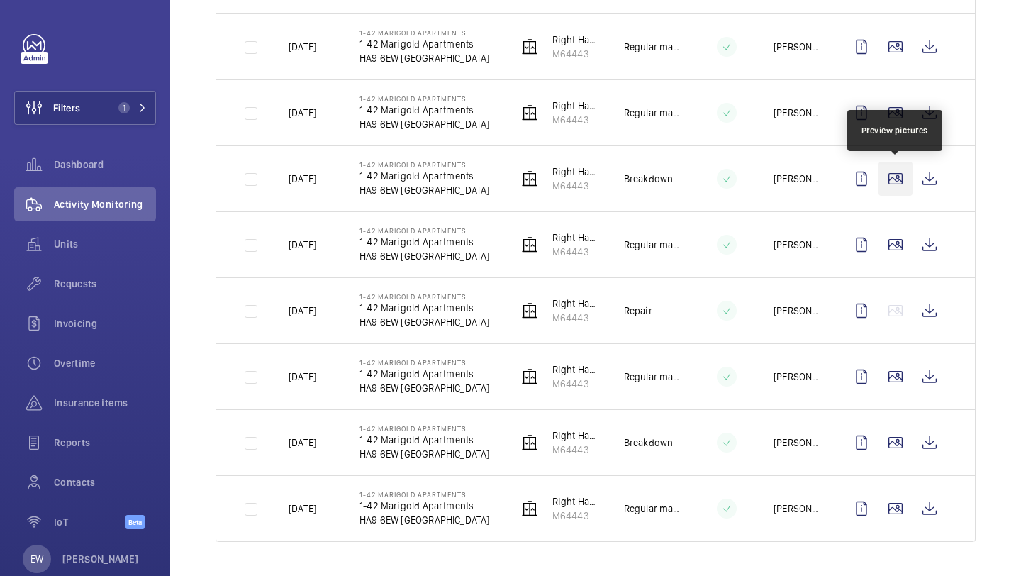
click at [897, 174] on wm-front-icon-button at bounding box center [895, 179] width 34 height 34
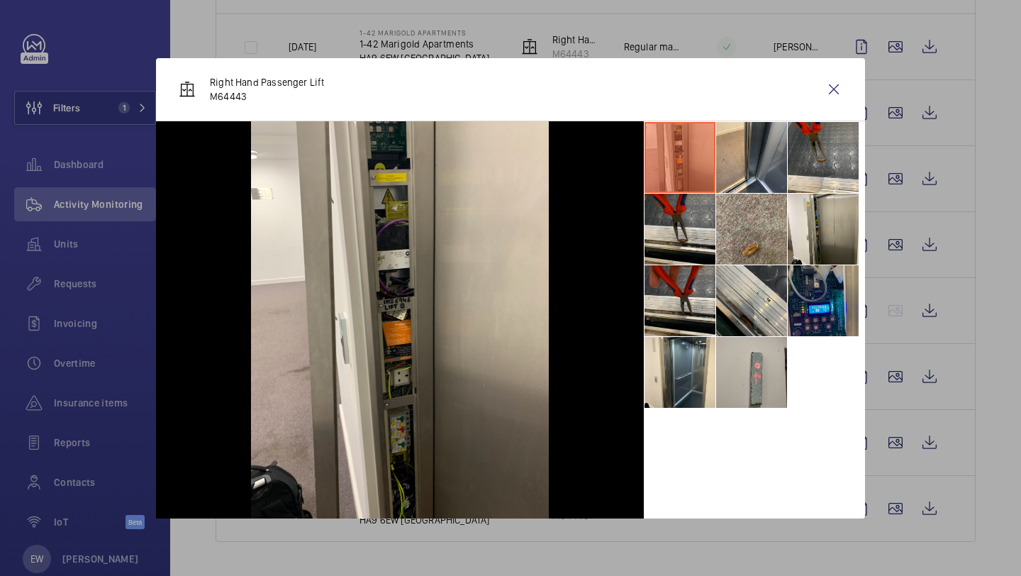
click at [812, 302] on li at bounding box center [823, 300] width 71 height 71
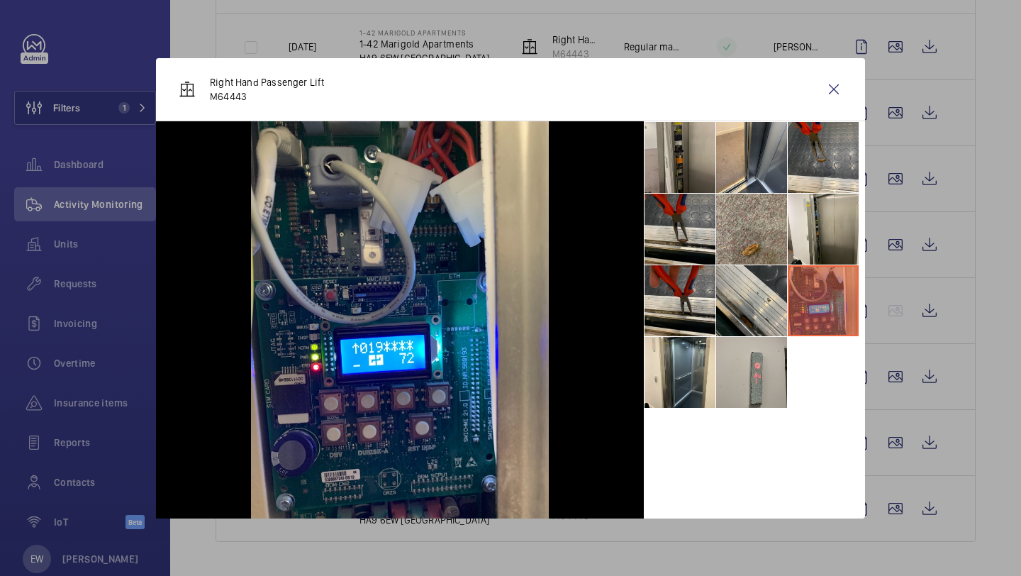
click at [695, 149] on li at bounding box center [679, 157] width 71 height 71
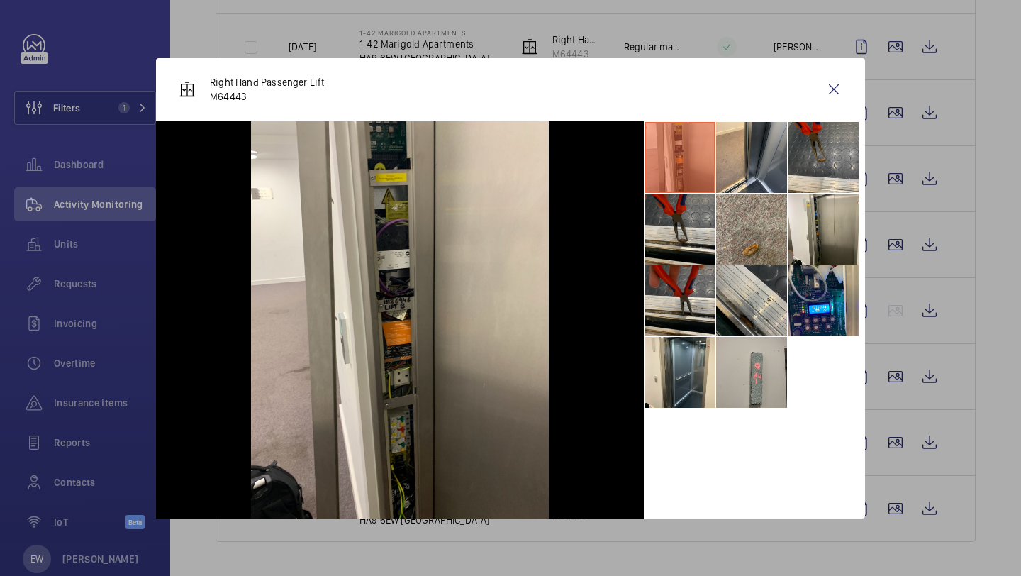
click at [831, 68] on div "Right Hand Passenger Lift M64443" at bounding box center [510, 89] width 709 height 63
click at [831, 84] on wm-front-icon-button at bounding box center [834, 89] width 34 height 34
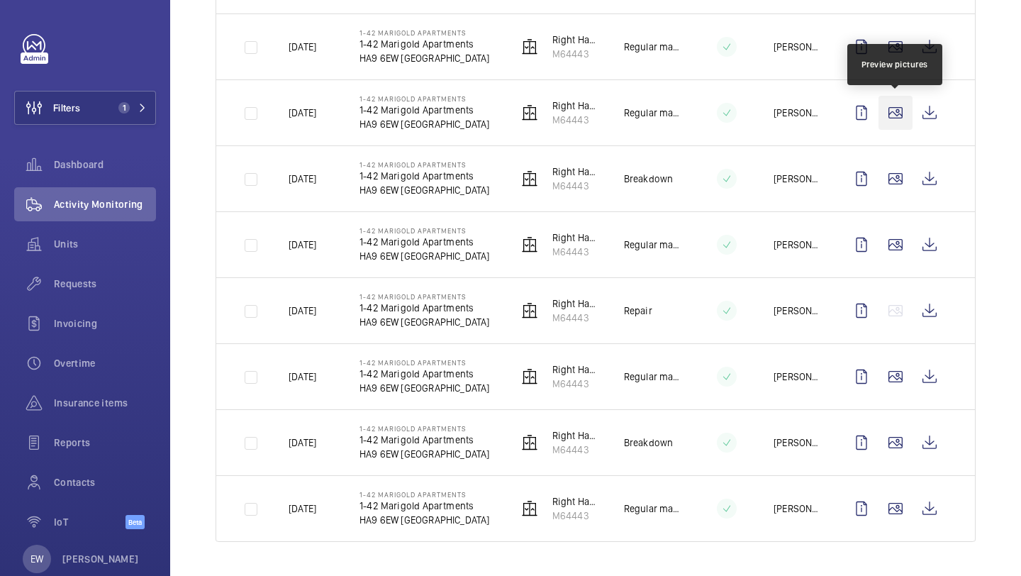
click at [900, 114] on wm-front-icon-button at bounding box center [895, 113] width 34 height 34
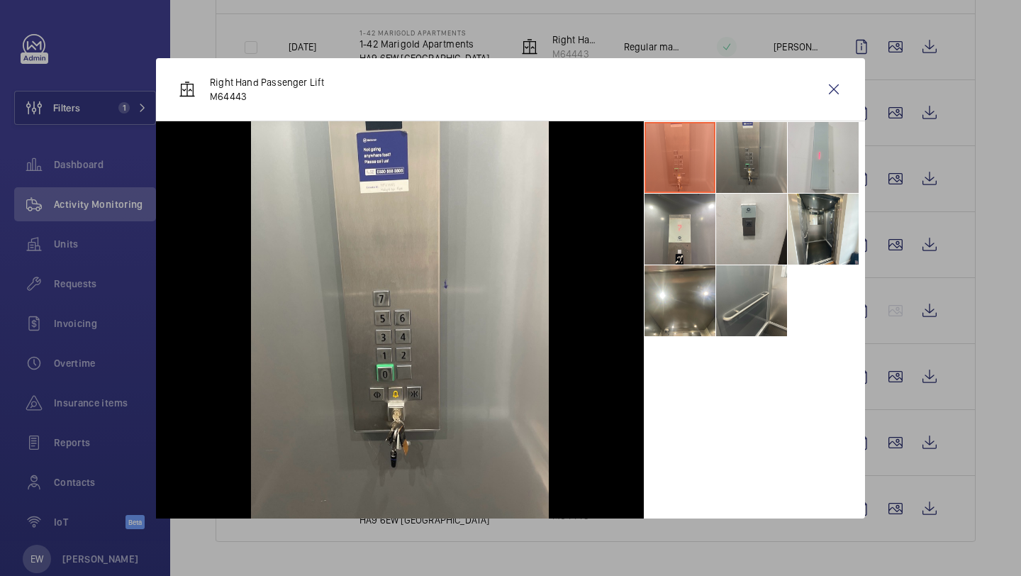
click at [742, 161] on li at bounding box center [751, 157] width 71 height 71
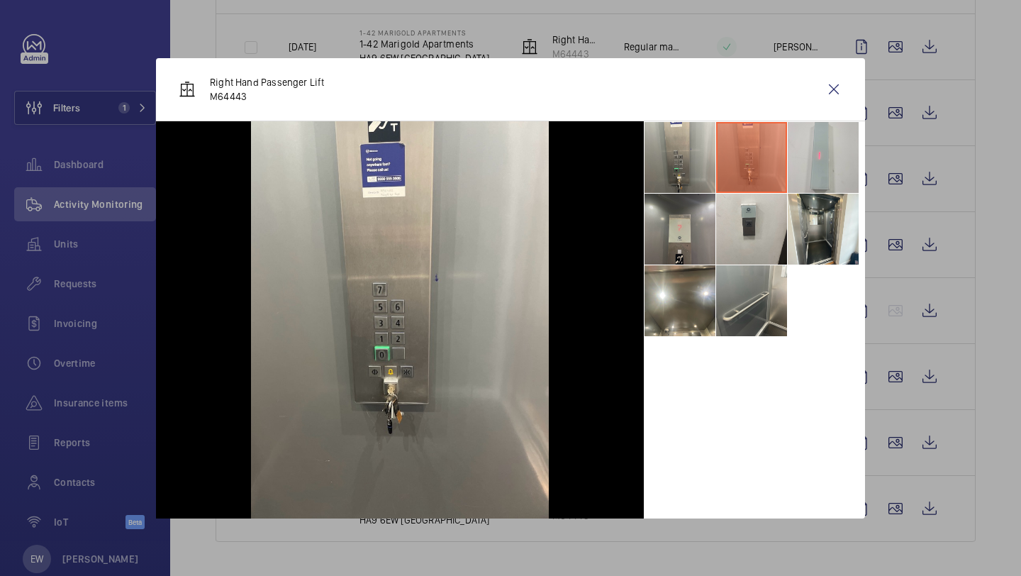
click at [690, 219] on li at bounding box center [679, 229] width 71 height 71
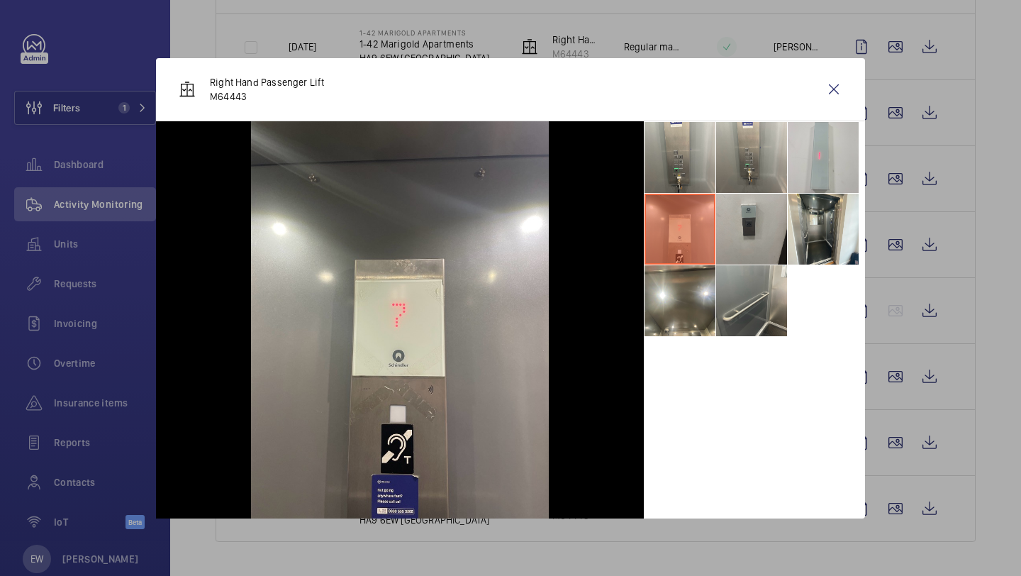
click at [759, 230] on li at bounding box center [751, 229] width 71 height 71
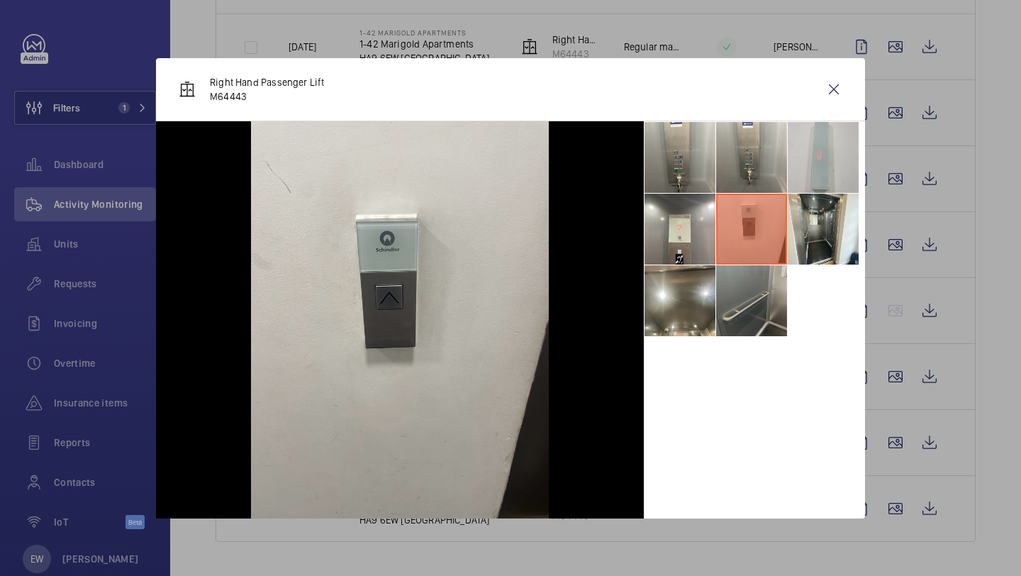
click at [768, 290] on li at bounding box center [751, 300] width 71 height 71
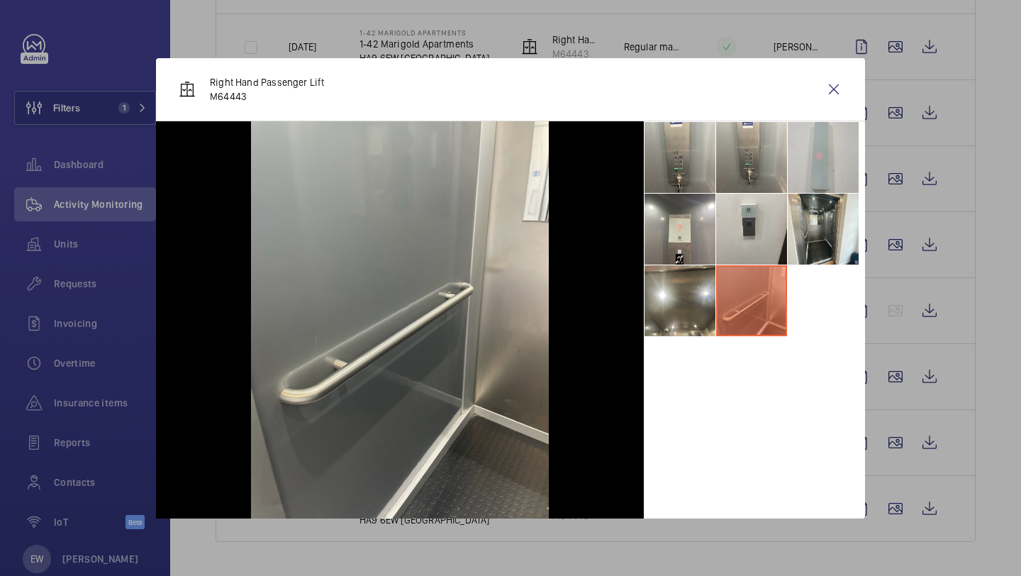
click at [832, 113] on div "Right Hand Passenger Lift M64443" at bounding box center [510, 89] width 709 height 63
click at [833, 90] on wm-front-icon-button at bounding box center [834, 89] width 34 height 34
click at [833, 90] on td at bounding box center [898, 112] width 153 height 66
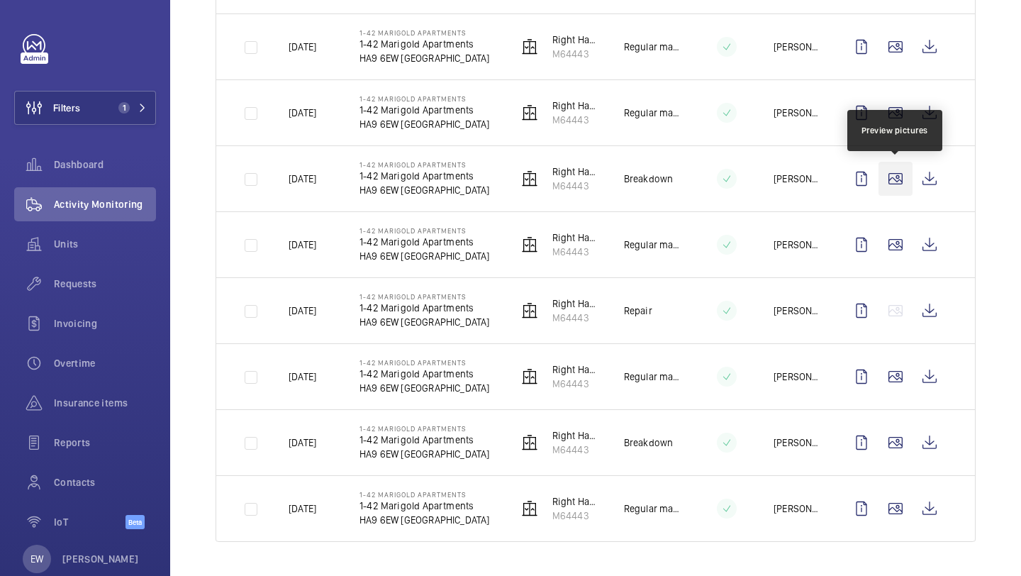
click at [895, 189] on wm-front-icon-button at bounding box center [895, 179] width 34 height 34
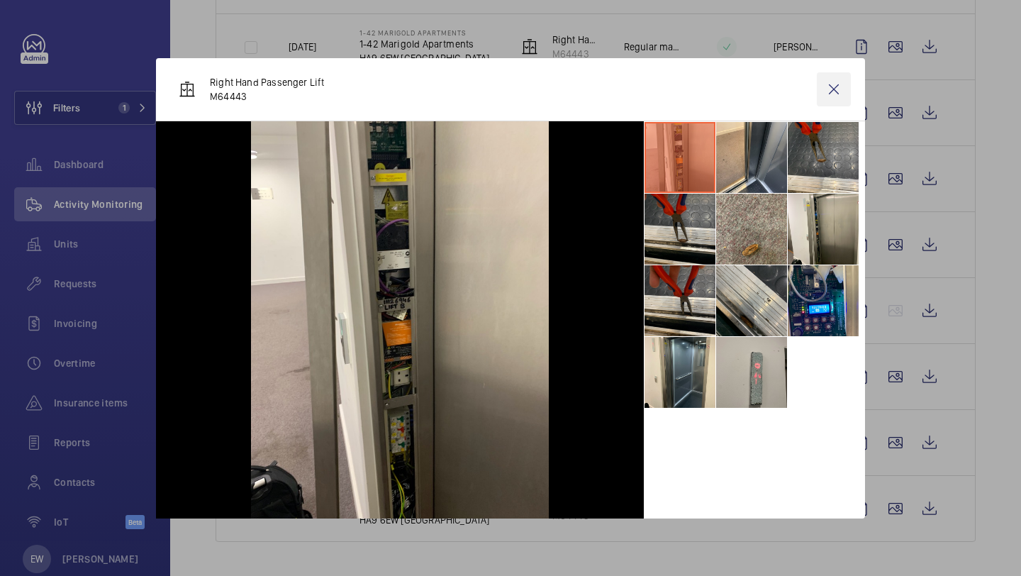
click at [842, 100] on wm-front-icon-button at bounding box center [834, 89] width 34 height 34
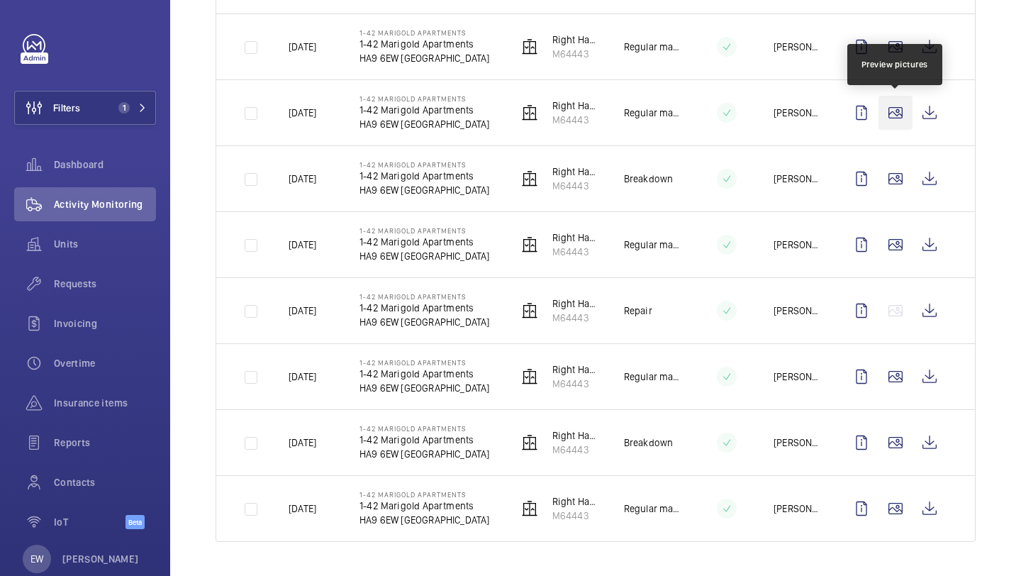
click at [889, 116] on wm-front-icon-button at bounding box center [895, 113] width 34 height 34
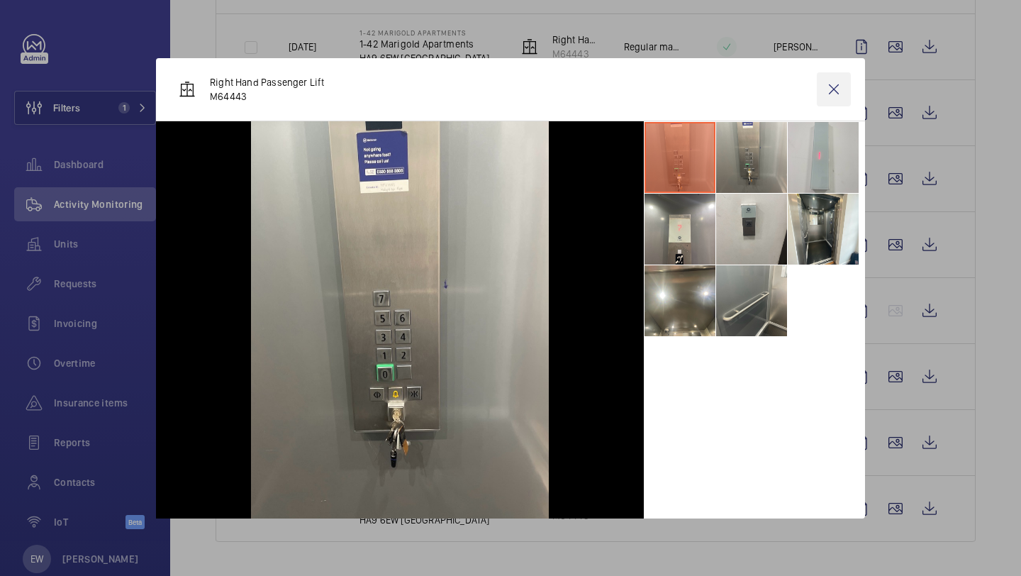
click at [838, 93] on wm-front-icon-button at bounding box center [834, 89] width 34 height 34
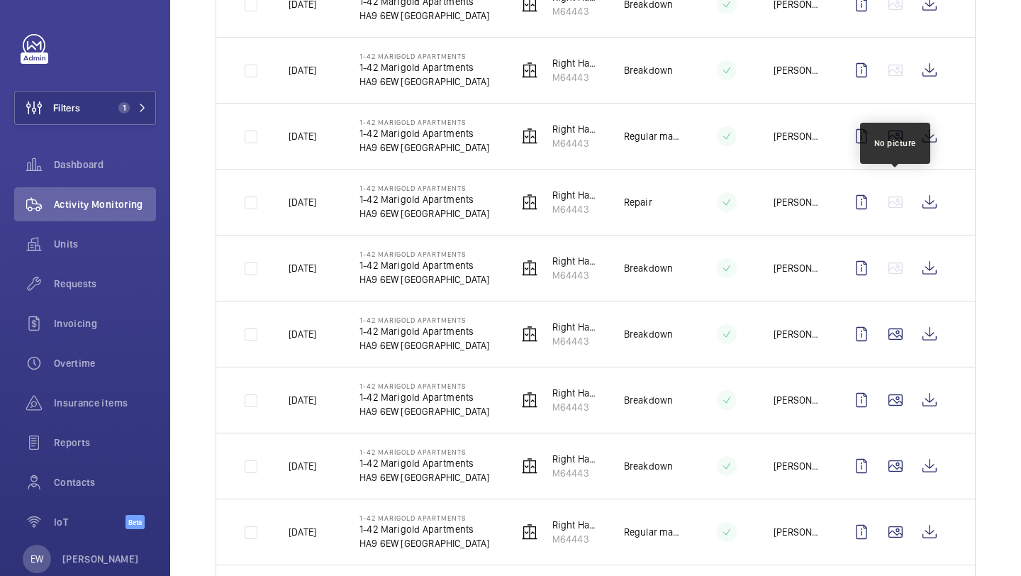
scroll to position [1215, 0]
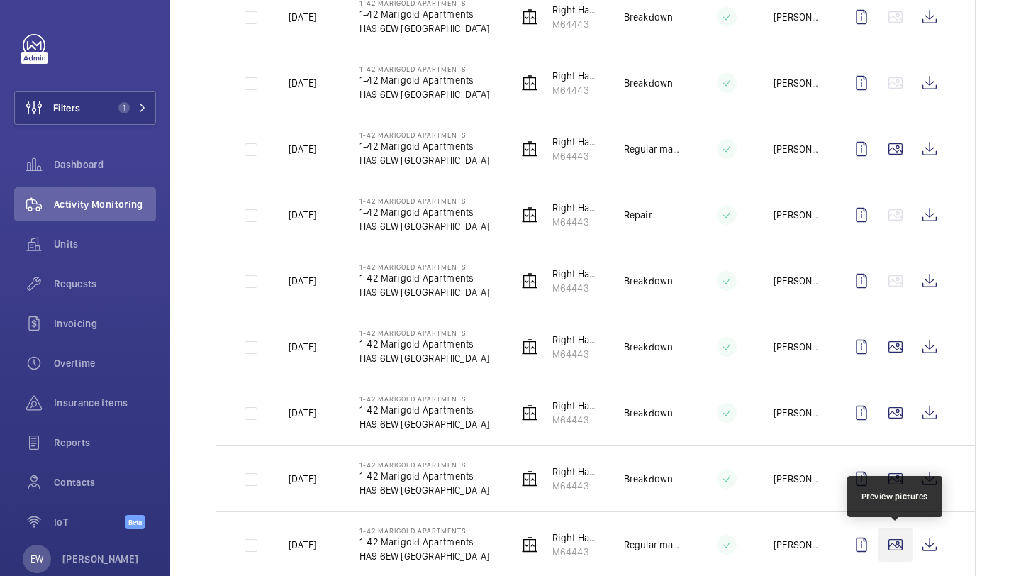
click at [895, 546] on wm-front-icon-button at bounding box center [895, 544] width 34 height 34
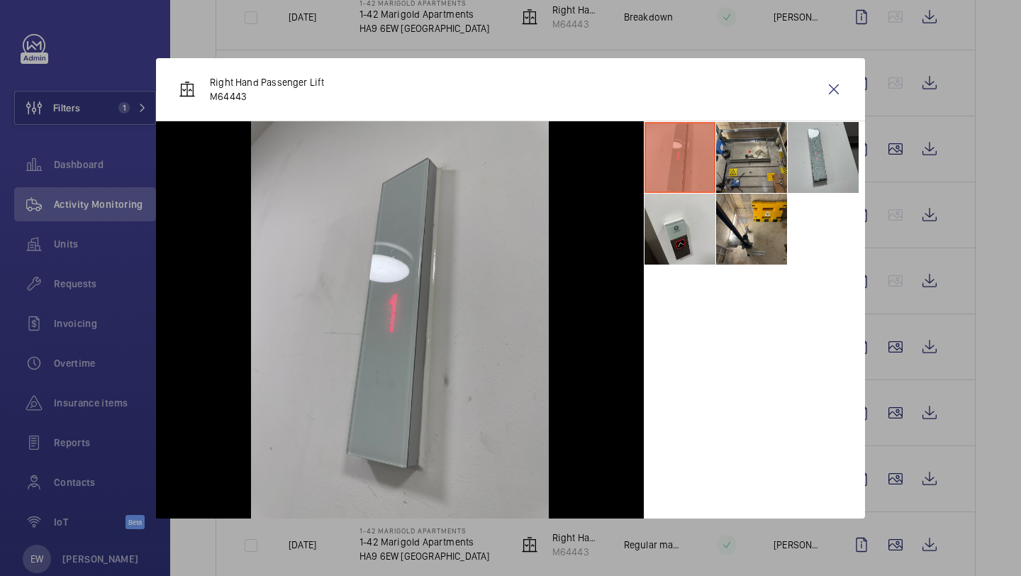
click at [746, 175] on li at bounding box center [751, 157] width 71 height 71
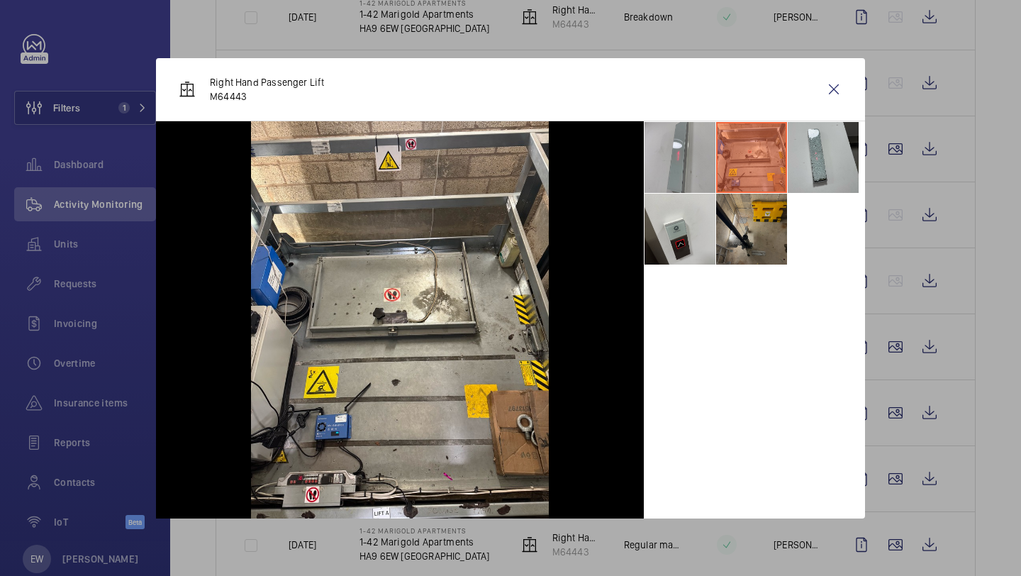
click at [750, 244] on li at bounding box center [751, 229] width 71 height 71
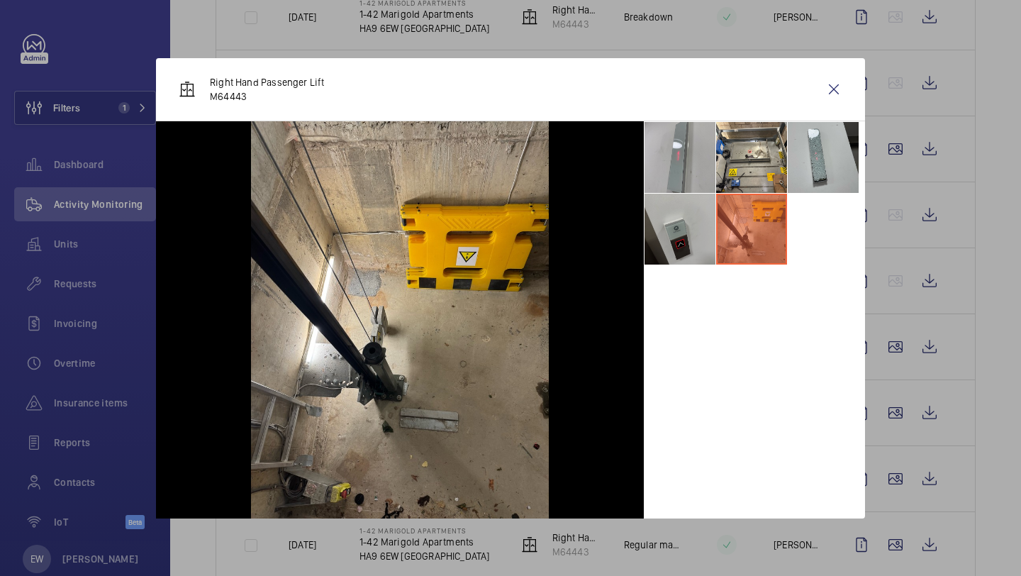
click at [698, 226] on li at bounding box center [679, 229] width 71 height 71
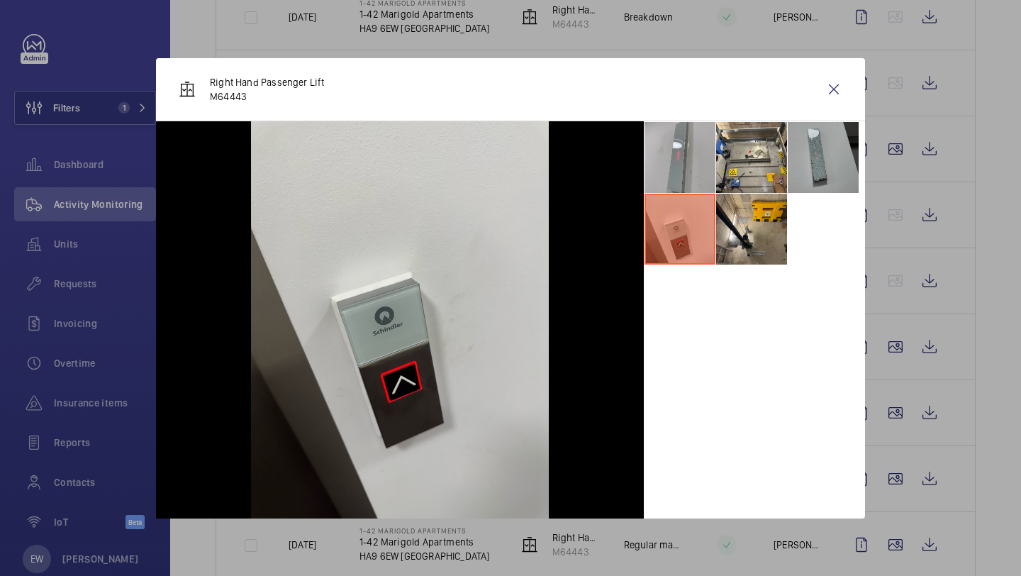
click at [837, 172] on li at bounding box center [823, 157] width 71 height 71
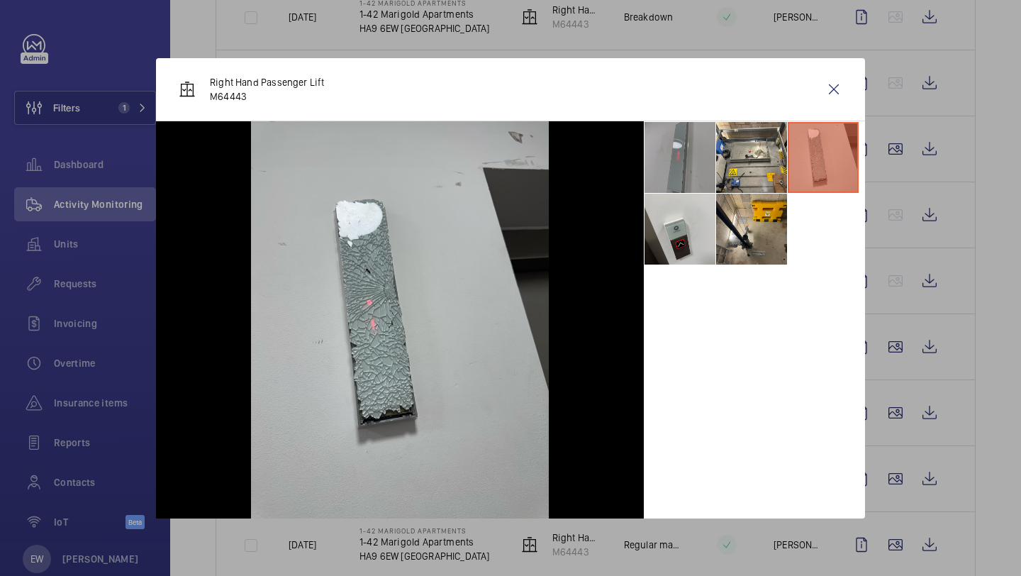
click at [680, 145] on li at bounding box center [679, 157] width 71 height 71
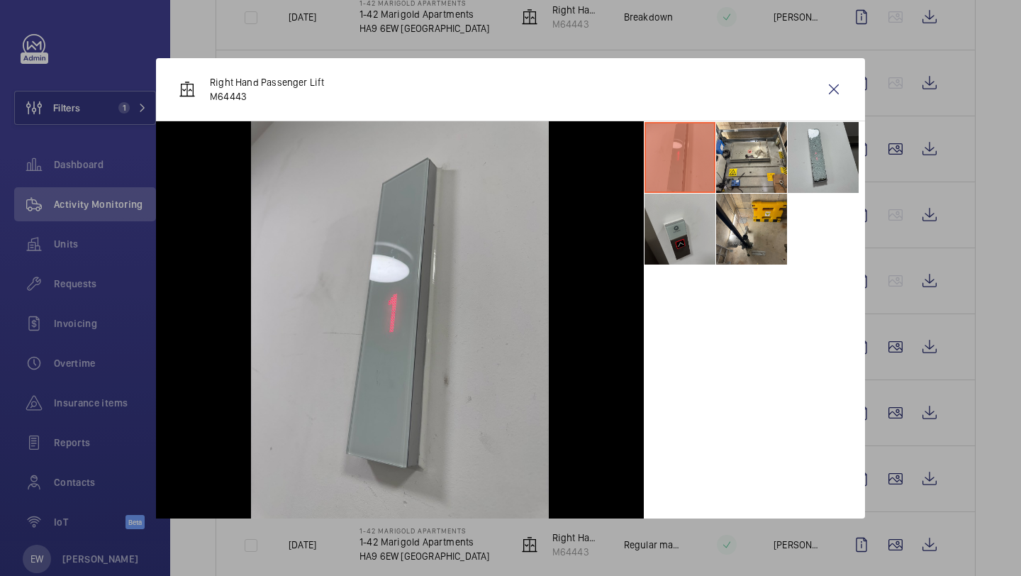
click at [659, 208] on li at bounding box center [679, 229] width 71 height 71
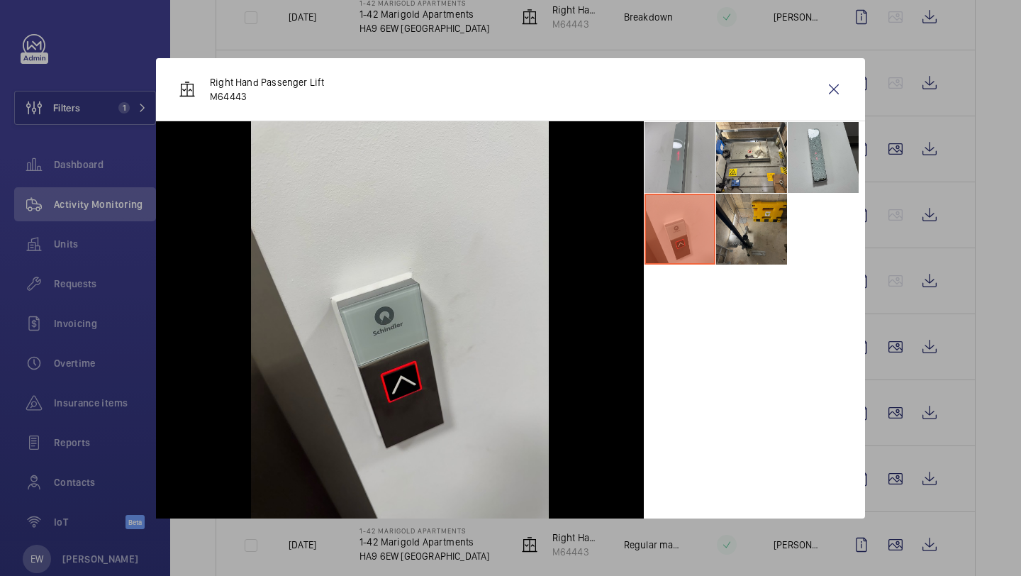
click at [721, 215] on li at bounding box center [751, 229] width 71 height 71
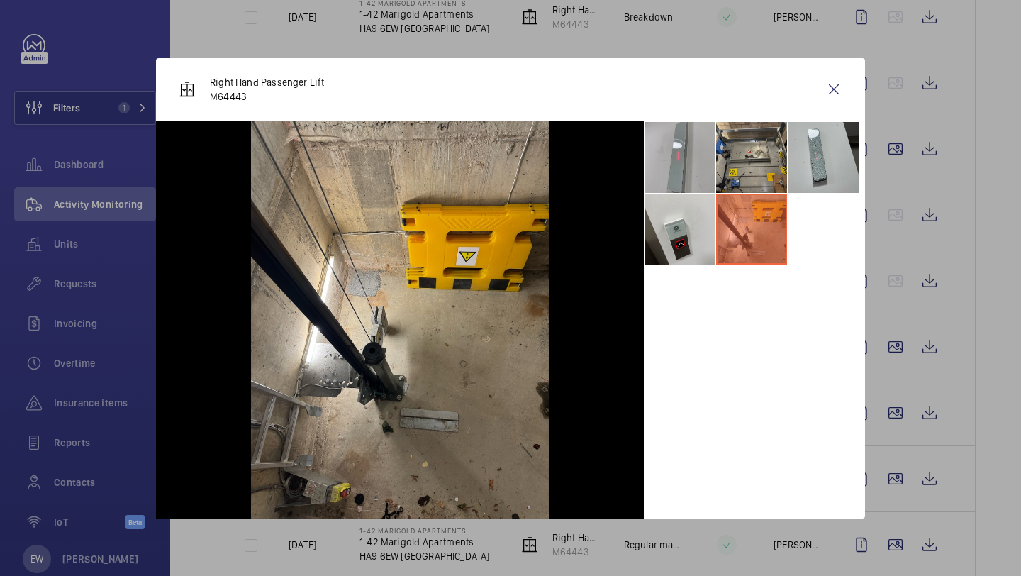
click at [744, 189] on li at bounding box center [751, 157] width 71 height 71
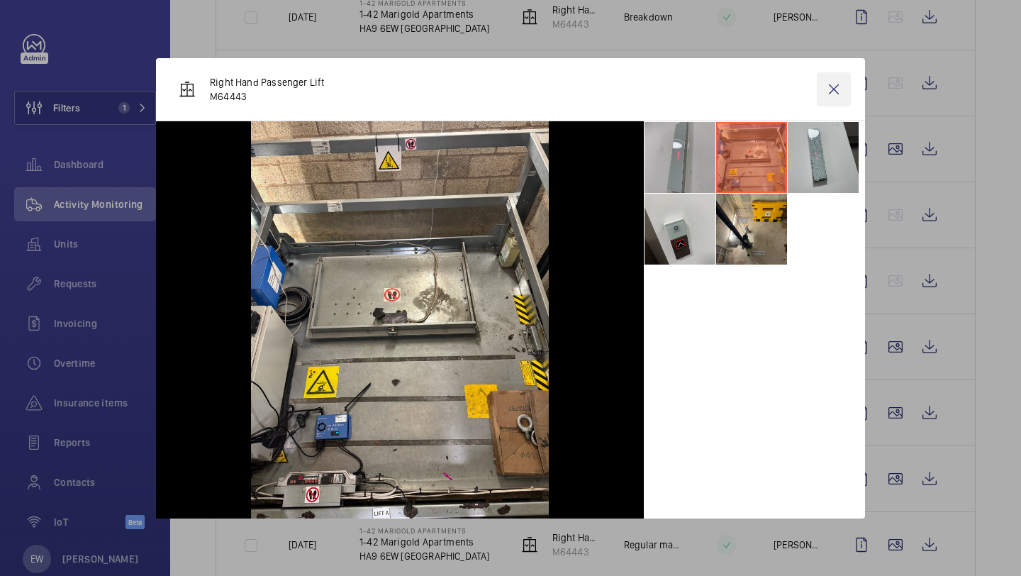
click at [837, 84] on wm-front-icon-button at bounding box center [834, 89] width 34 height 34
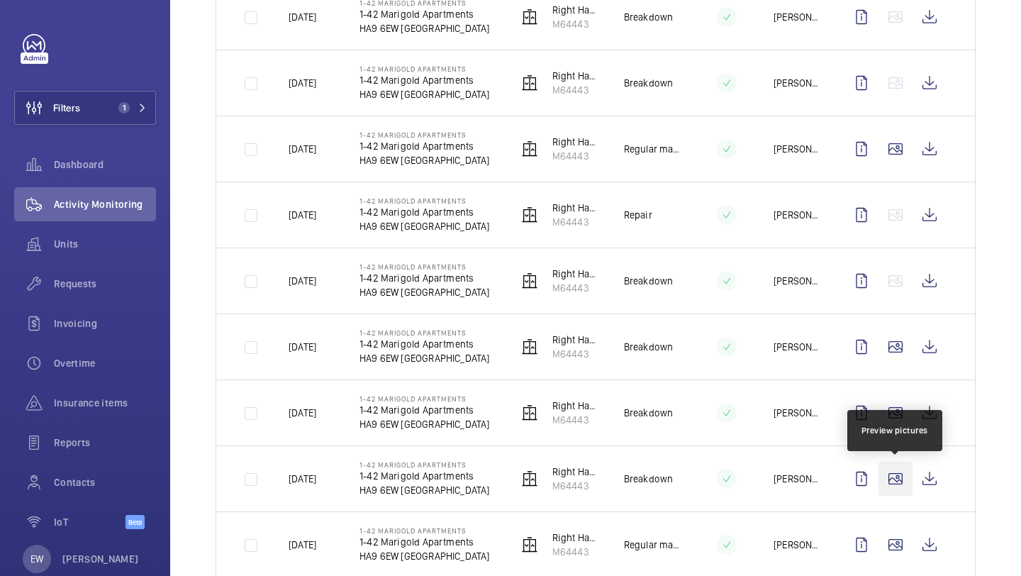
click at [902, 466] on wm-front-icon-button at bounding box center [895, 479] width 34 height 34
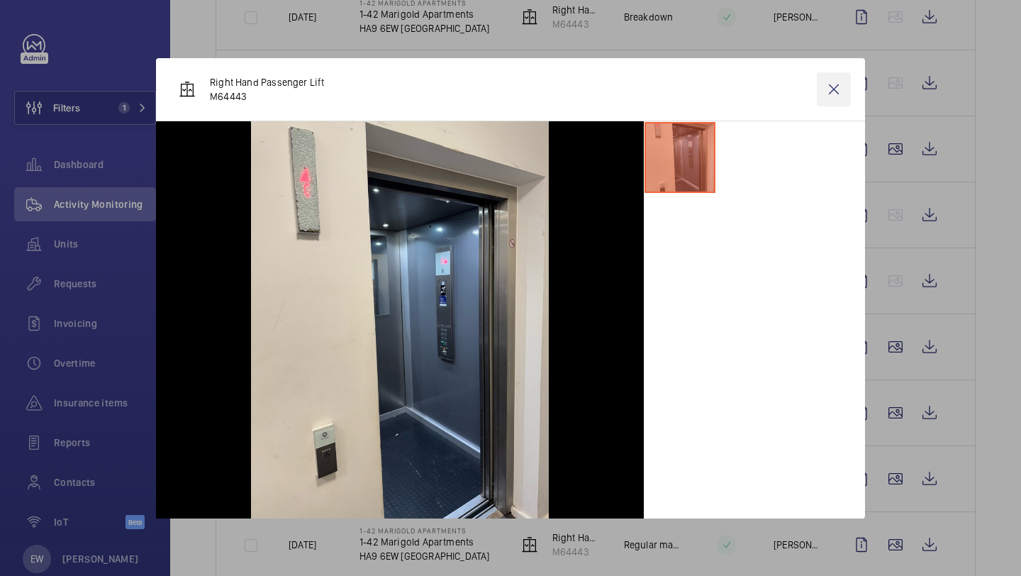
click at [828, 96] on wm-front-icon-button at bounding box center [834, 89] width 34 height 34
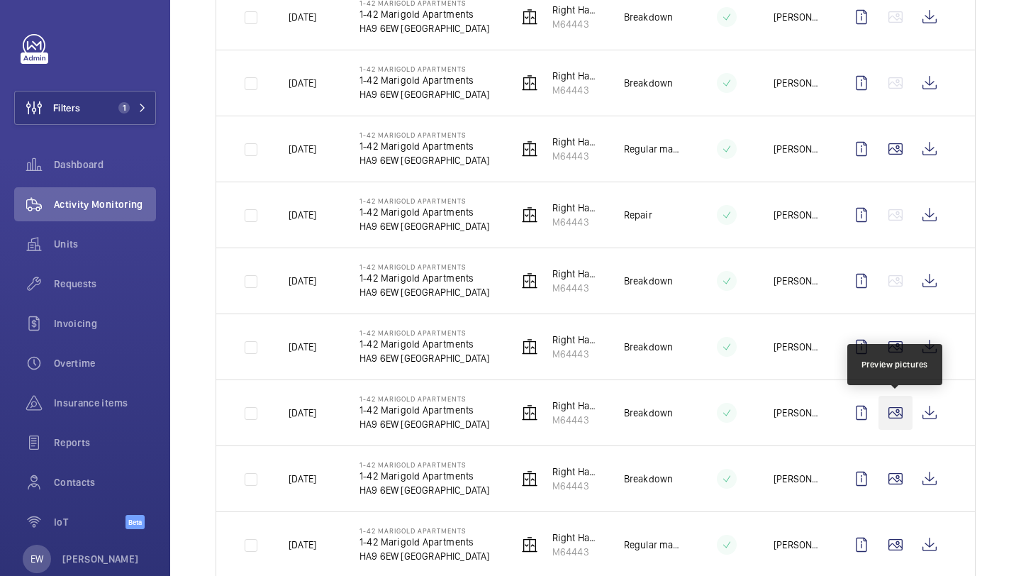
click at [903, 415] on wm-front-icon-button at bounding box center [895, 413] width 34 height 34
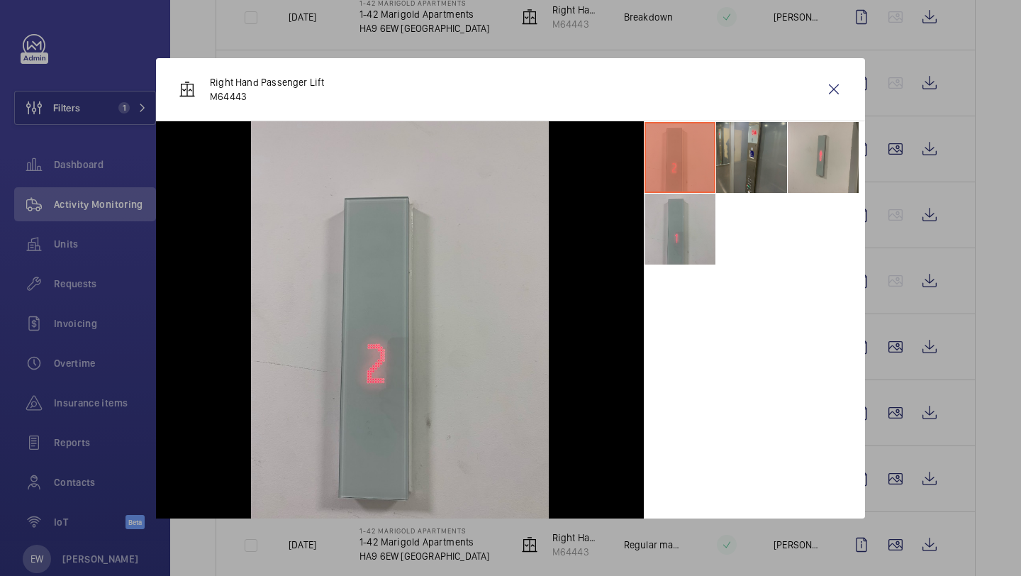
click at [756, 138] on li at bounding box center [751, 157] width 71 height 71
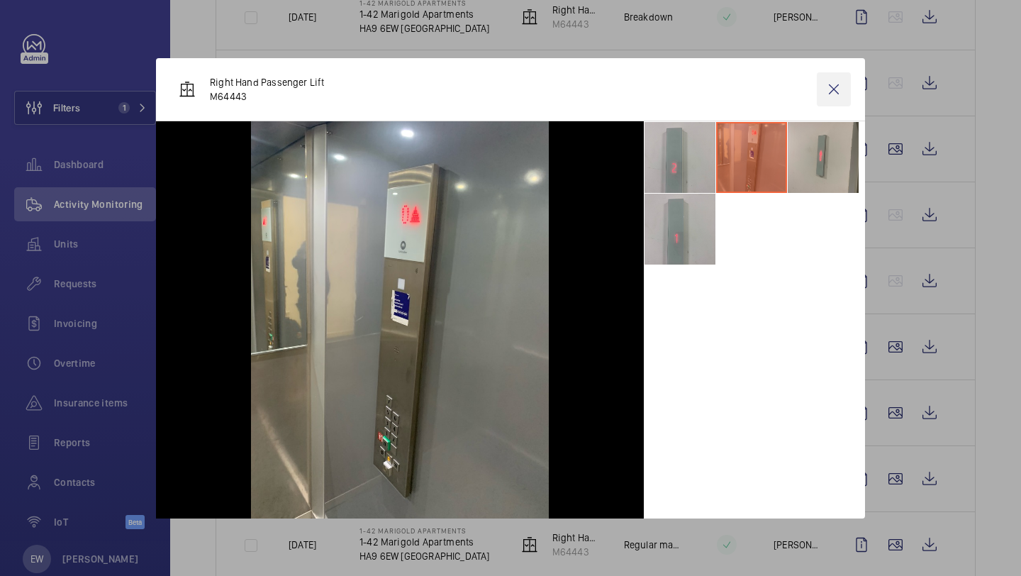
click at [842, 88] on wm-front-icon-button at bounding box center [834, 89] width 34 height 34
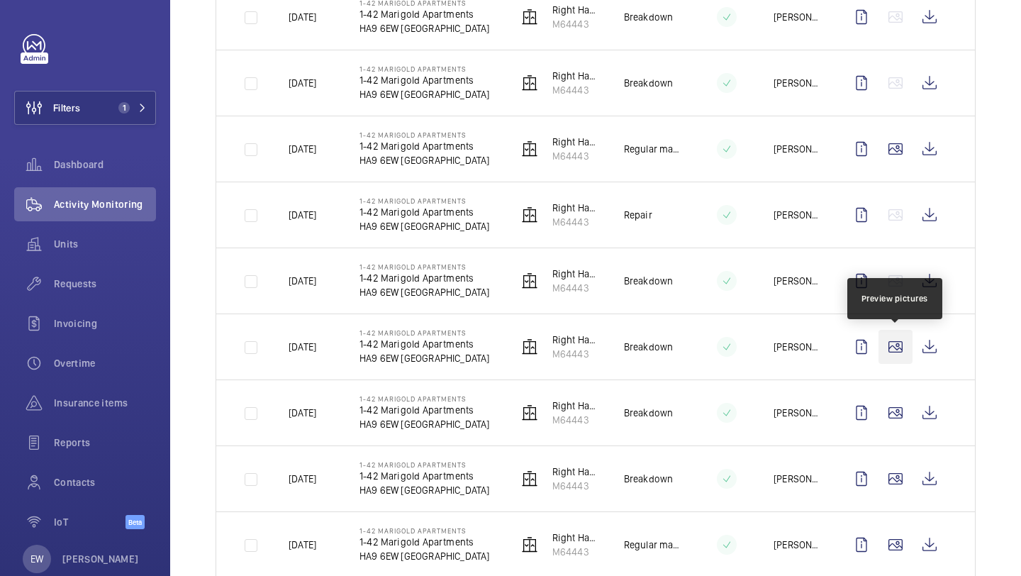
click at [900, 350] on wm-front-icon-button at bounding box center [895, 347] width 34 height 34
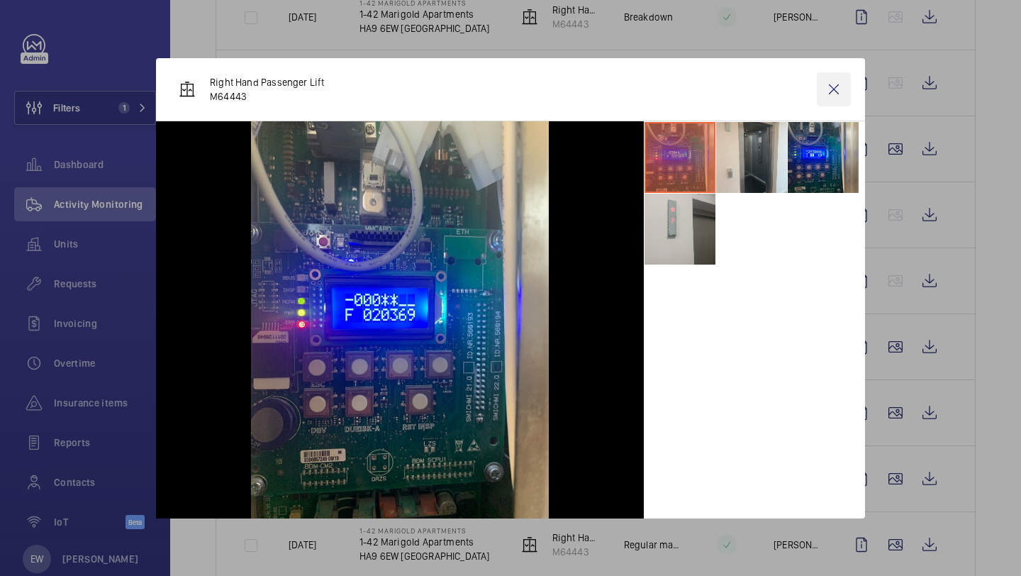
click at [836, 85] on wm-front-icon-button at bounding box center [834, 89] width 34 height 34
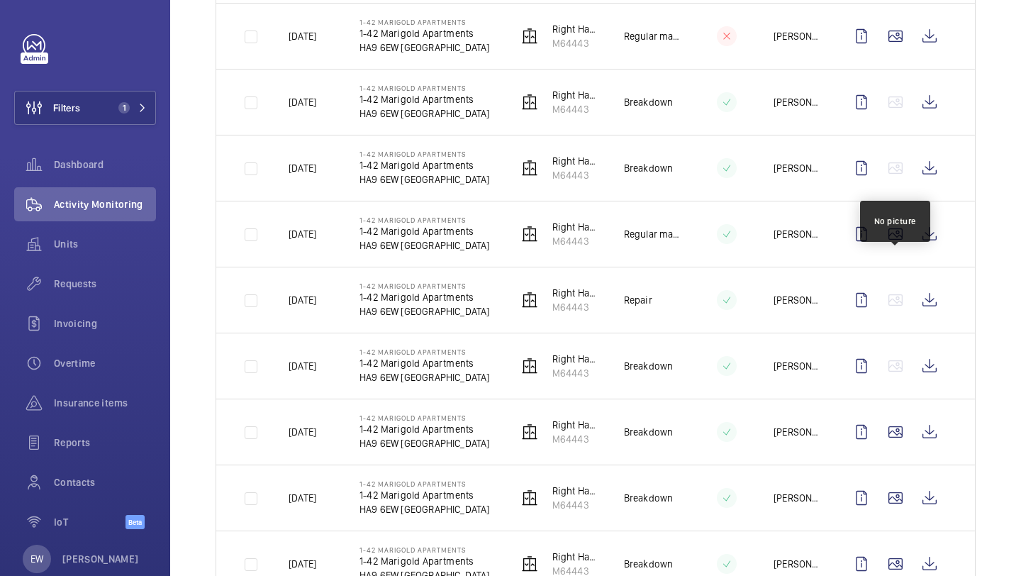
scroll to position [1125, 0]
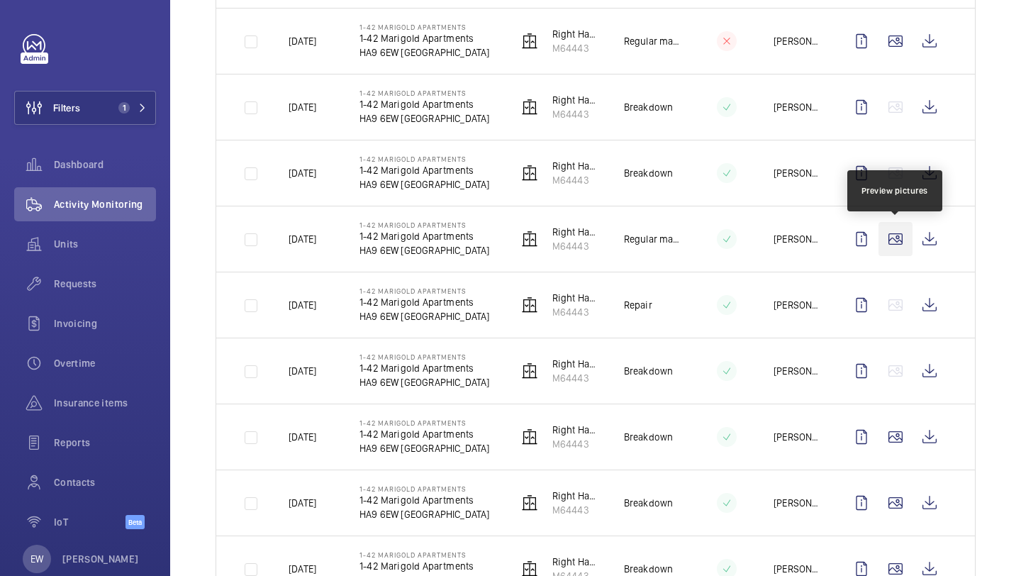
click at [894, 237] on wm-front-icon-button at bounding box center [895, 239] width 34 height 34
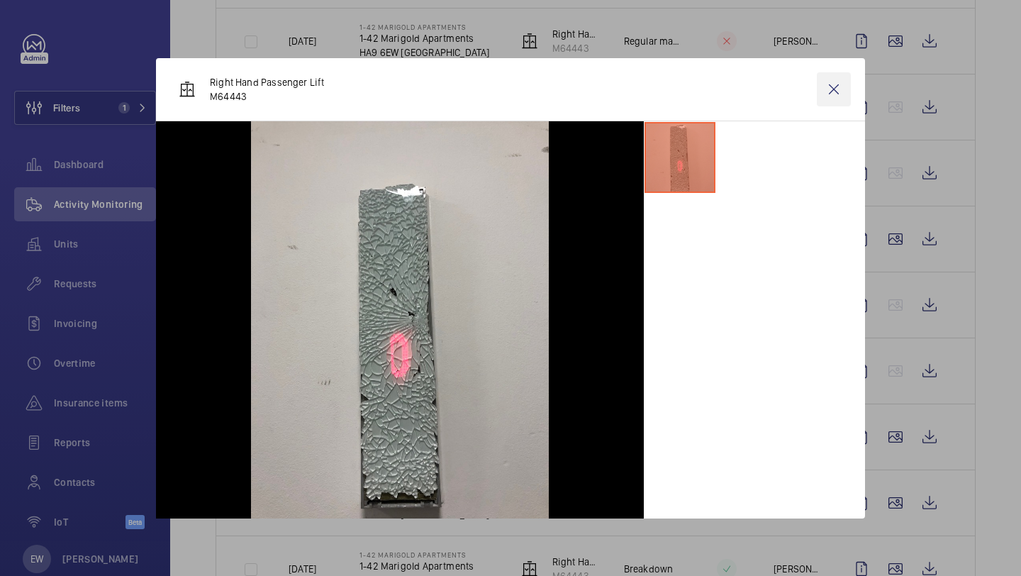
click at [834, 91] on wm-front-icon-button at bounding box center [834, 89] width 34 height 34
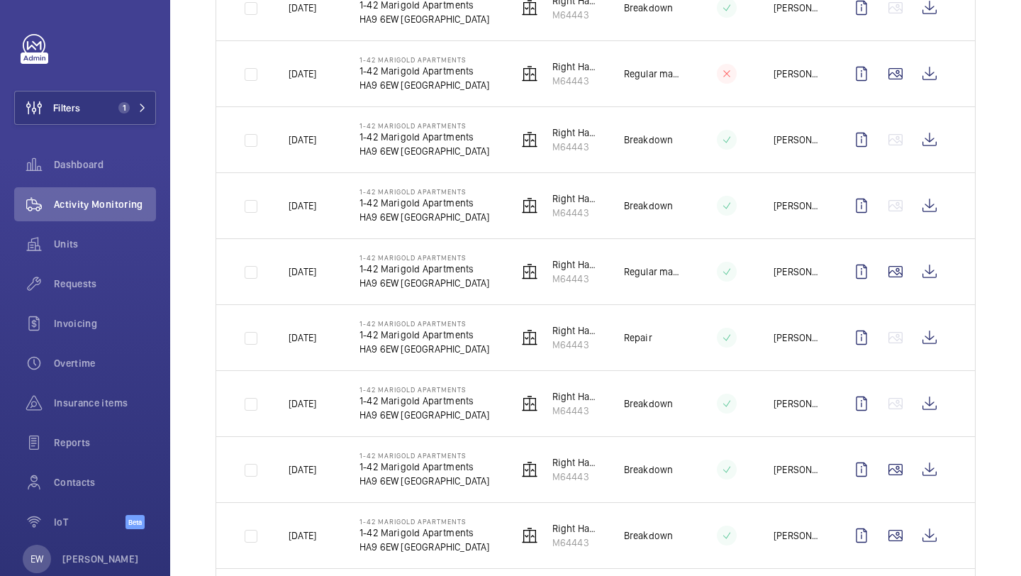
scroll to position [1092, 0]
click at [897, 60] on wm-front-icon-button at bounding box center [895, 74] width 34 height 34
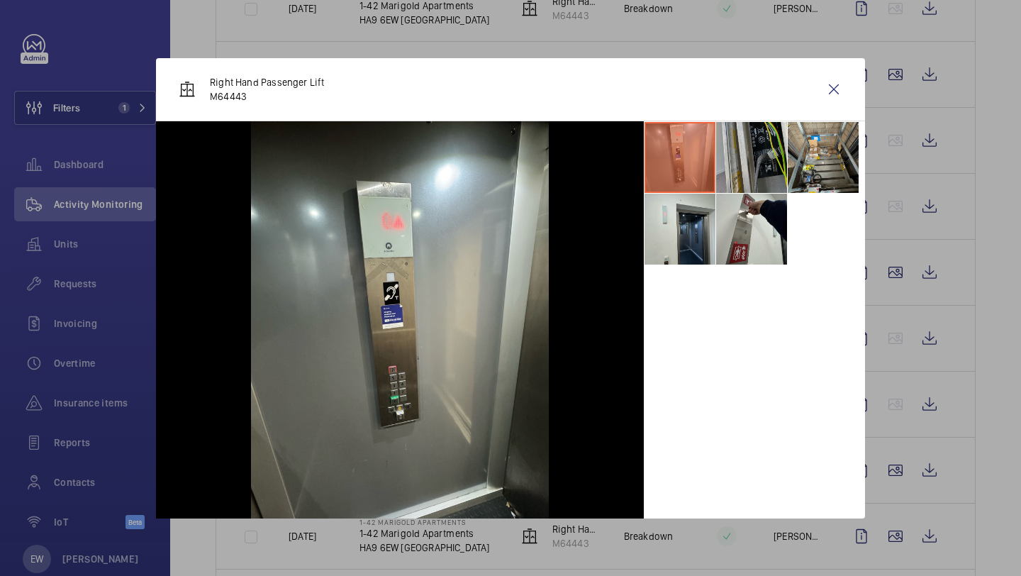
click at [776, 160] on li at bounding box center [751, 157] width 71 height 71
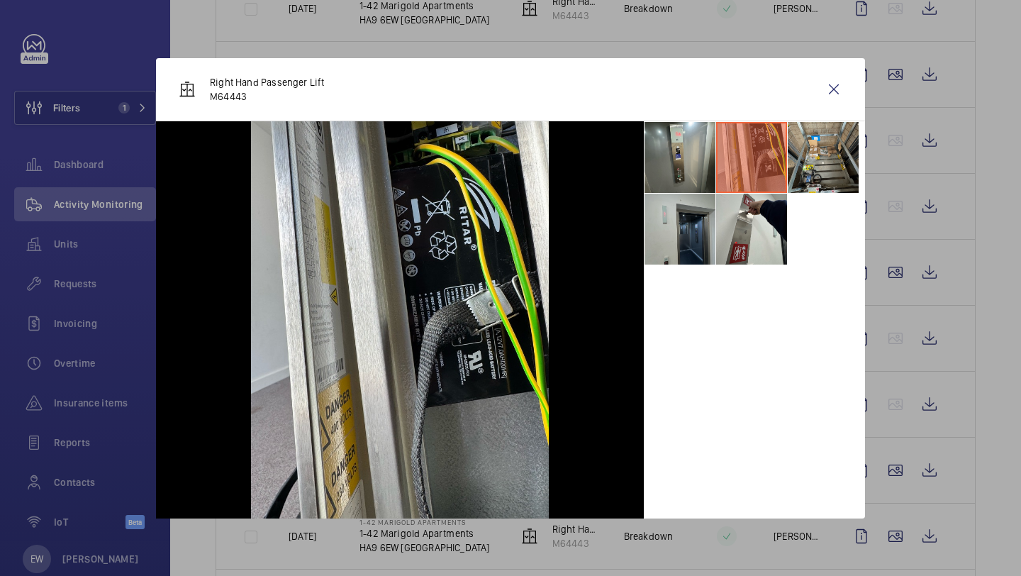
click at [685, 246] on li at bounding box center [679, 229] width 71 height 71
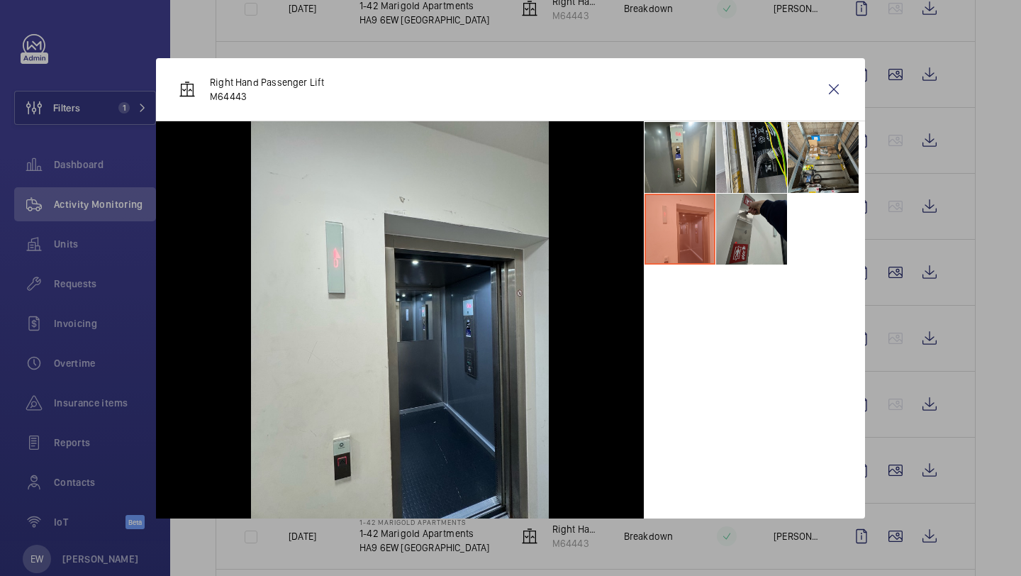
click at [747, 242] on li at bounding box center [751, 229] width 71 height 71
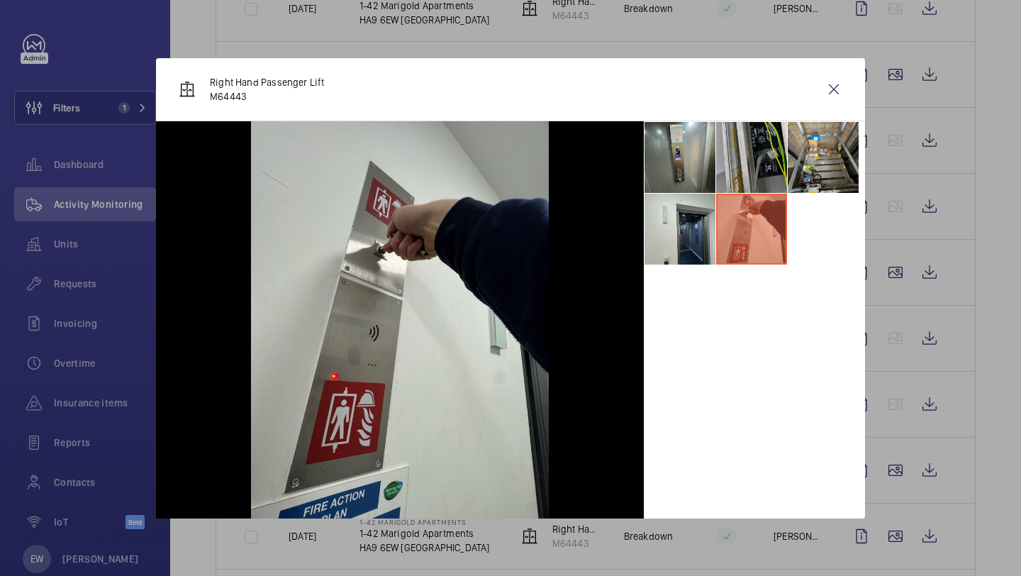
click at [726, 172] on li at bounding box center [751, 157] width 71 height 71
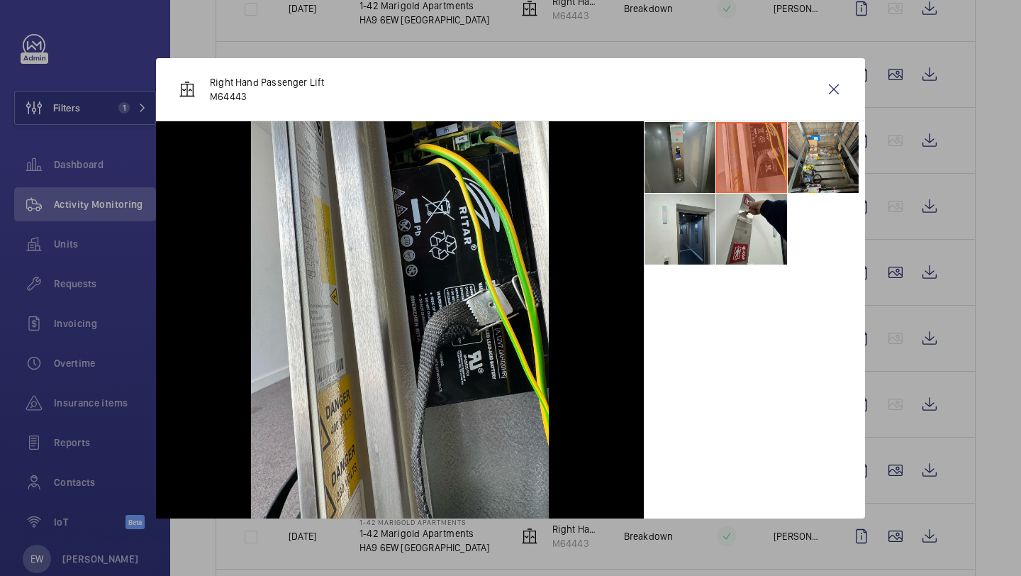
click at [681, 164] on li at bounding box center [679, 157] width 71 height 71
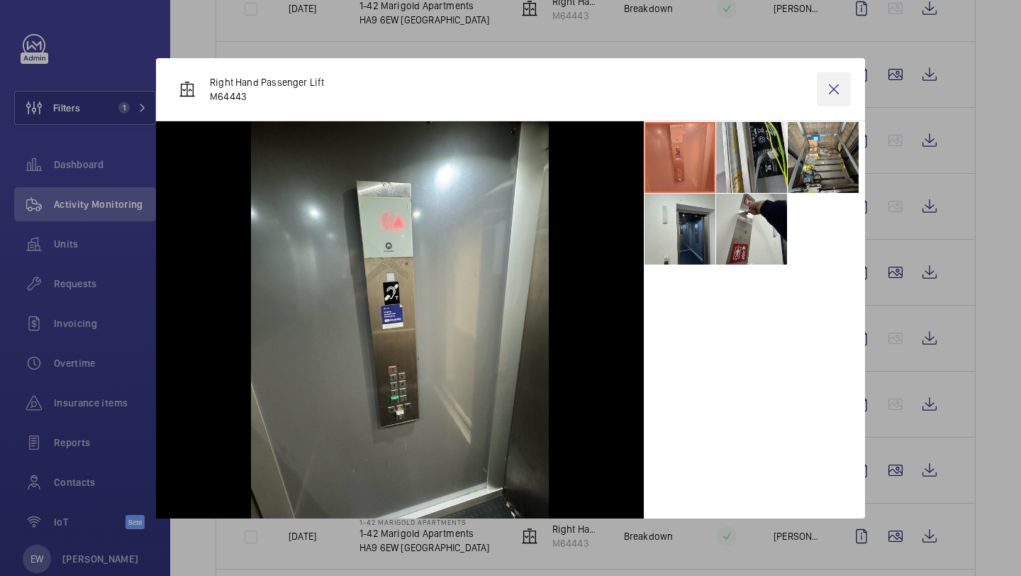
click at [831, 85] on wm-front-icon-button at bounding box center [834, 89] width 34 height 34
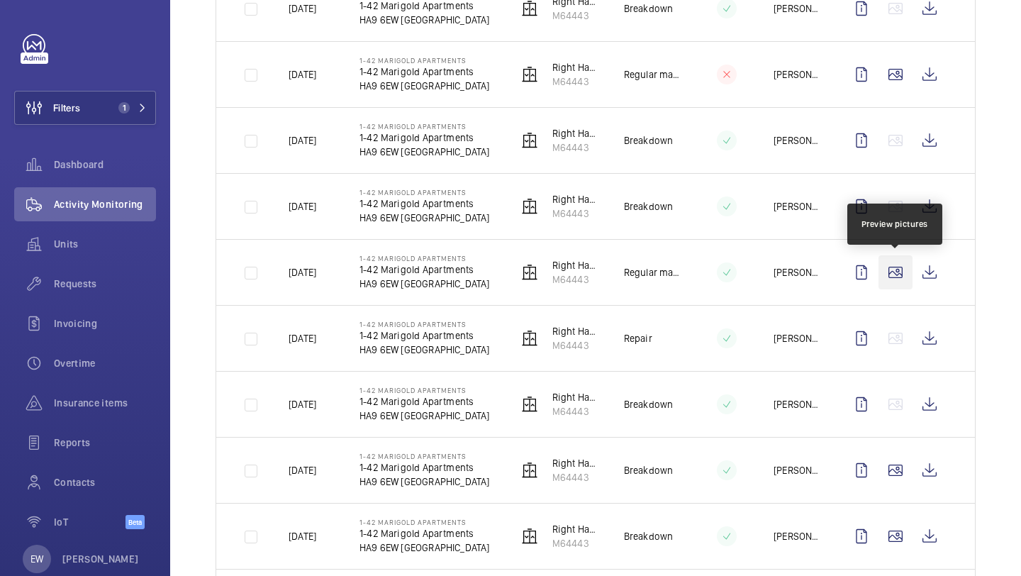
scroll to position [1043, 0]
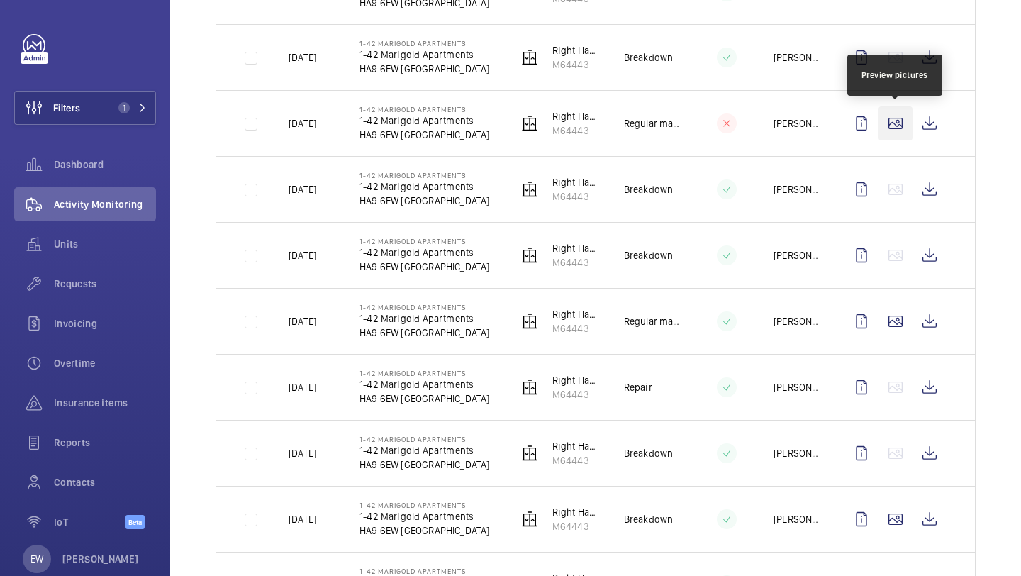
click at [895, 125] on wm-front-icon-button at bounding box center [895, 123] width 34 height 34
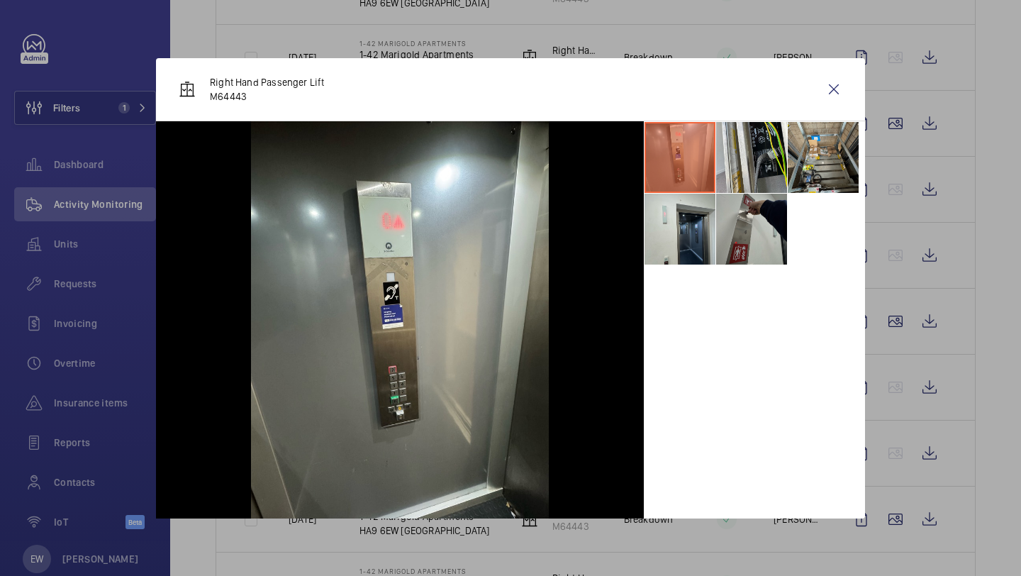
click at [749, 238] on li at bounding box center [751, 229] width 71 height 71
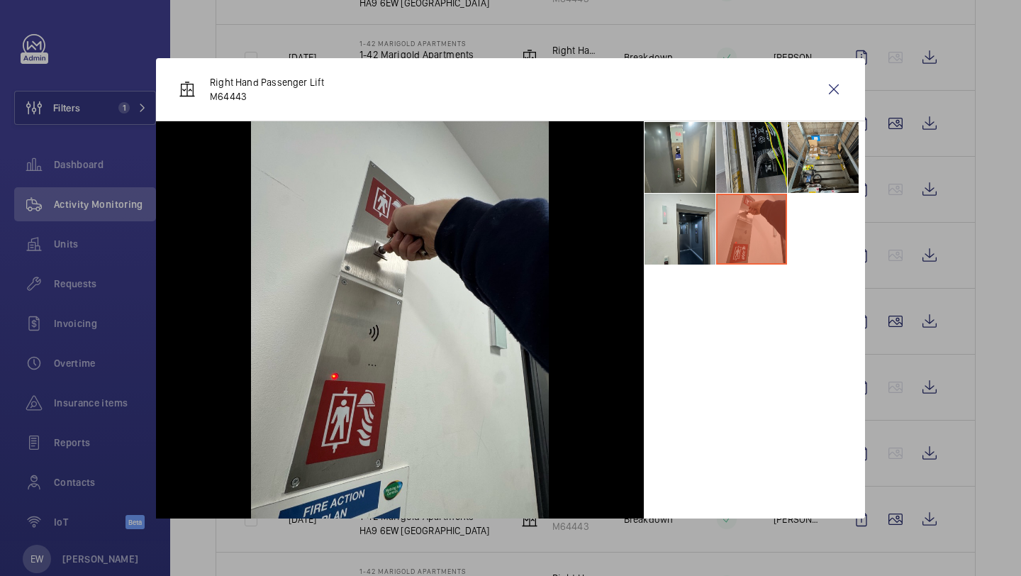
click at [751, 174] on li at bounding box center [751, 157] width 71 height 71
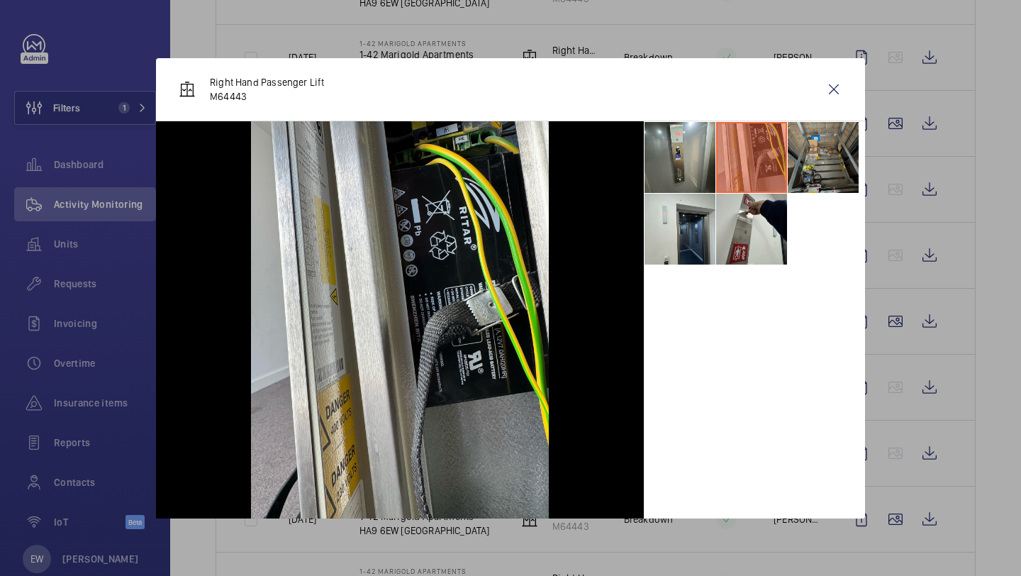
click at [825, 152] on li at bounding box center [823, 157] width 71 height 71
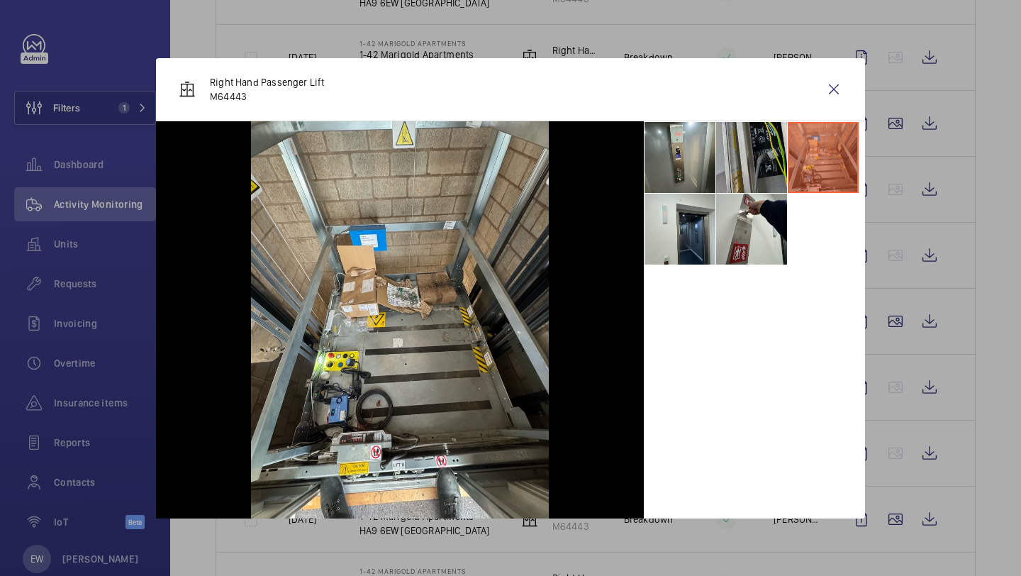
click at [780, 165] on li at bounding box center [751, 157] width 71 height 71
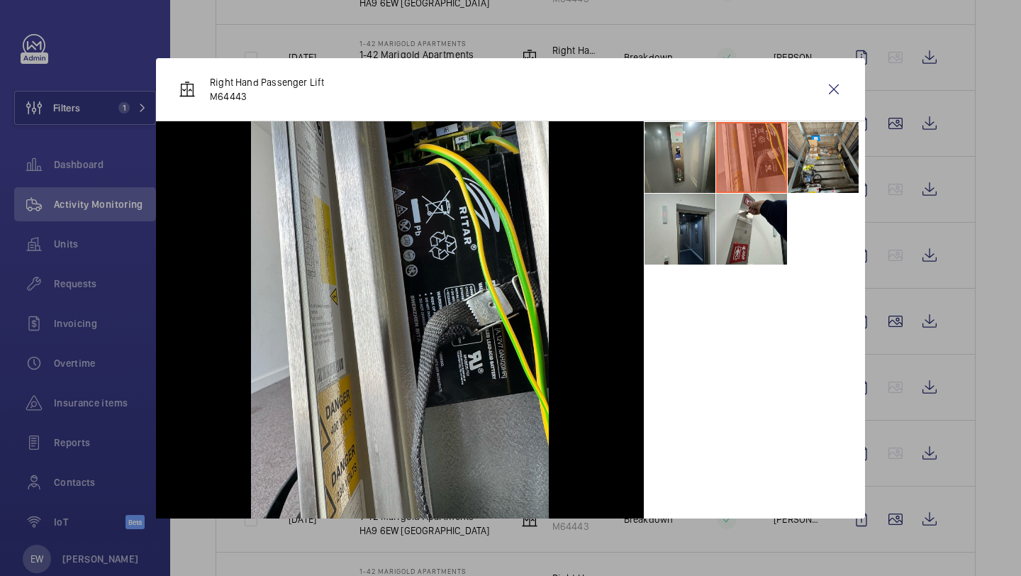
click at [672, 263] on li at bounding box center [679, 229] width 71 height 71
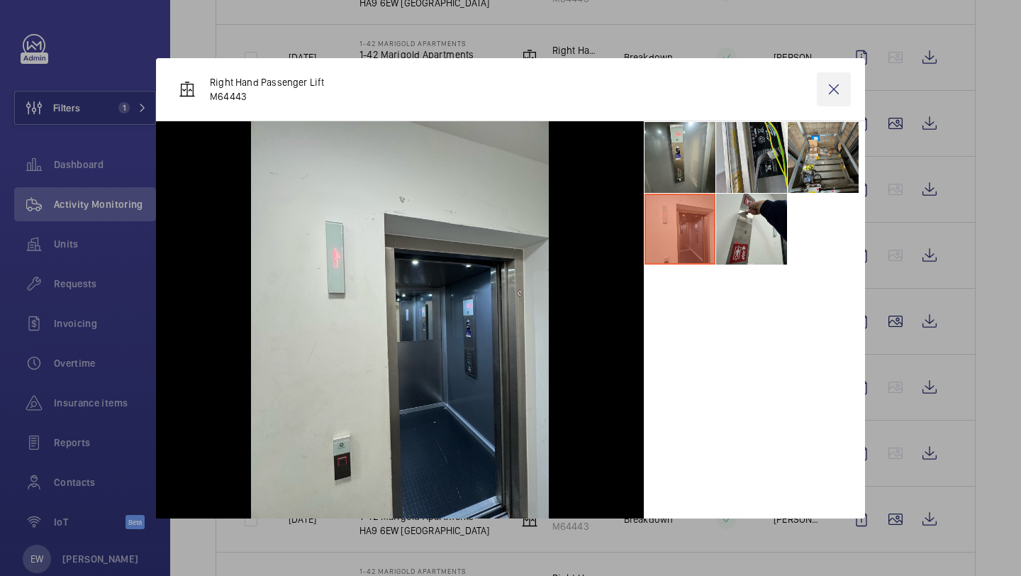
click at [834, 89] on wm-front-icon-button at bounding box center [834, 89] width 34 height 34
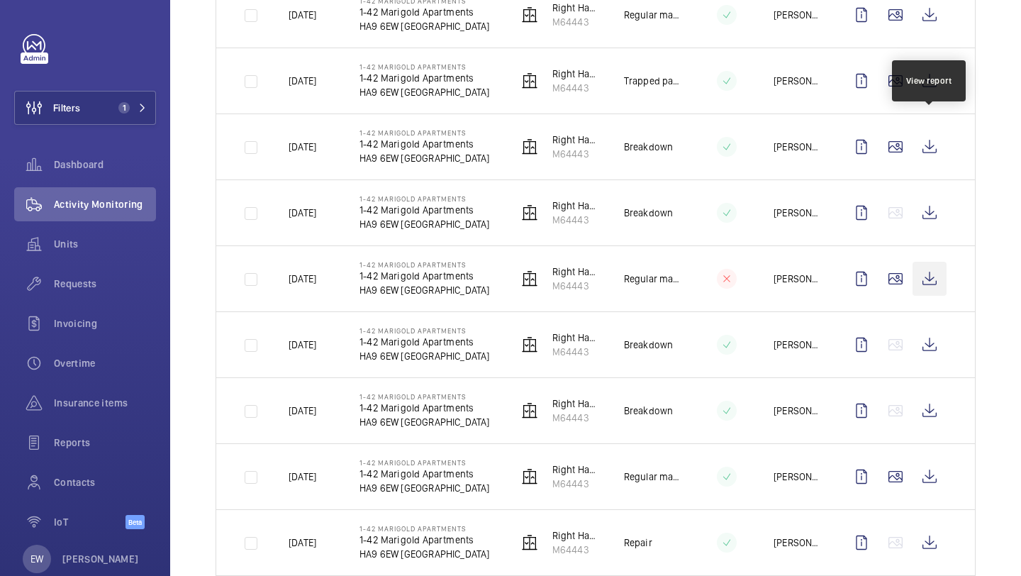
scroll to position [885, 0]
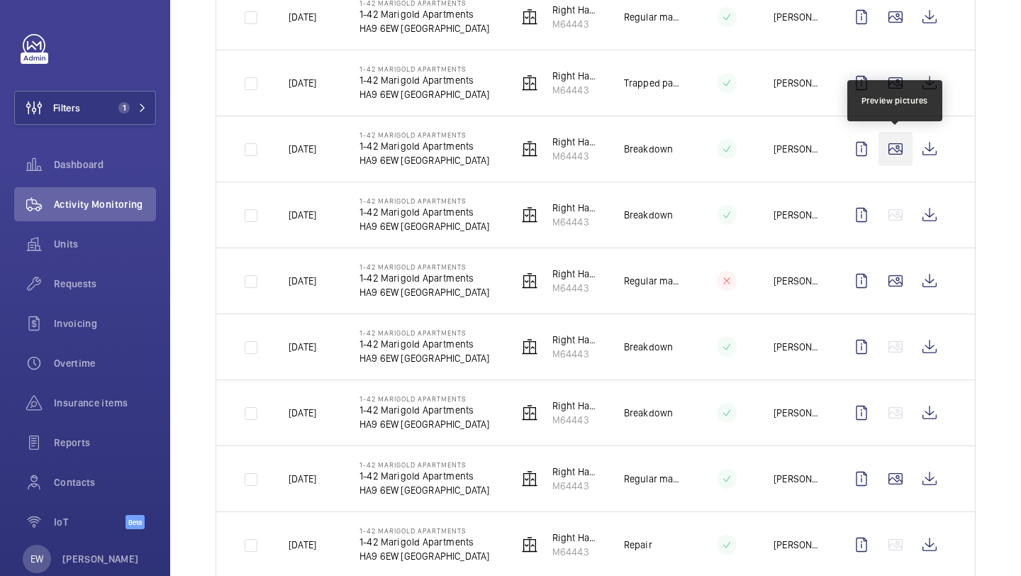
click at [905, 139] on wm-front-icon-button at bounding box center [895, 149] width 34 height 34
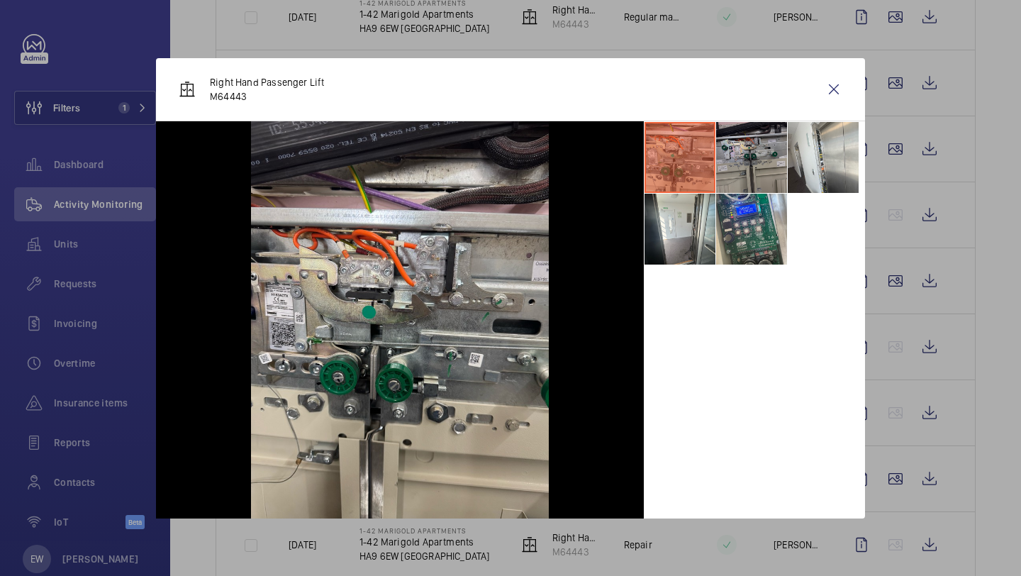
click at [749, 159] on li at bounding box center [751, 157] width 71 height 71
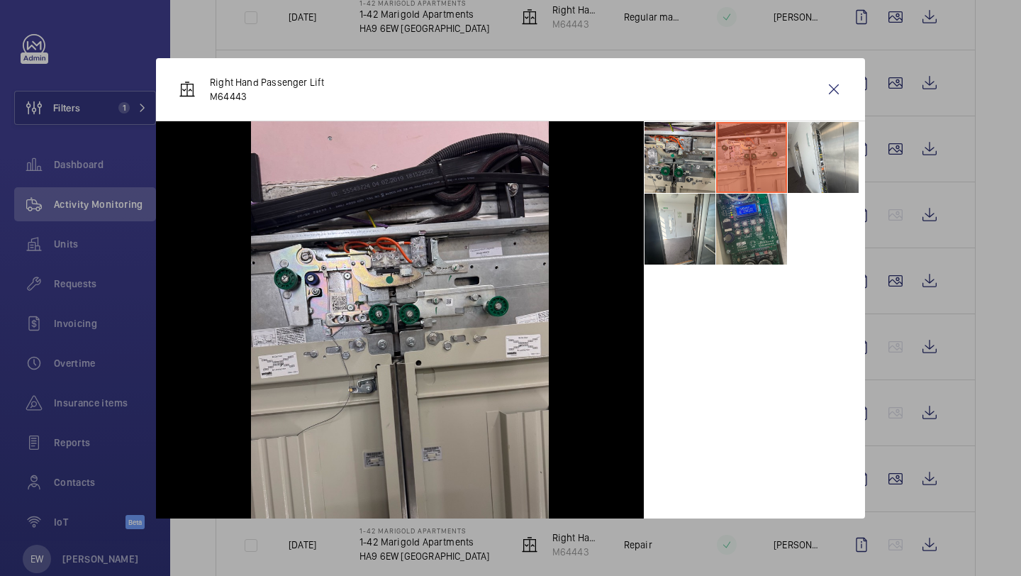
click at [749, 216] on li at bounding box center [751, 229] width 71 height 71
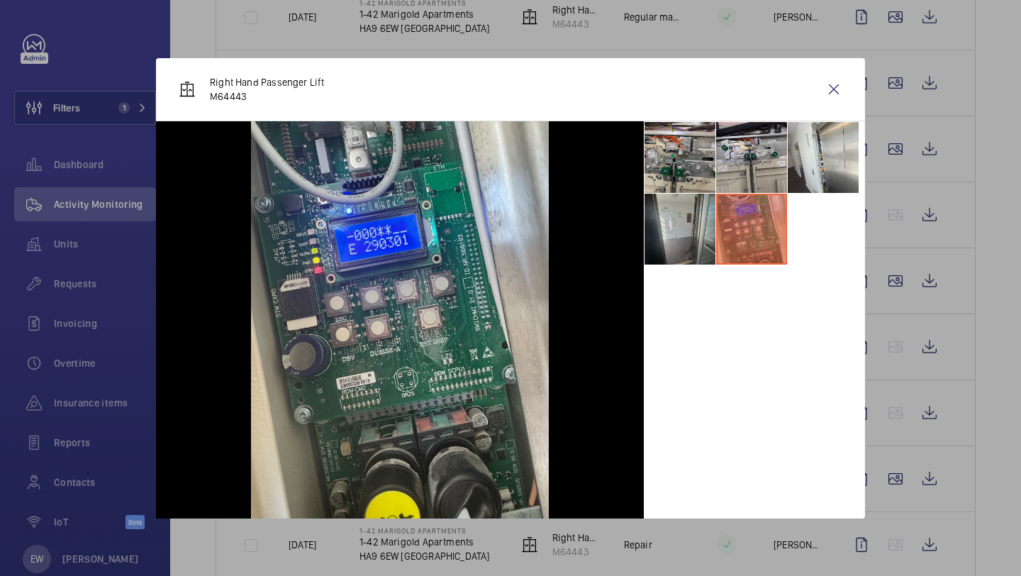
click at [698, 221] on li at bounding box center [679, 229] width 71 height 71
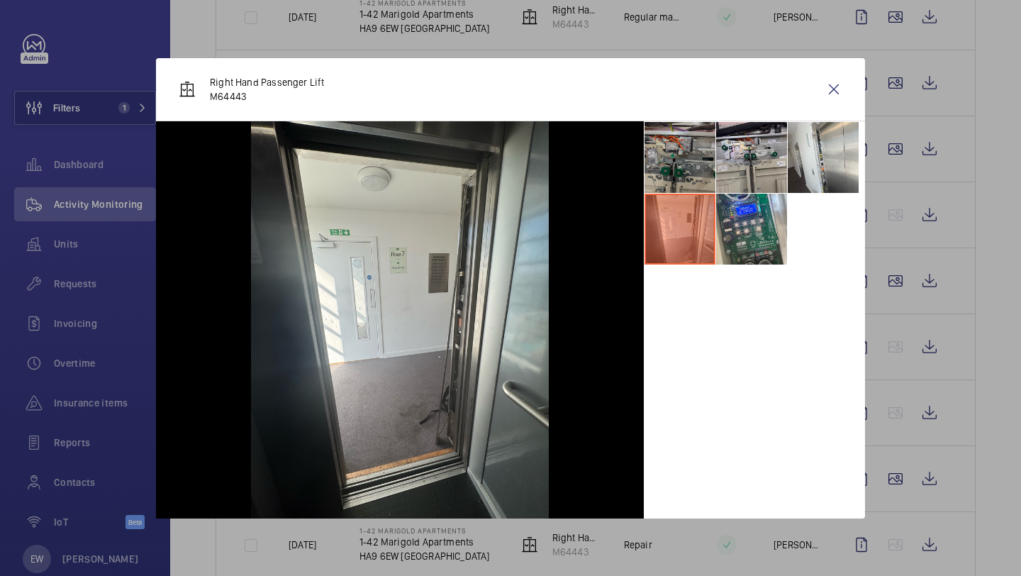
click at [687, 160] on li at bounding box center [679, 157] width 71 height 71
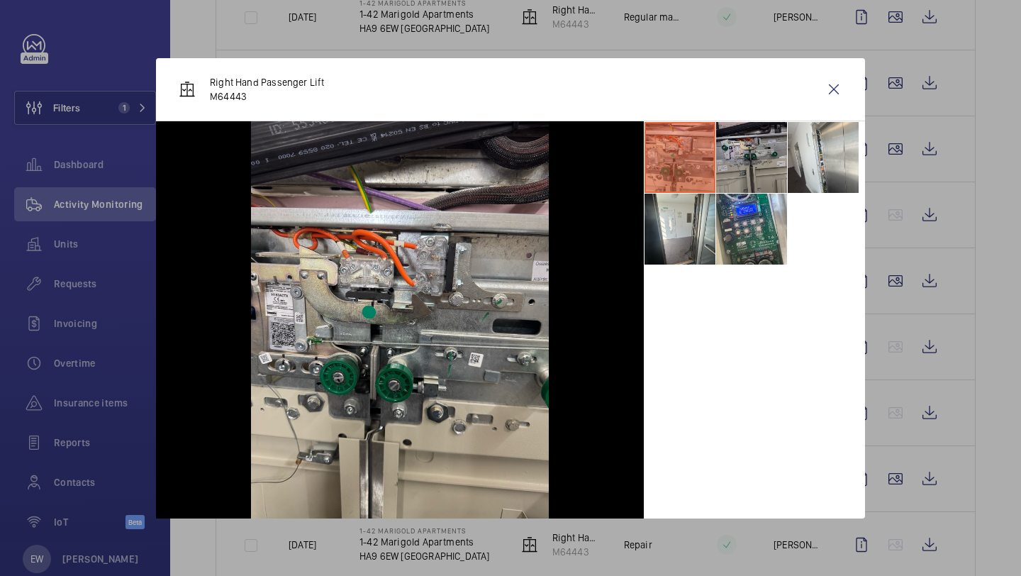
click at [768, 158] on li at bounding box center [751, 157] width 71 height 71
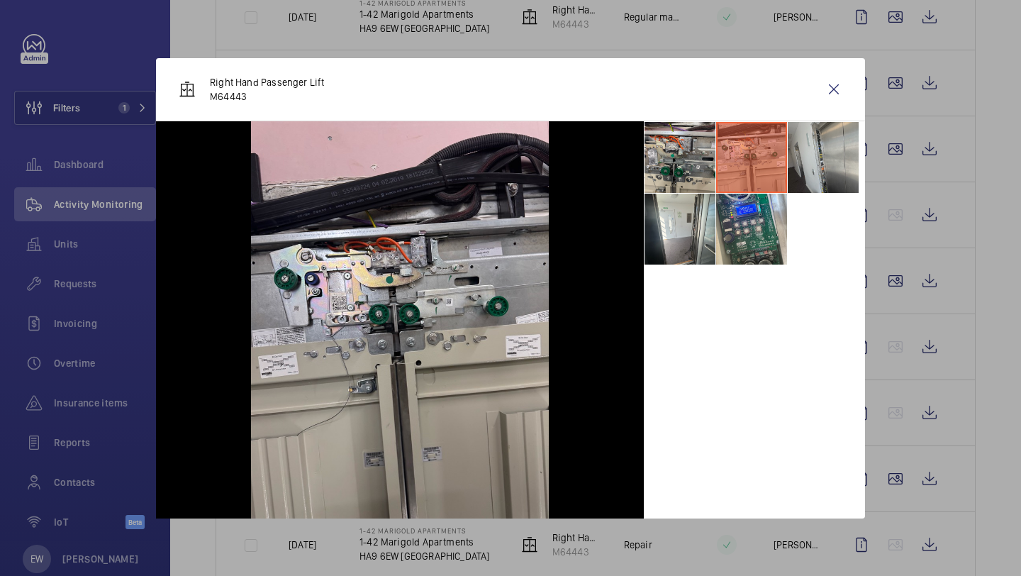
click at [813, 150] on li at bounding box center [823, 157] width 71 height 71
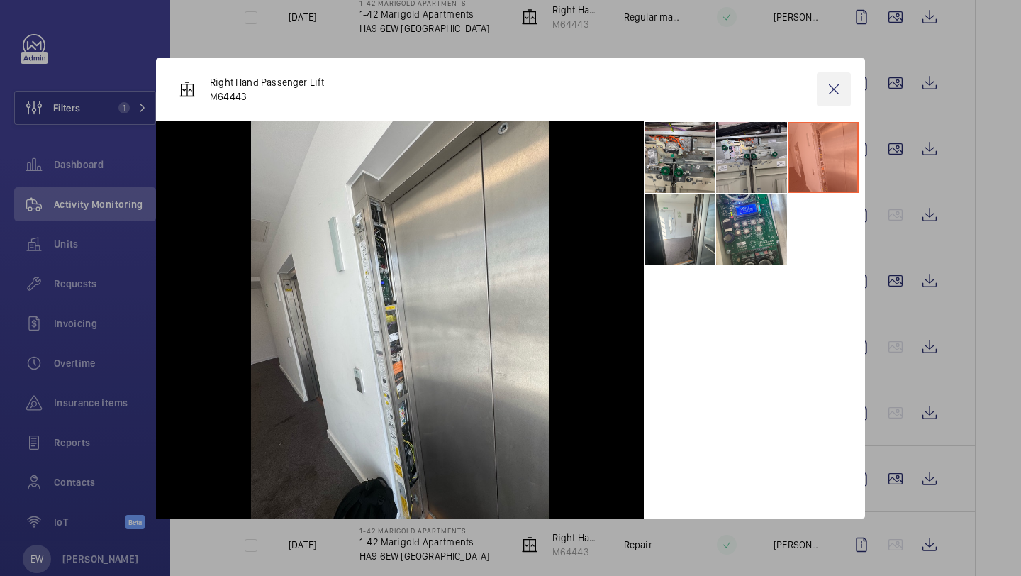
click at [827, 95] on wm-front-icon-button at bounding box center [834, 89] width 34 height 34
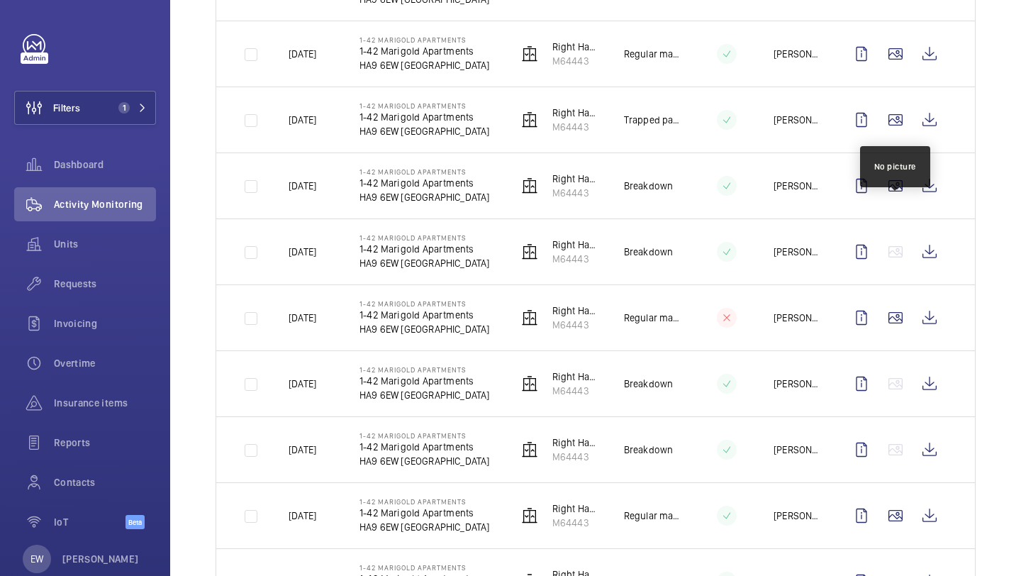
scroll to position [847, 0]
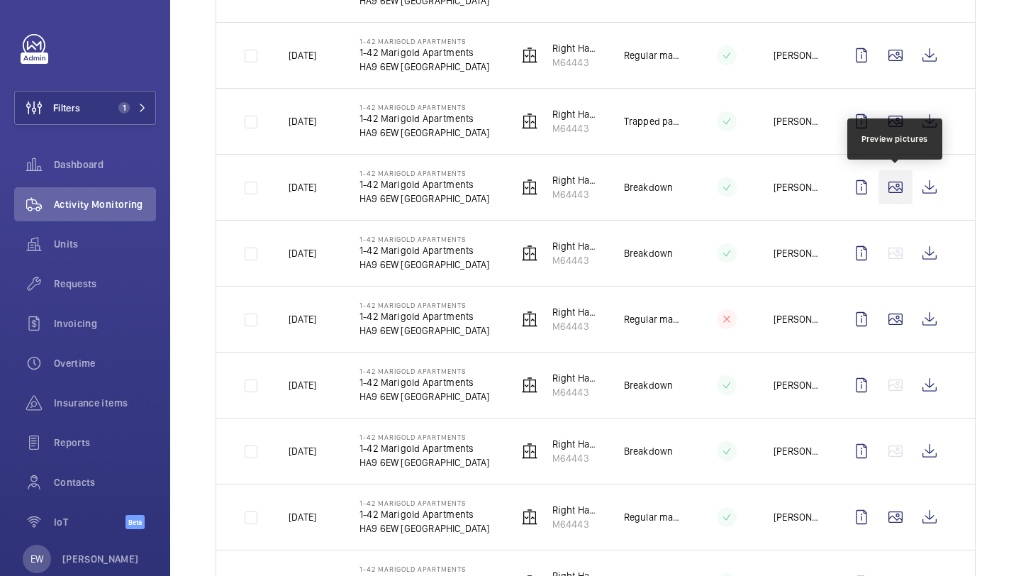
click at [899, 191] on wm-front-icon-button at bounding box center [895, 187] width 34 height 34
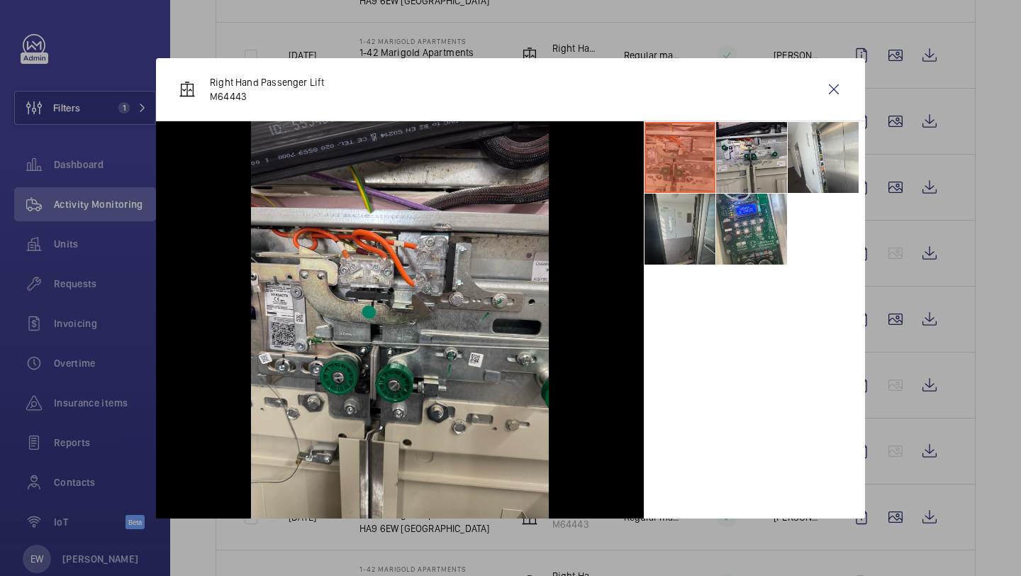
click at [680, 231] on li at bounding box center [679, 229] width 71 height 71
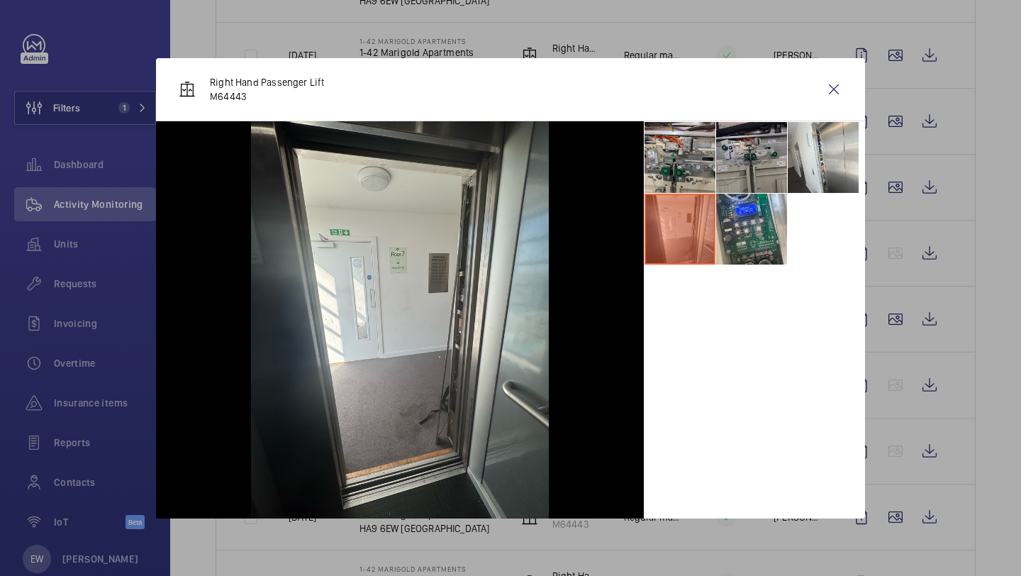
click at [761, 148] on li at bounding box center [751, 157] width 71 height 71
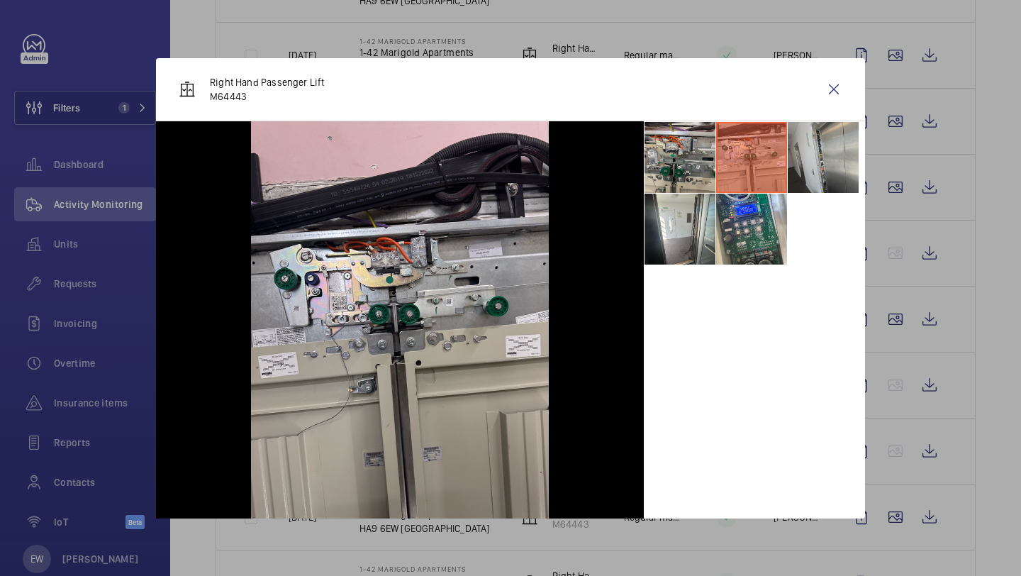
click at [806, 172] on li at bounding box center [823, 157] width 71 height 71
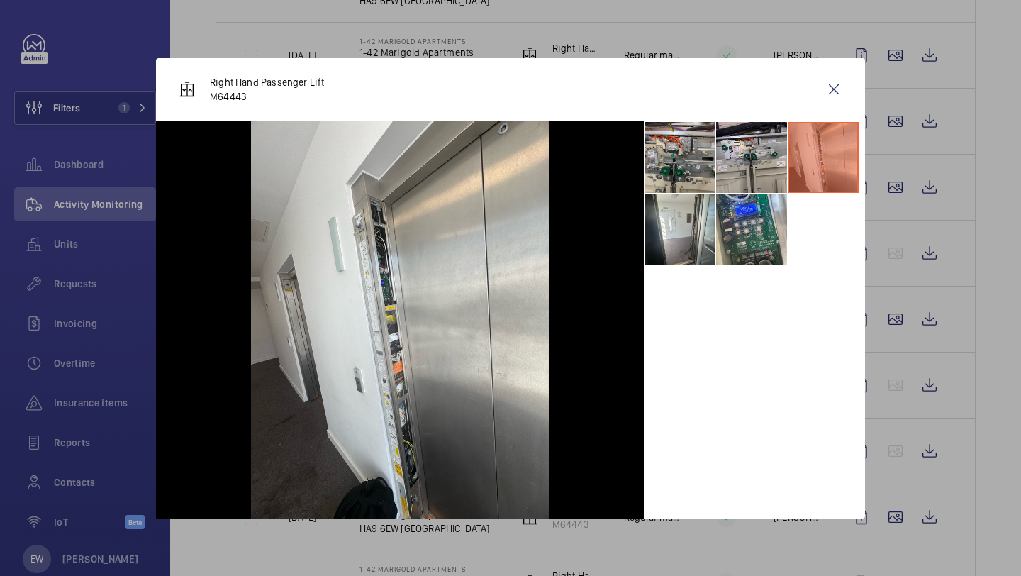
click at [811, 84] on div "Right Hand Passenger Lift M64443" at bounding box center [510, 89] width 709 height 63
click at [820, 84] on wm-front-icon-button at bounding box center [834, 89] width 34 height 34
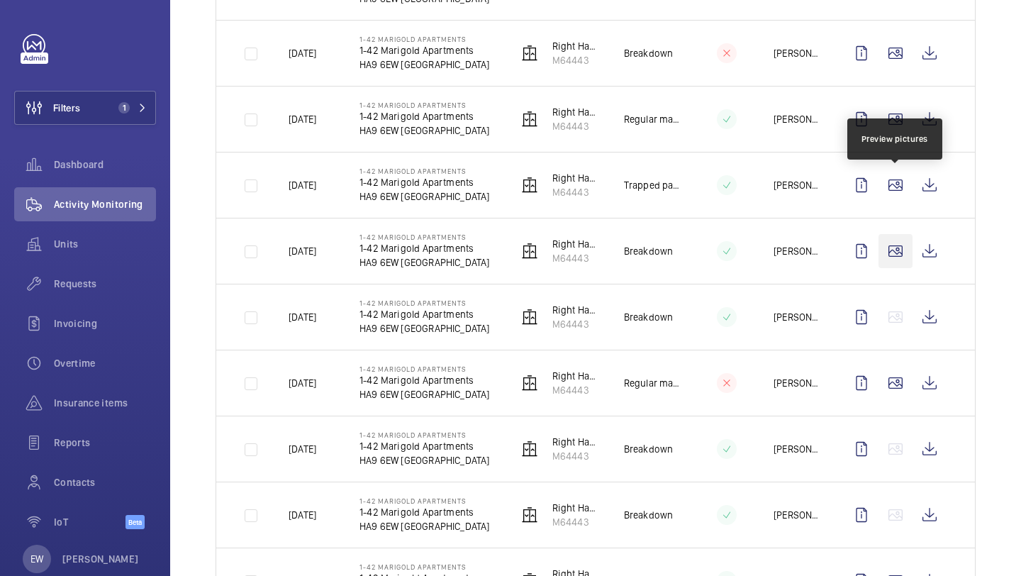
scroll to position [773, 0]
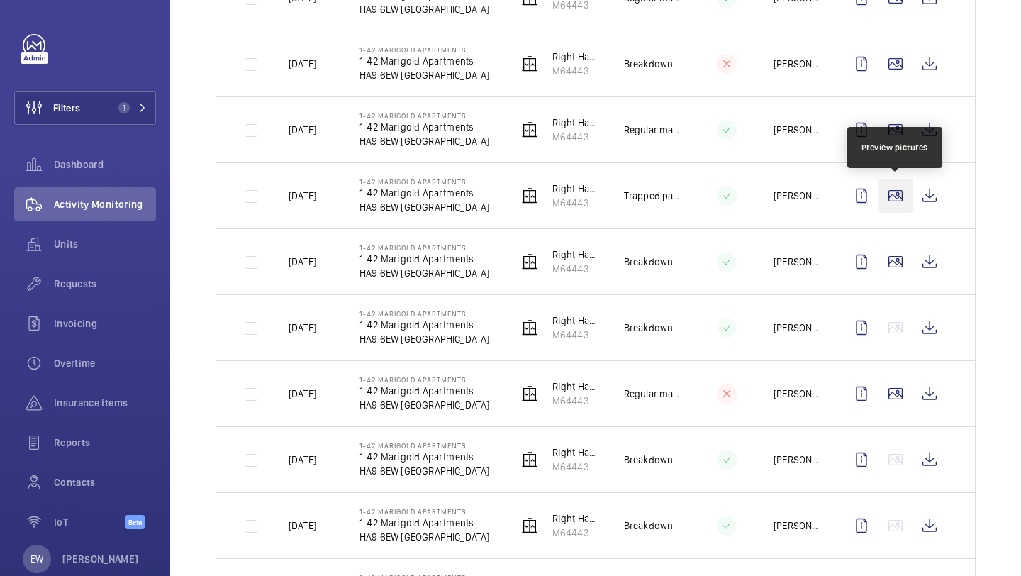
click at [896, 196] on wm-front-icon-button at bounding box center [895, 196] width 34 height 34
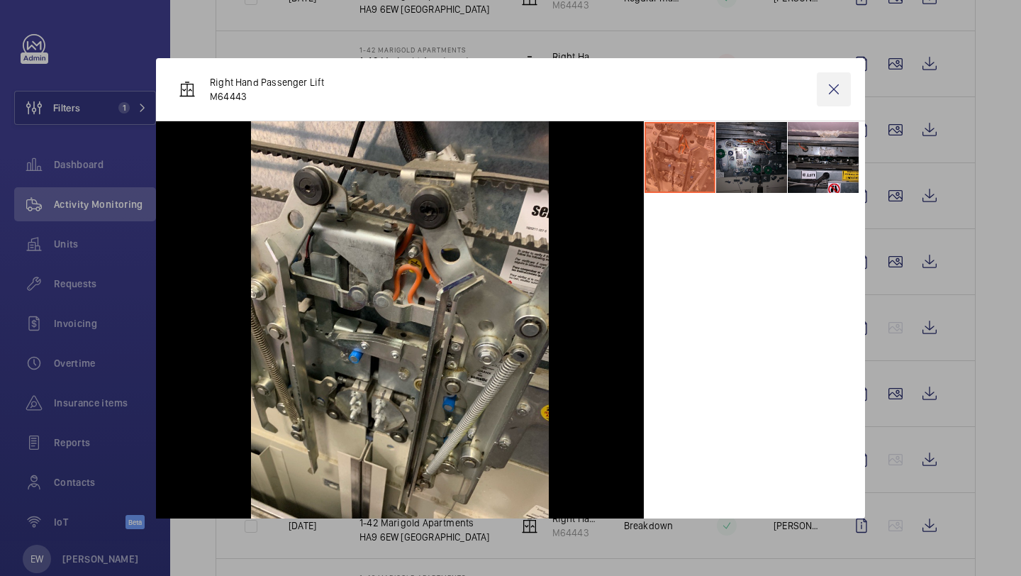
click at [840, 99] on wm-front-icon-button at bounding box center [834, 89] width 34 height 34
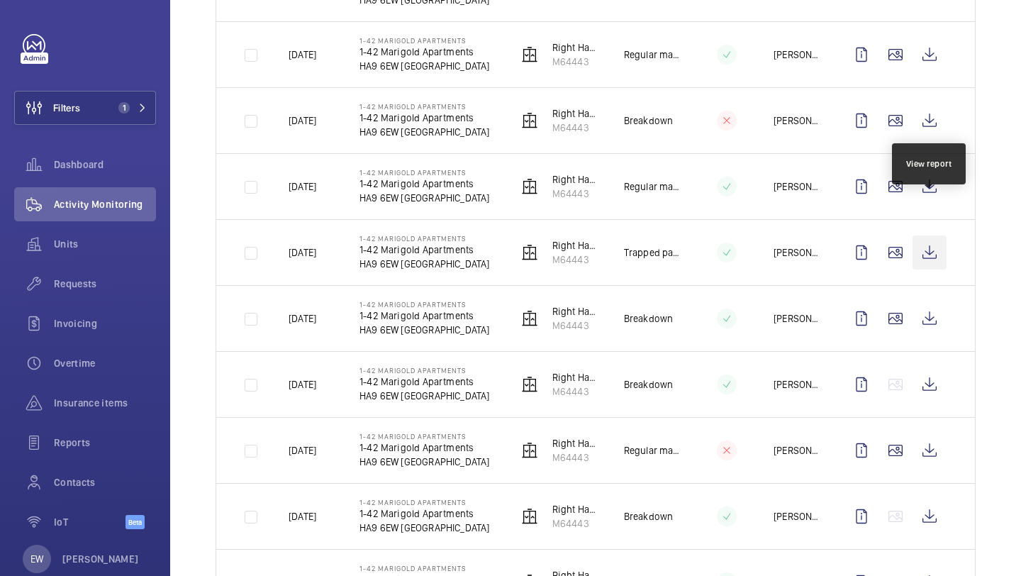
scroll to position [690, 0]
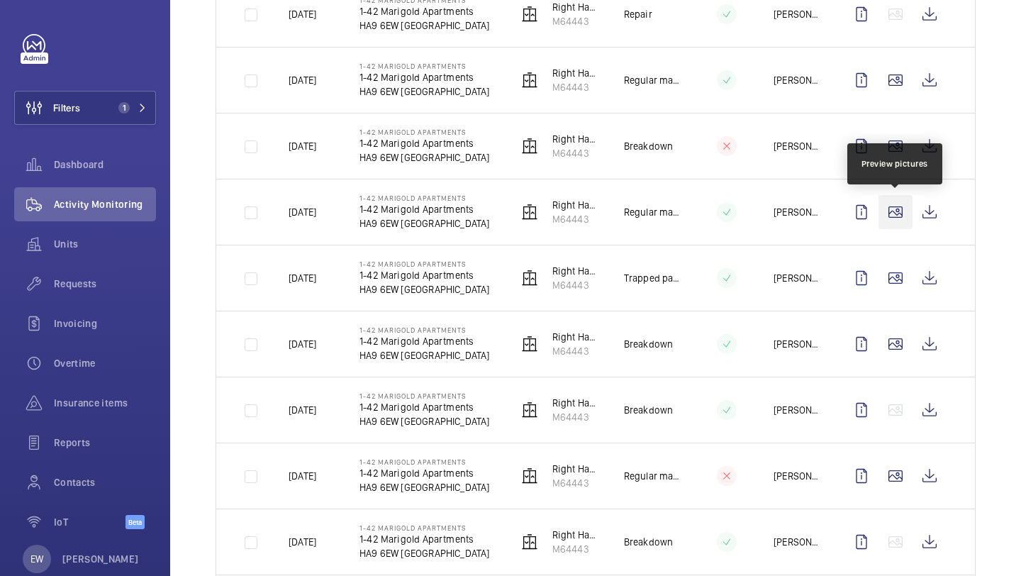
click at [905, 207] on wm-front-icon-button at bounding box center [895, 212] width 34 height 34
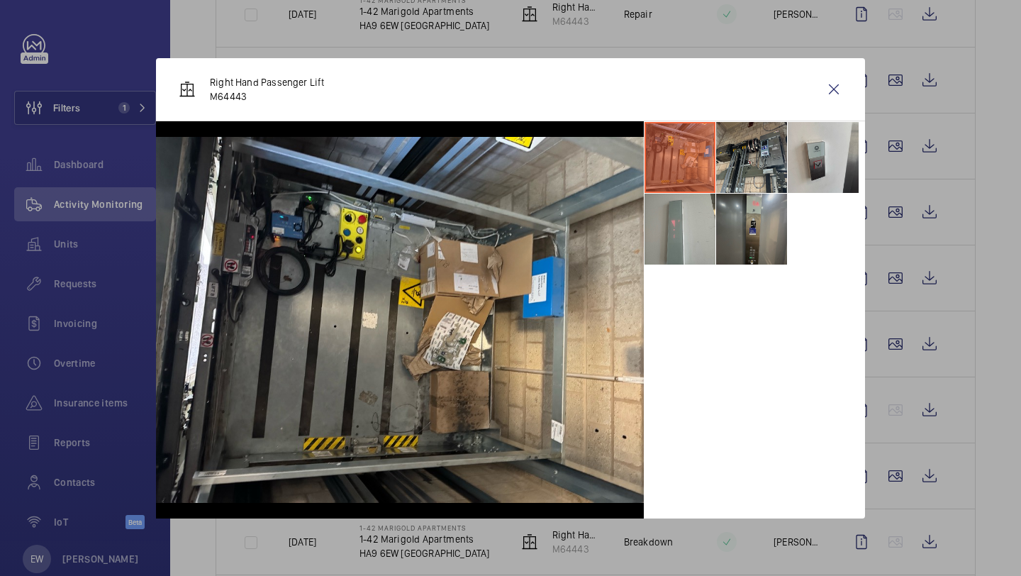
click at [766, 240] on li at bounding box center [751, 229] width 71 height 71
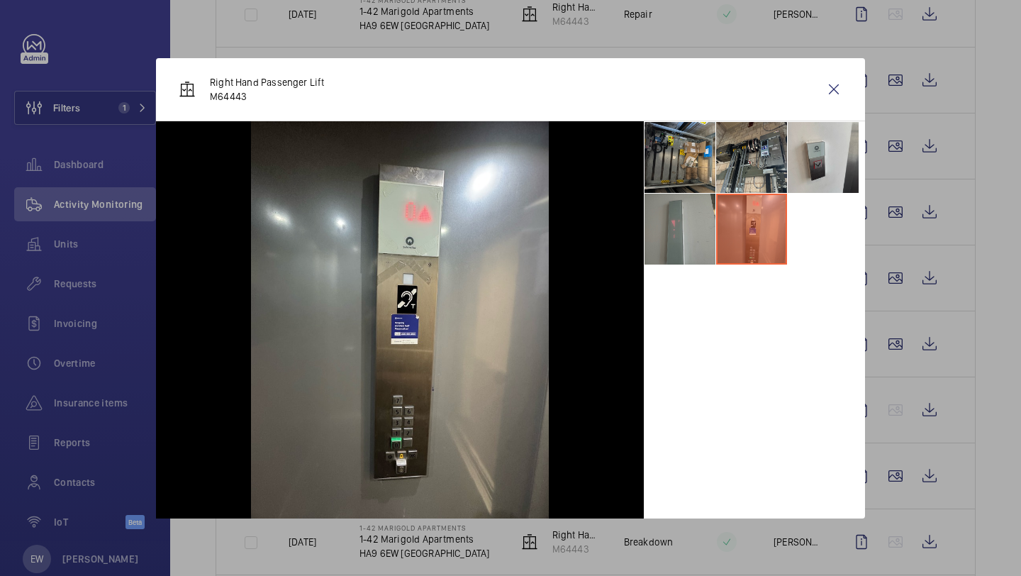
click at [698, 260] on li at bounding box center [679, 229] width 71 height 71
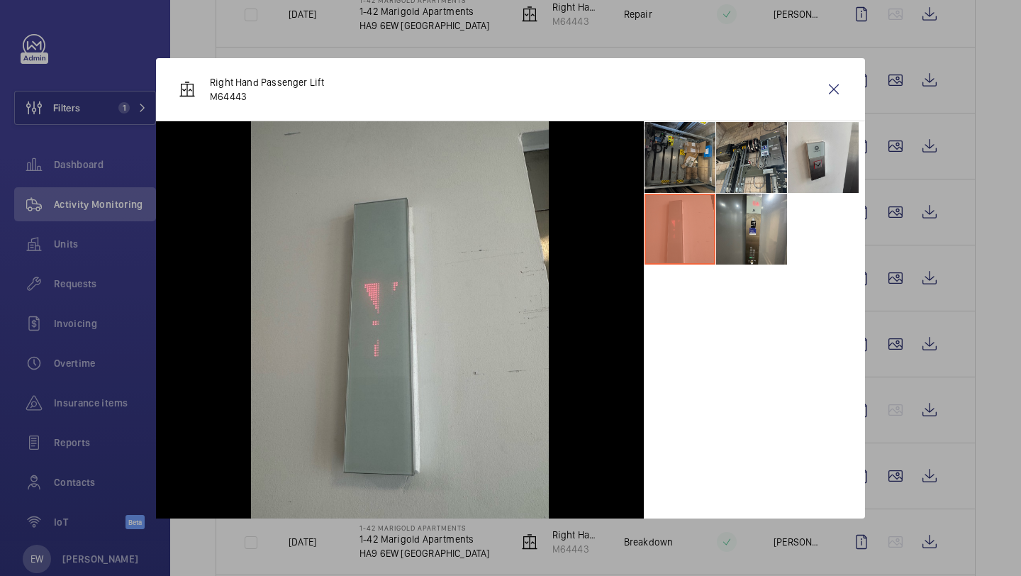
click at [688, 133] on li at bounding box center [679, 157] width 71 height 71
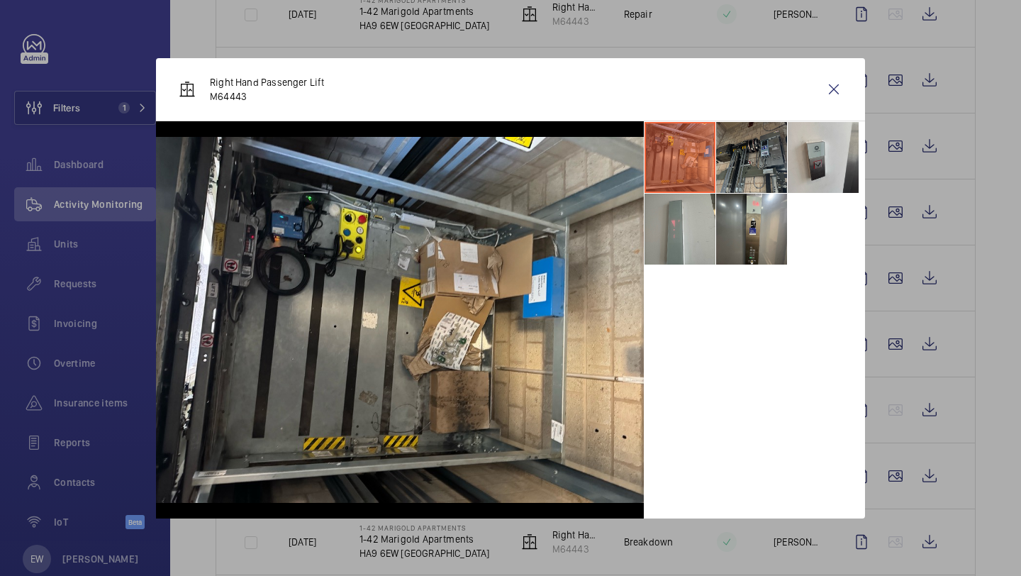
click at [762, 129] on li at bounding box center [751, 157] width 71 height 71
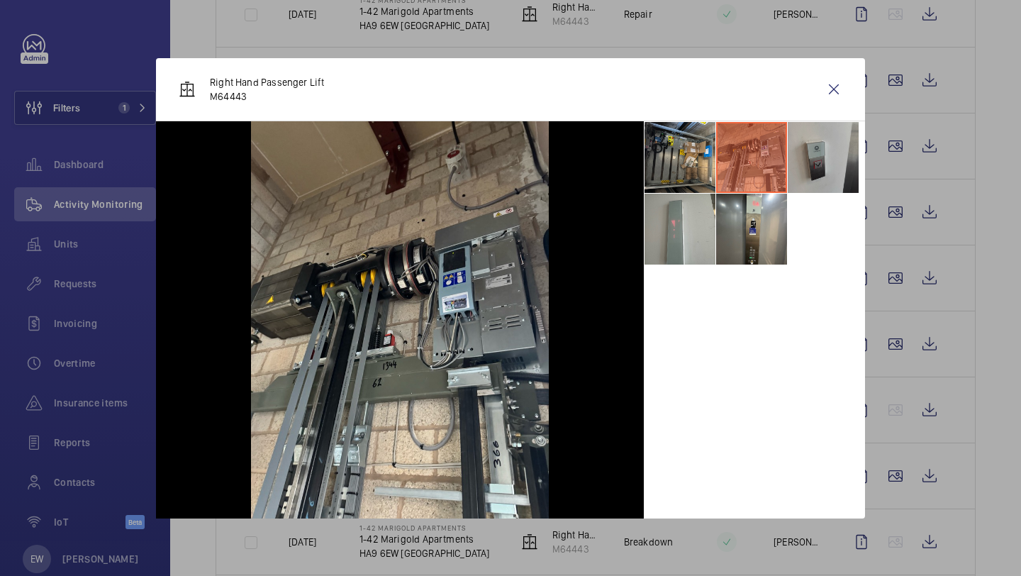
click at [818, 150] on li at bounding box center [823, 157] width 71 height 71
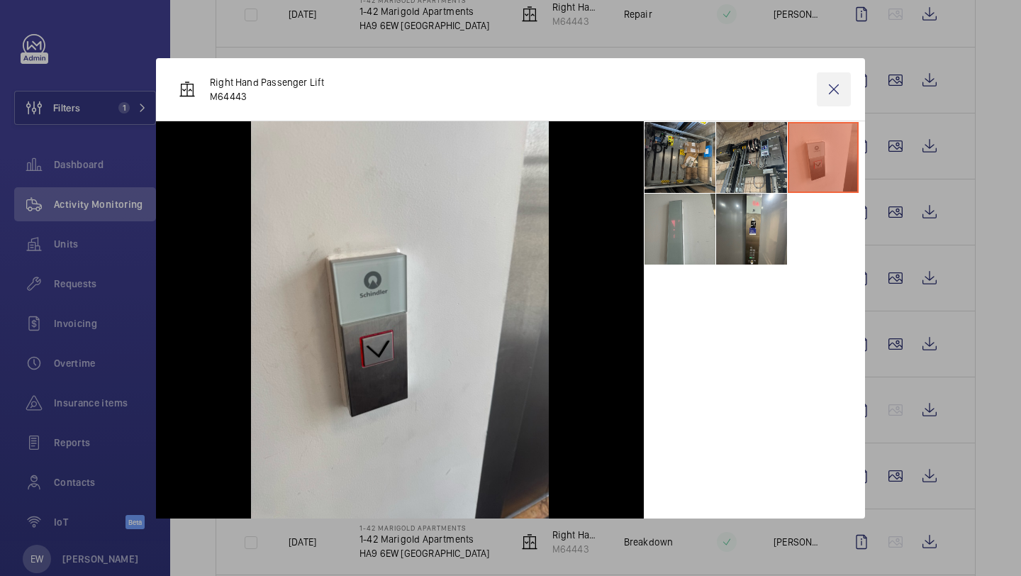
click at [844, 85] on wm-front-icon-button at bounding box center [834, 89] width 34 height 34
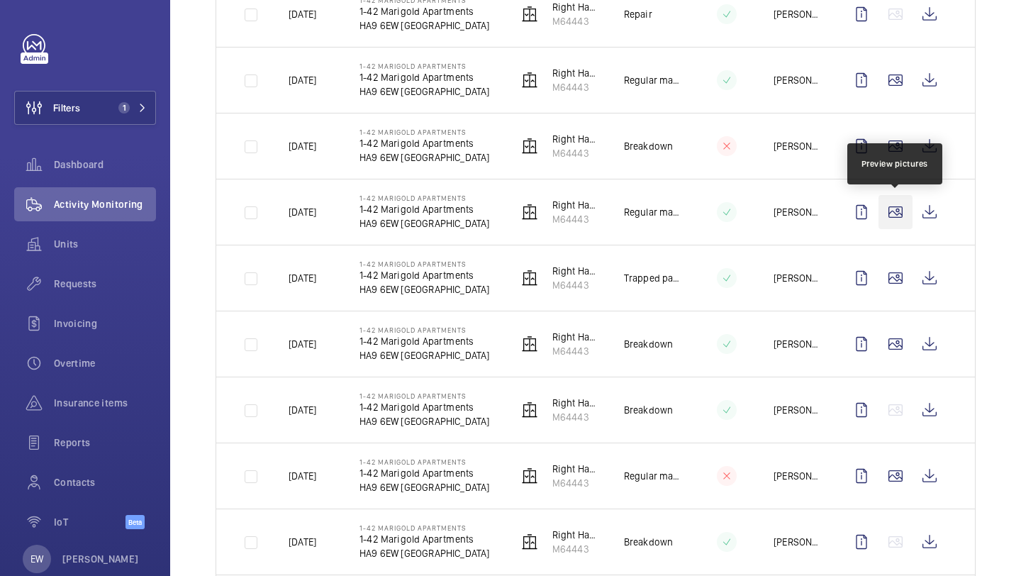
click at [907, 206] on wm-front-icon-button at bounding box center [895, 212] width 34 height 34
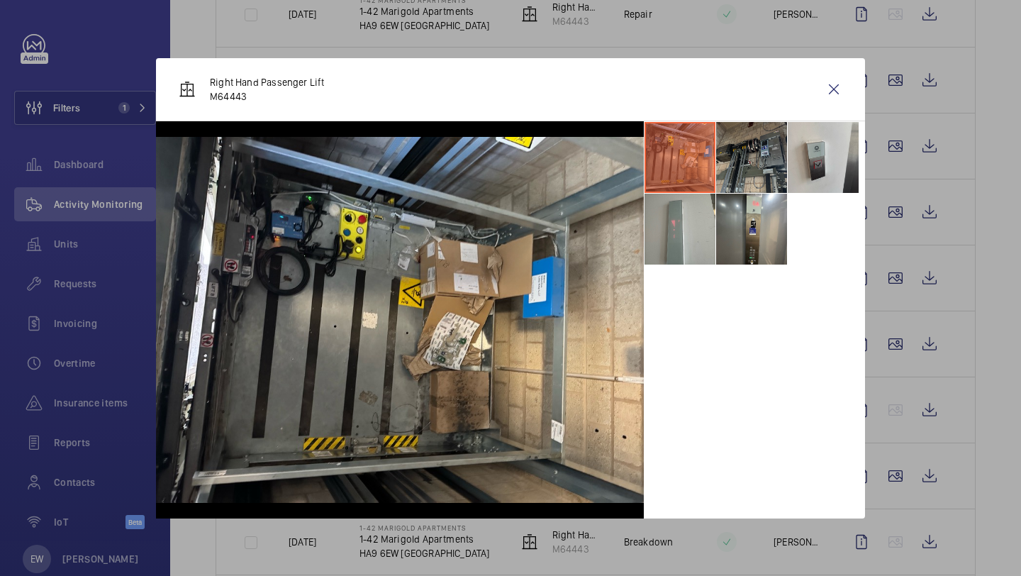
click at [785, 157] on li at bounding box center [751, 157] width 71 height 71
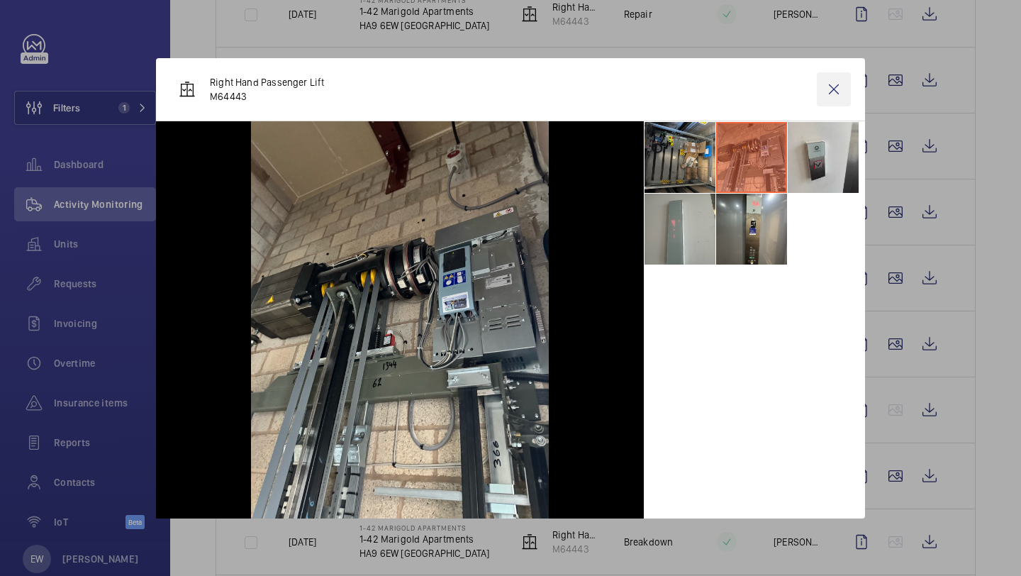
click at [824, 91] on wm-front-icon-button at bounding box center [834, 89] width 34 height 34
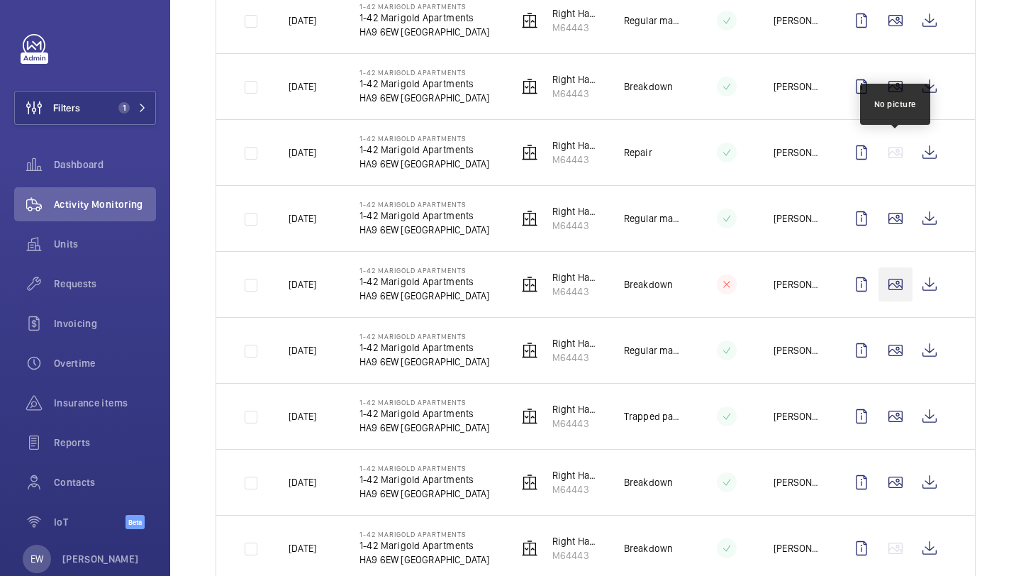
scroll to position [525, 0]
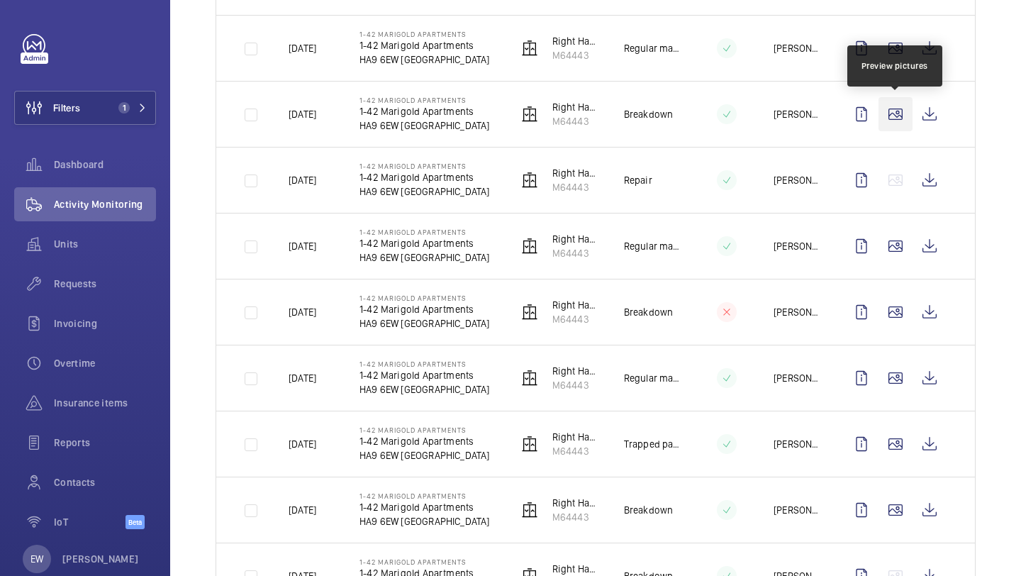
click at [893, 119] on wm-front-icon-button at bounding box center [895, 114] width 34 height 34
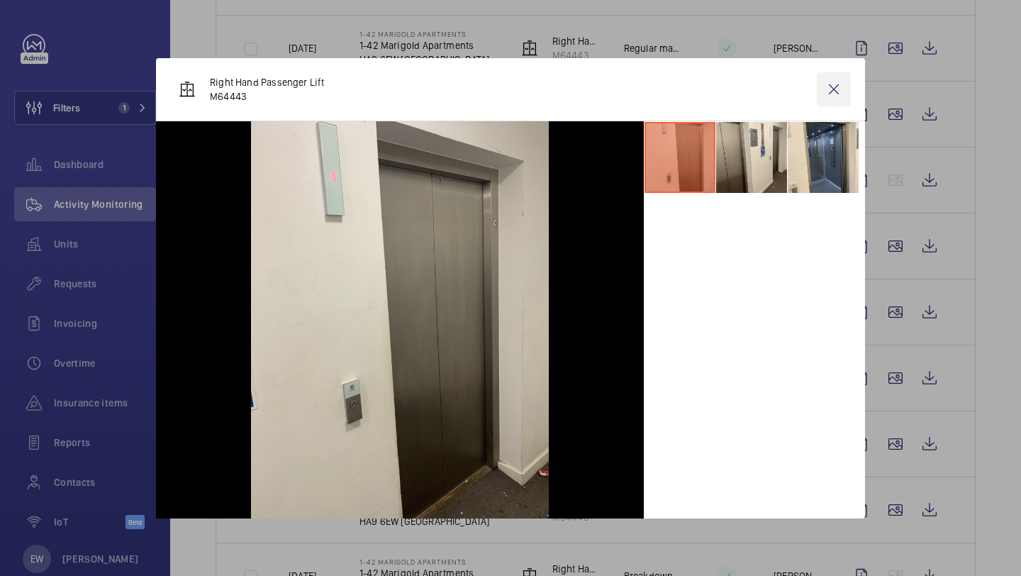
click at [847, 98] on wm-front-icon-button at bounding box center [834, 89] width 34 height 34
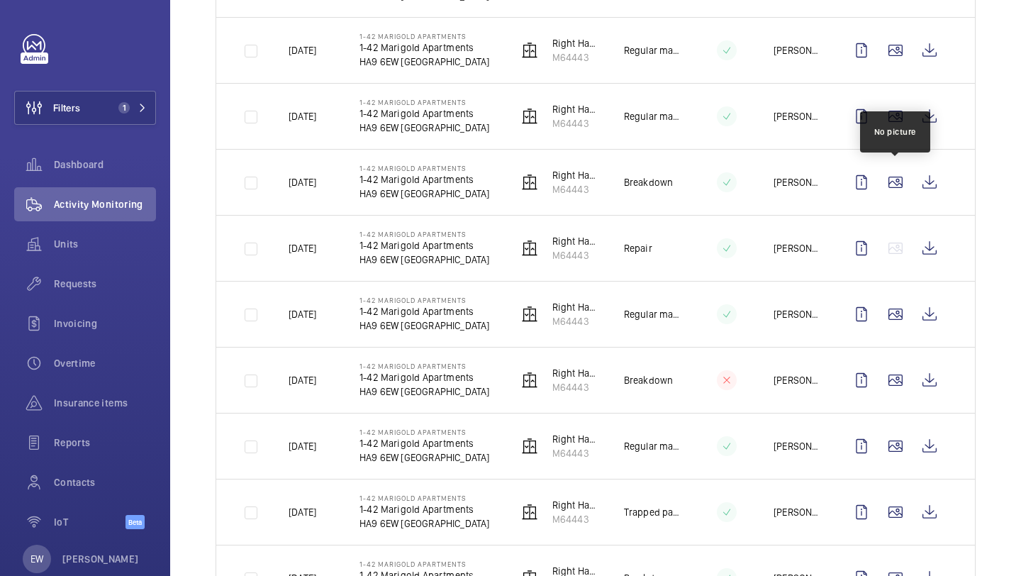
scroll to position [443, 0]
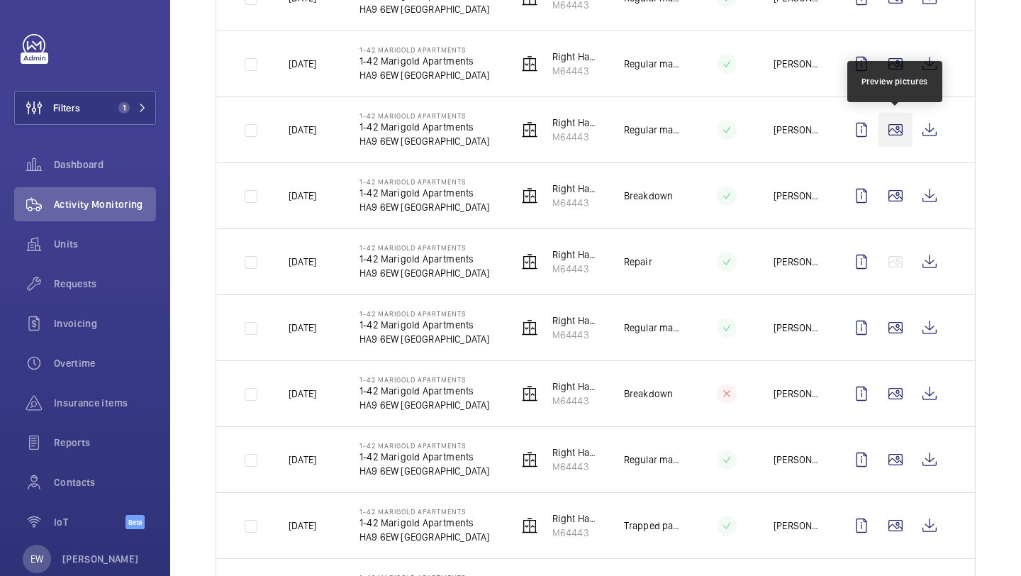
click at [896, 125] on wm-front-icon-button at bounding box center [895, 130] width 34 height 34
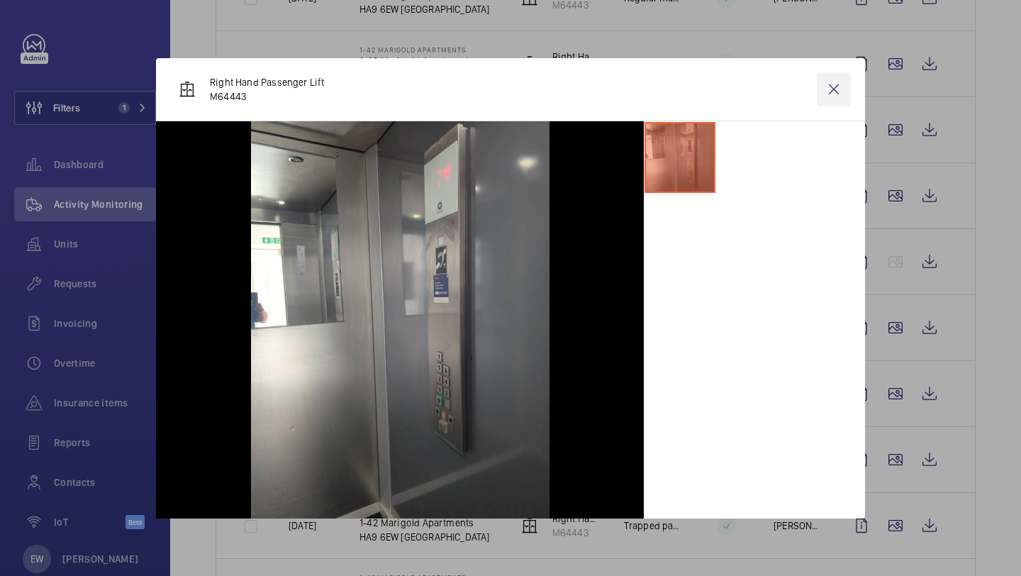
click at [843, 105] on wm-front-icon-button at bounding box center [834, 89] width 34 height 34
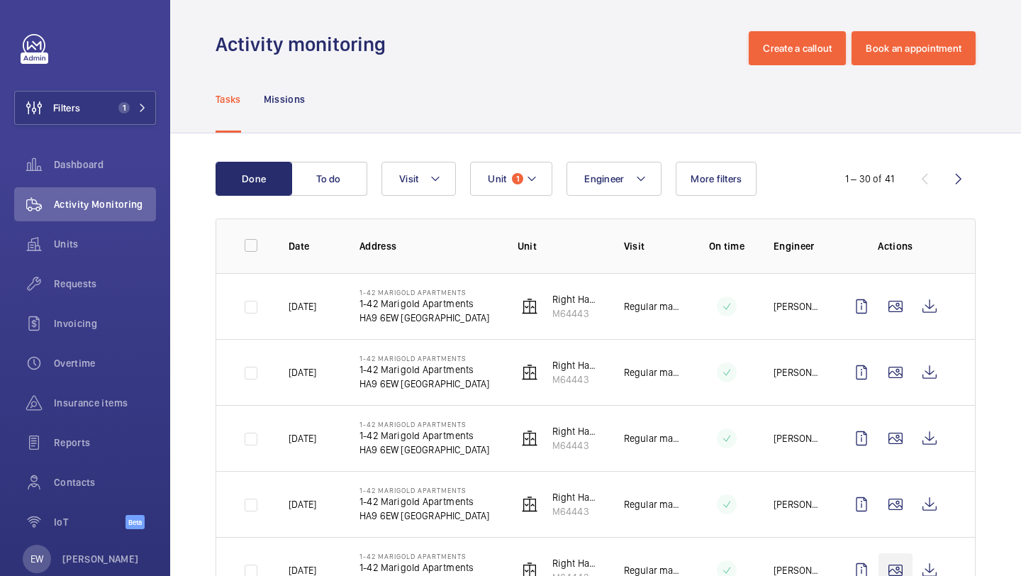
scroll to position [0, 0]
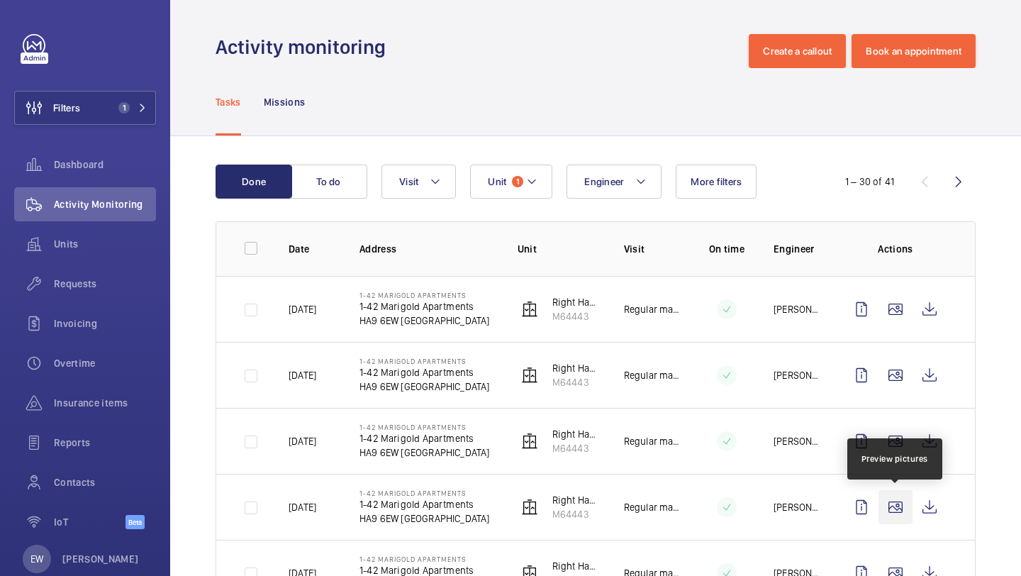
click at [902, 515] on wm-front-icon-button at bounding box center [895, 507] width 34 height 34
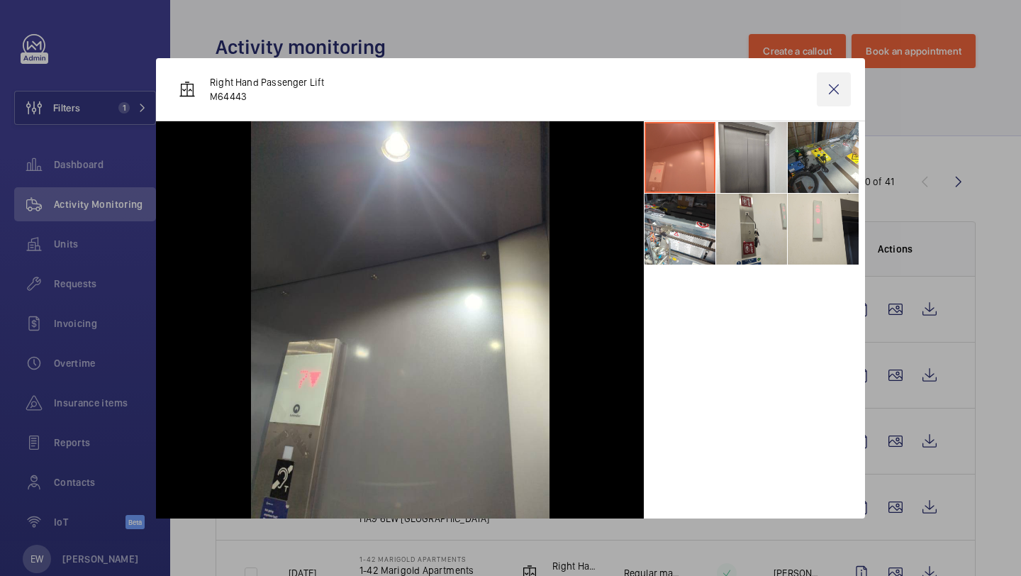
click at [832, 104] on wm-front-icon-button at bounding box center [834, 89] width 34 height 34
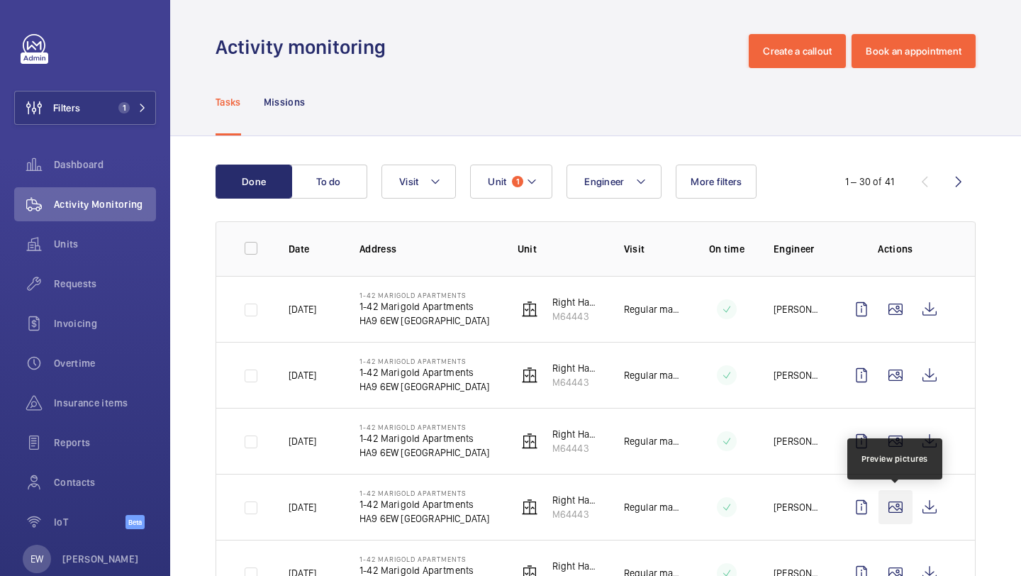
click at [891, 502] on wm-front-icon-button at bounding box center [895, 507] width 34 height 34
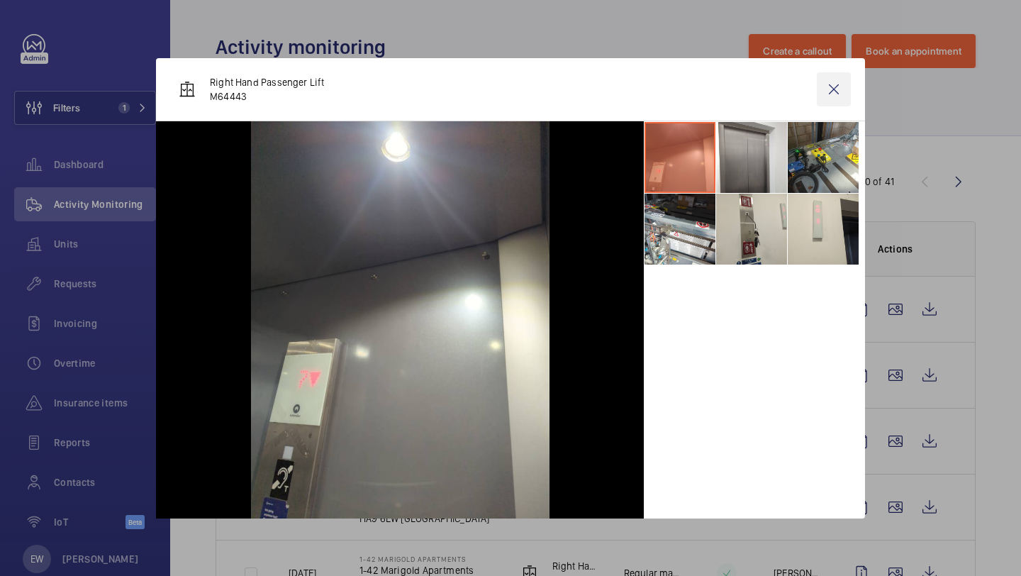
click at [839, 95] on wm-front-icon-button at bounding box center [834, 89] width 34 height 34
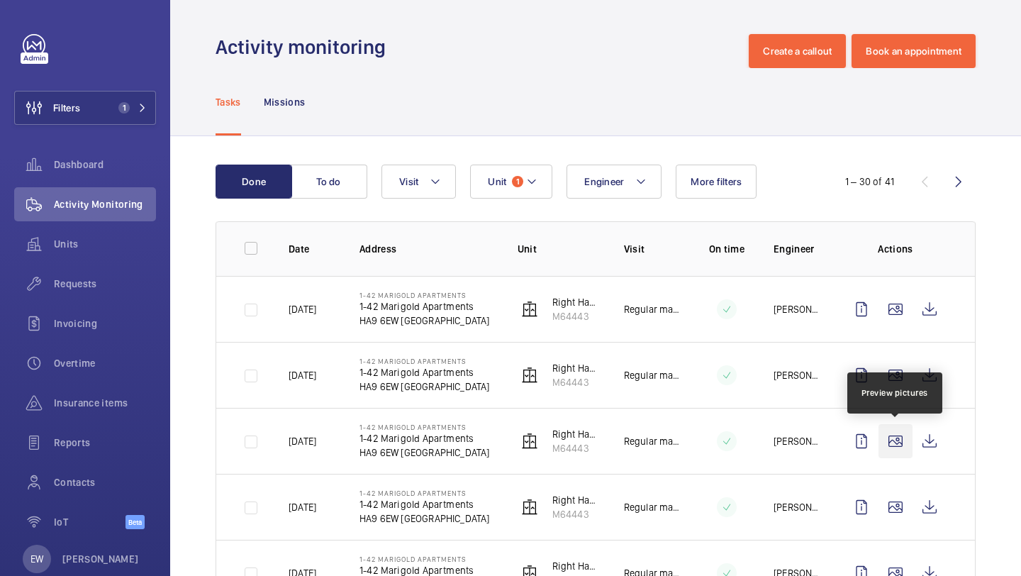
click at [890, 441] on wm-front-icon-button at bounding box center [895, 441] width 34 height 34
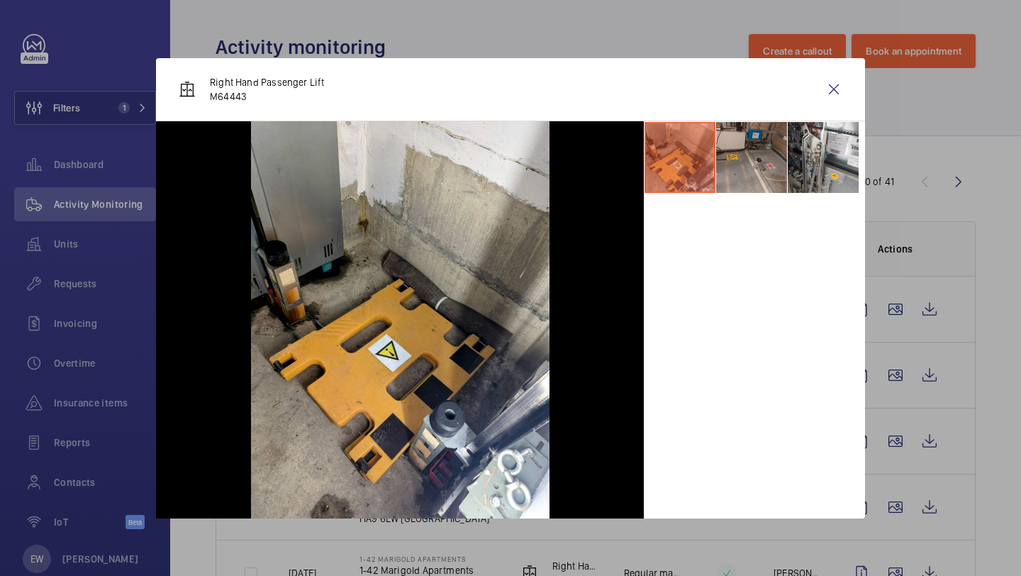
click at [729, 150] on li at bounding box center [751, 157] width 71 height 71
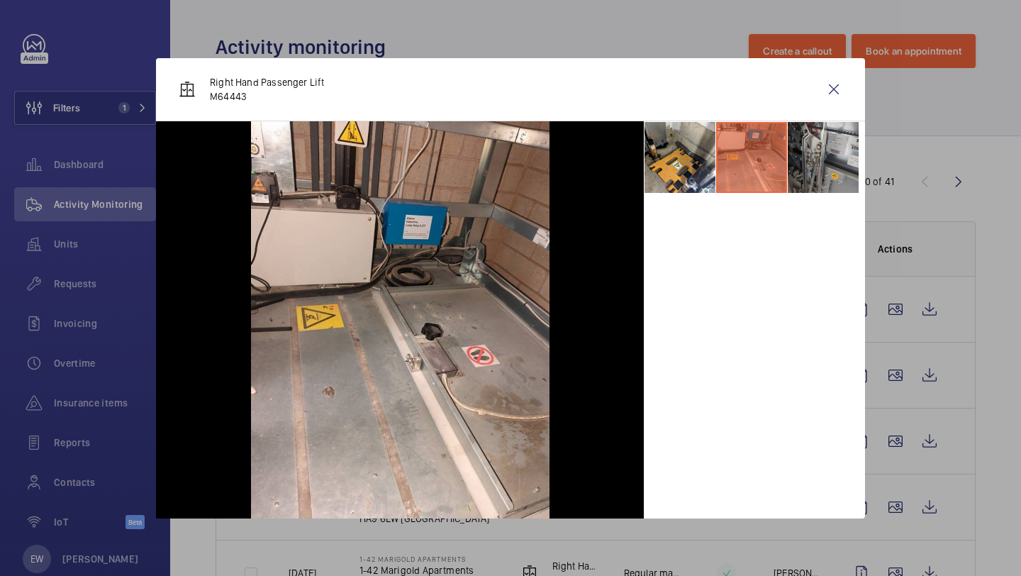
click at [811, 152] on li at bounding box center [823, 157] width 71 height 71
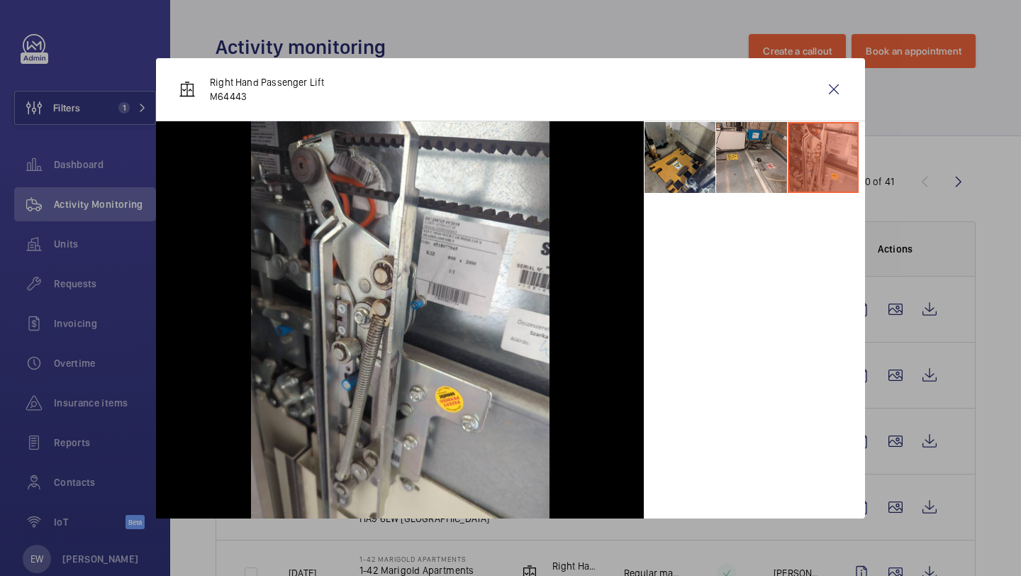
click at [654, 178] on li at bounding box center [679, 157] width 71 height 71
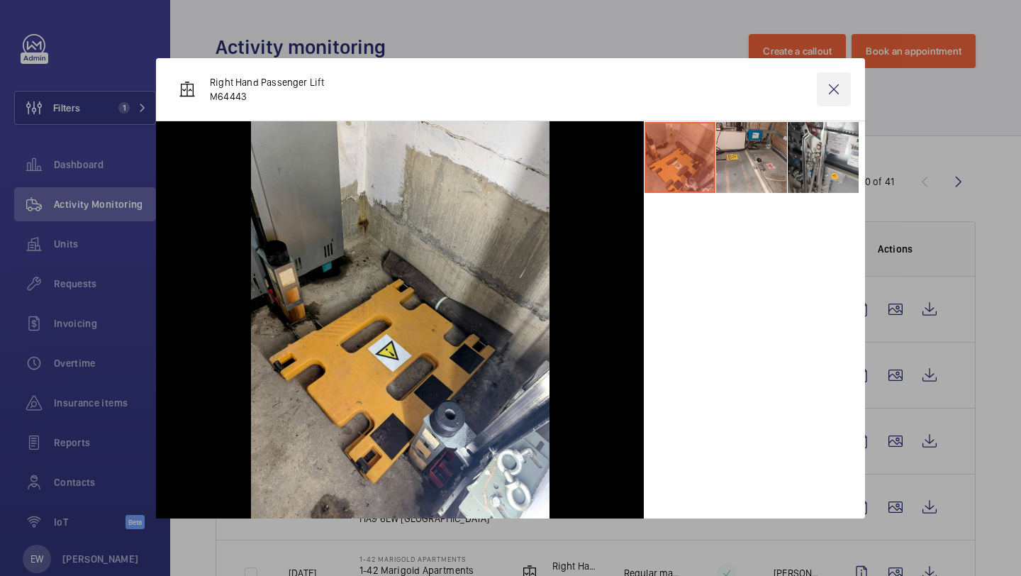
click at [834, 90] on wm-front-icon-button at bounding box center [834, 89] width 34 height 34
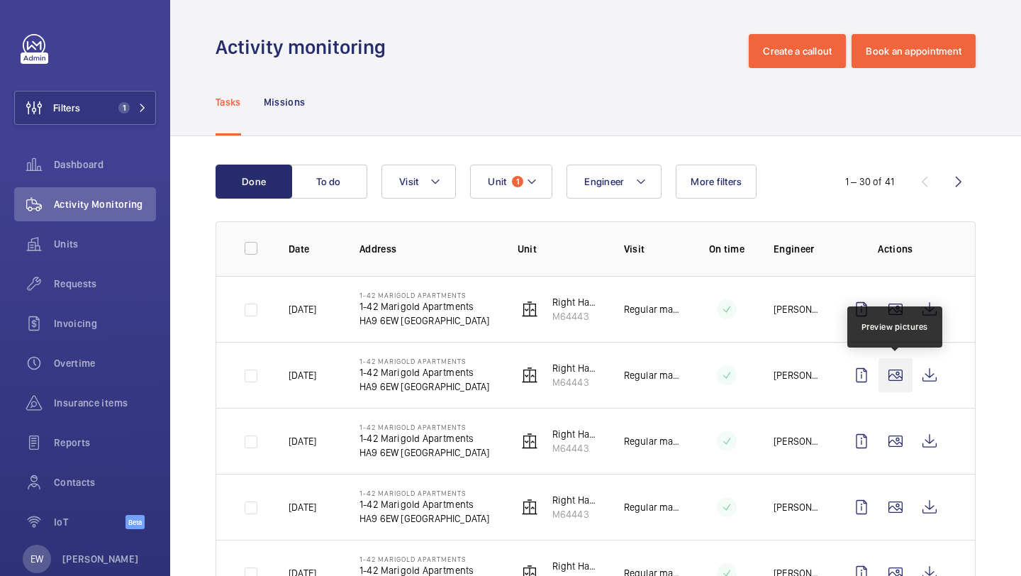
click at [900, 358] on wm-front-icon-button at bounding box center [895, 375] width 34 height 34
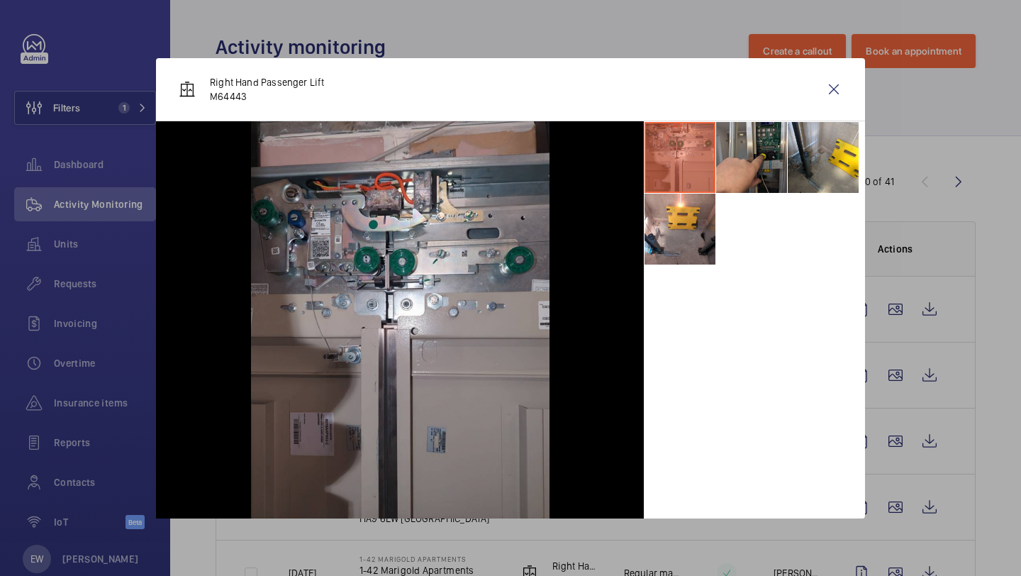
click at [747, 162] on li at bounding box center [751, 157] width 71 height 71
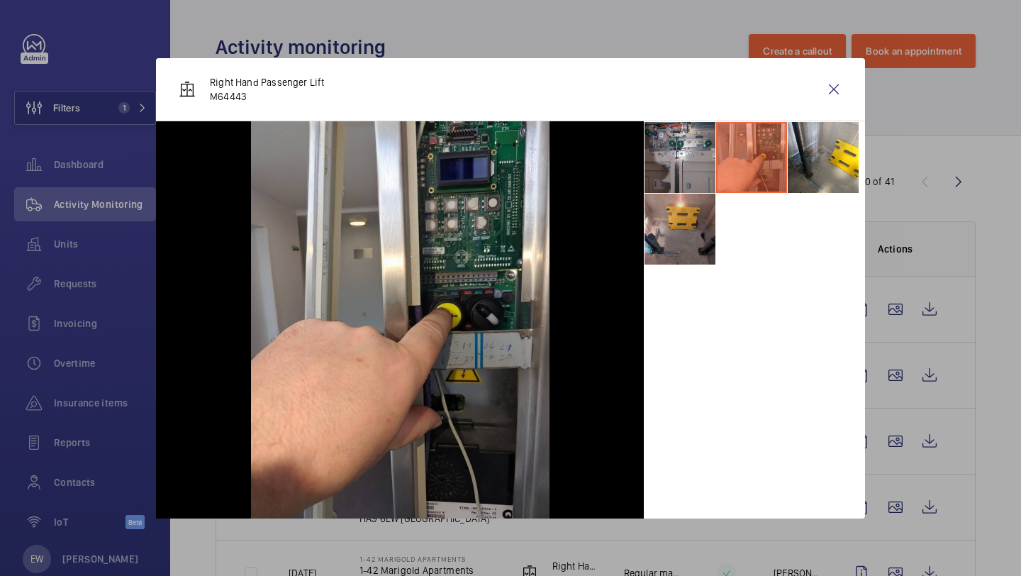
click at [701, 220] on li at bounding box center [679, 229] width 71 height 71
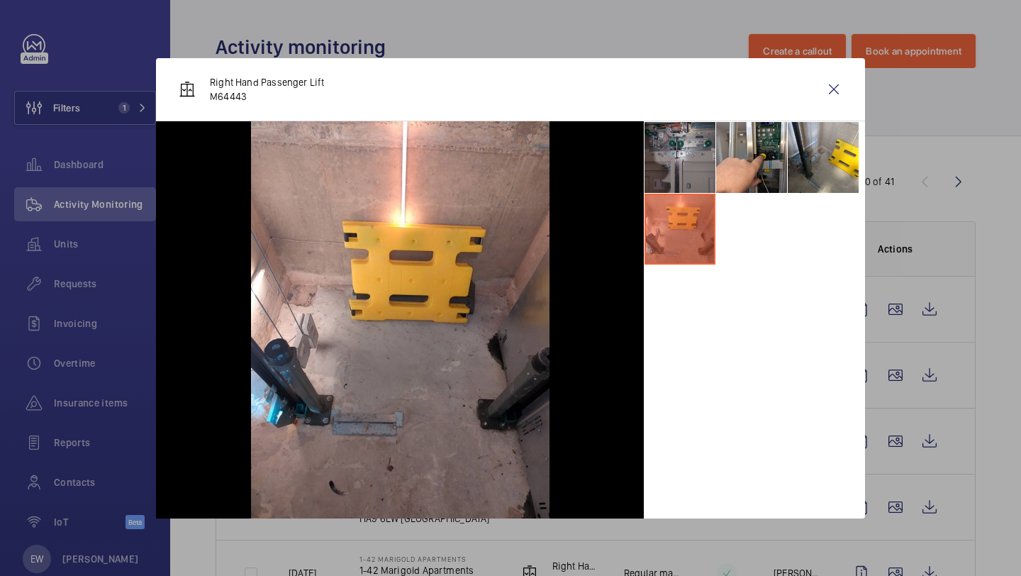
click at [695, 177] on li at bounding box center [679, 157] width 71 height 71
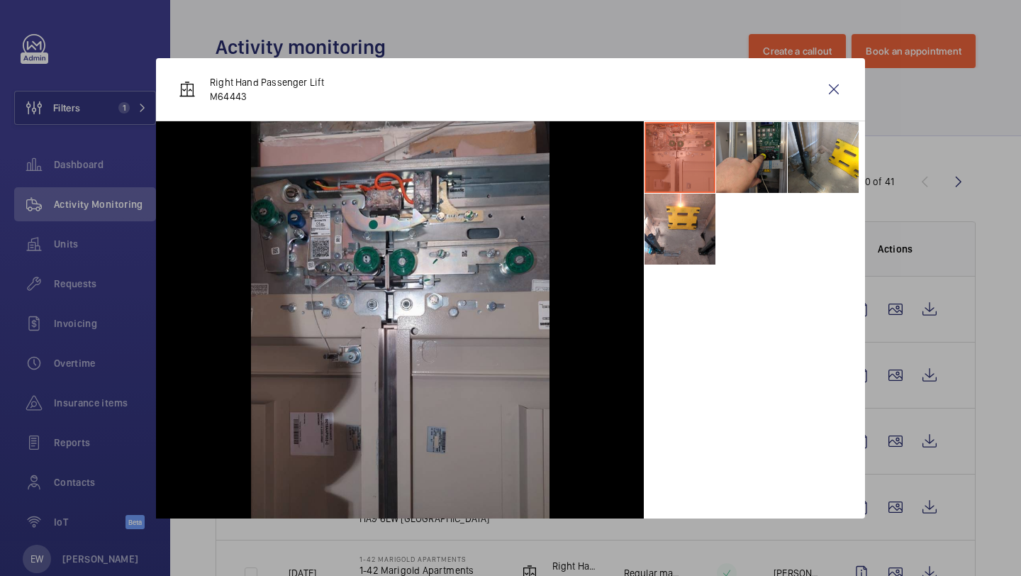
click at [731, 172] on li at bounding box center [751, 157] width 71 height 71
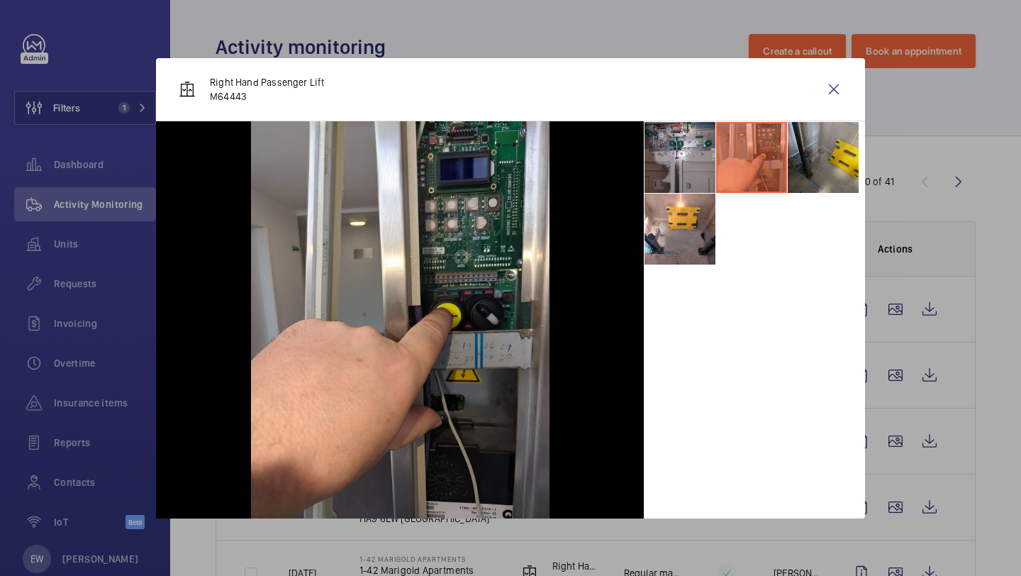
click at [815, 157] on li at bounding box center [823, 157] width 71 height 71
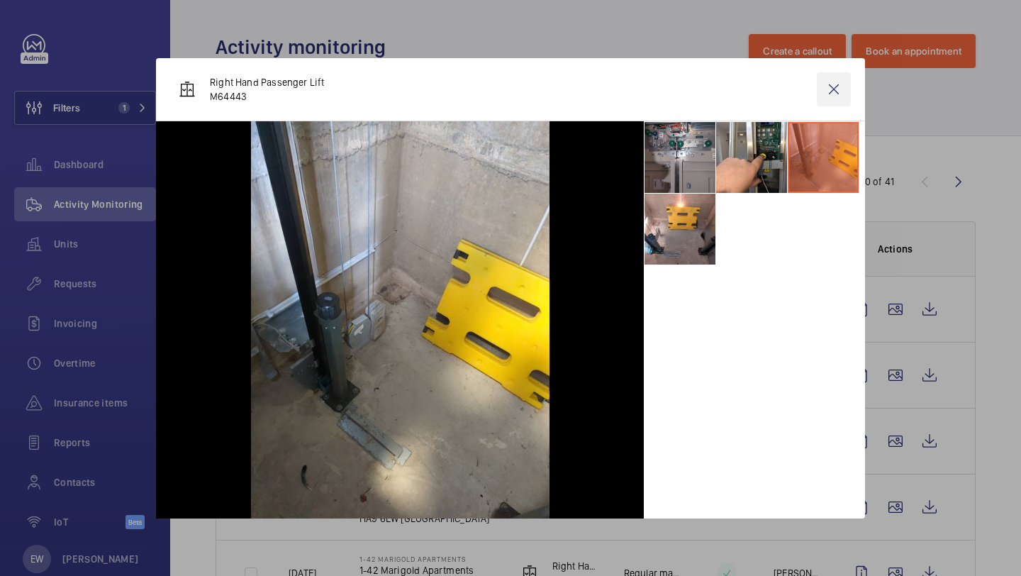
click at [835, 86] on wm-front-icon-button at bounding box center [834, 89] width 34 height 34
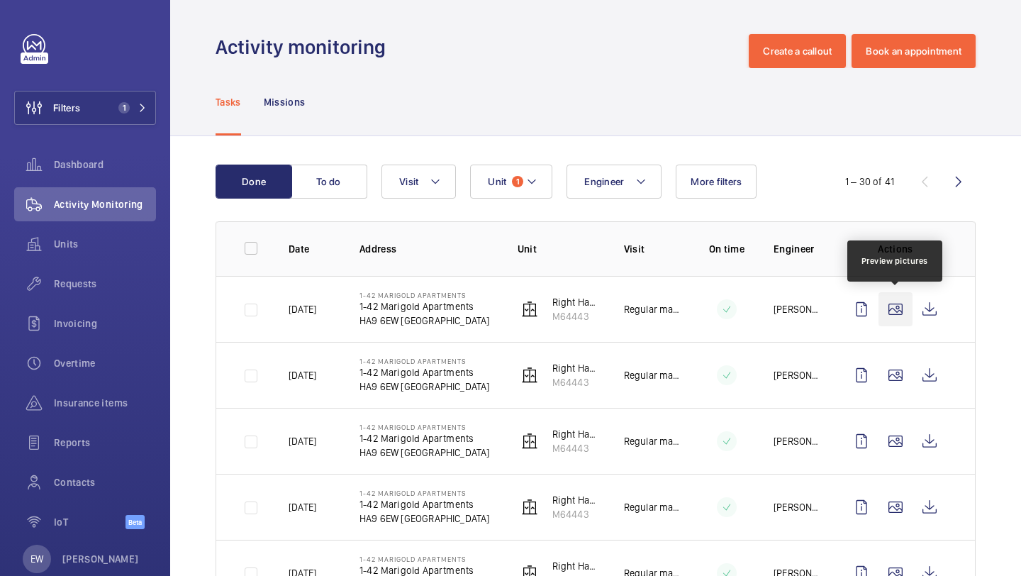
click at [887, 304] on wm-front-icon-button at bounding box center [895, 309] width 34 height 34
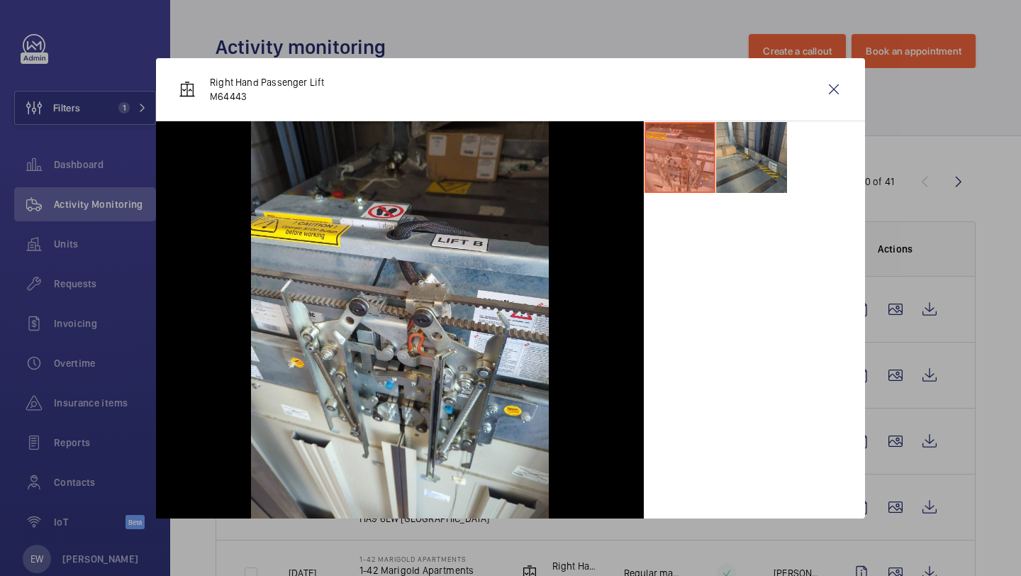
click at [750, 153] on li at bounding box center [751, 157] width 71 height 71
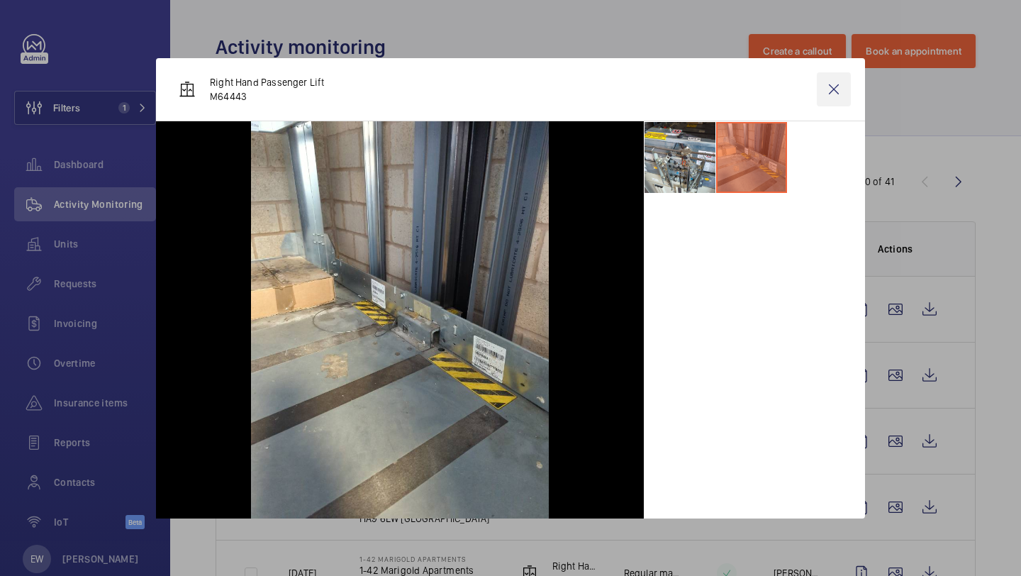
click at [841, 92] on wm-front-icon-button at bounding box center [834, 89] width 34 height 34
